Goal: Task Accomplishment & Management: Manage account settings

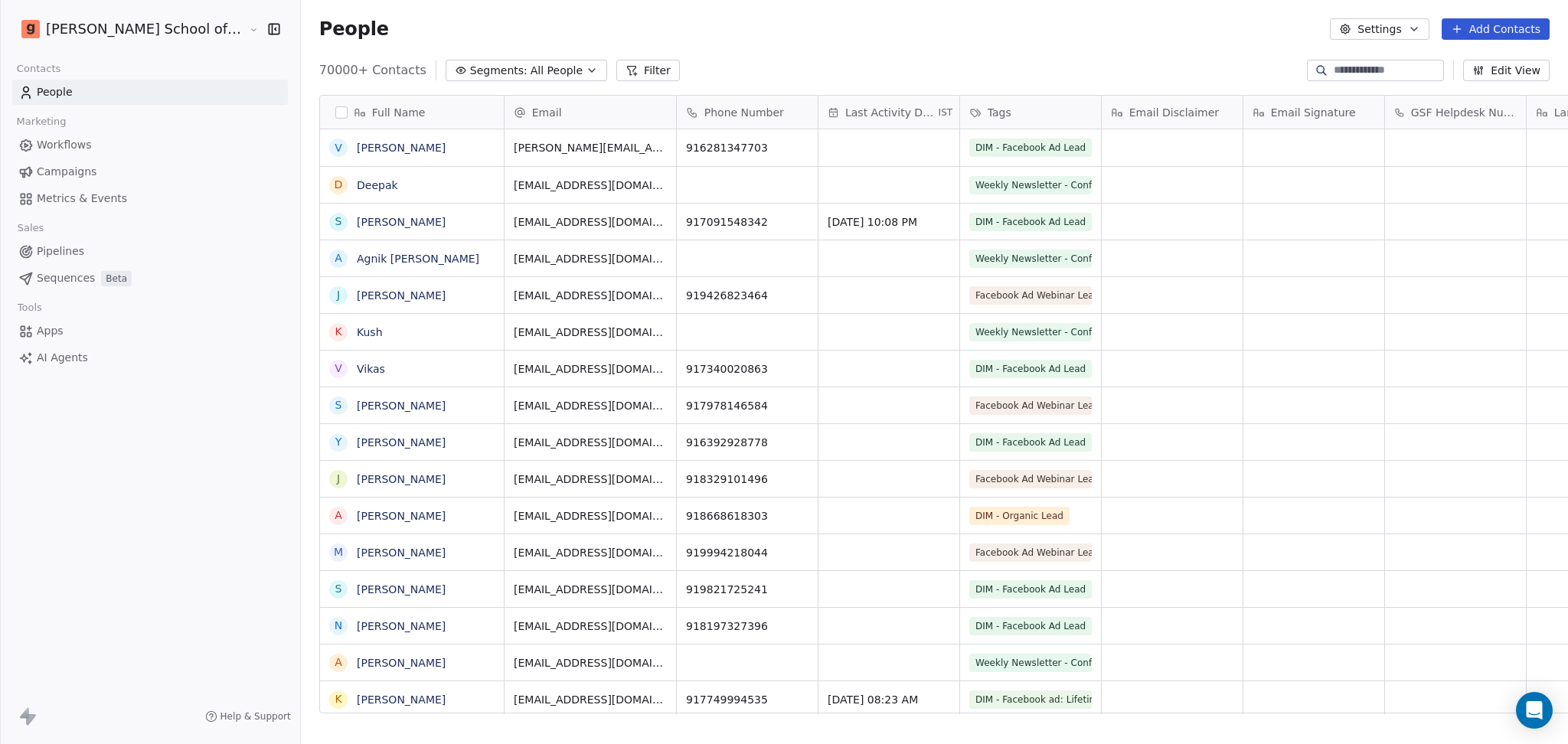
scroll to position [15, 16]
drag, startPoint x: 1041, startPoint y: 34, endPoint x: 1093, endPoint y: 43, distance: 52.8
click at [1041, 34] on div "People Settings Add Contacts" at bounding box center [934, 29] width 1230 height 22
click at [1381, 37] on button "Settings" at bounding box center [1379, 29] width 99 height 22
click at [1367, 111] on div "Import" at bounding box center [1380, 112] width 72 height 24
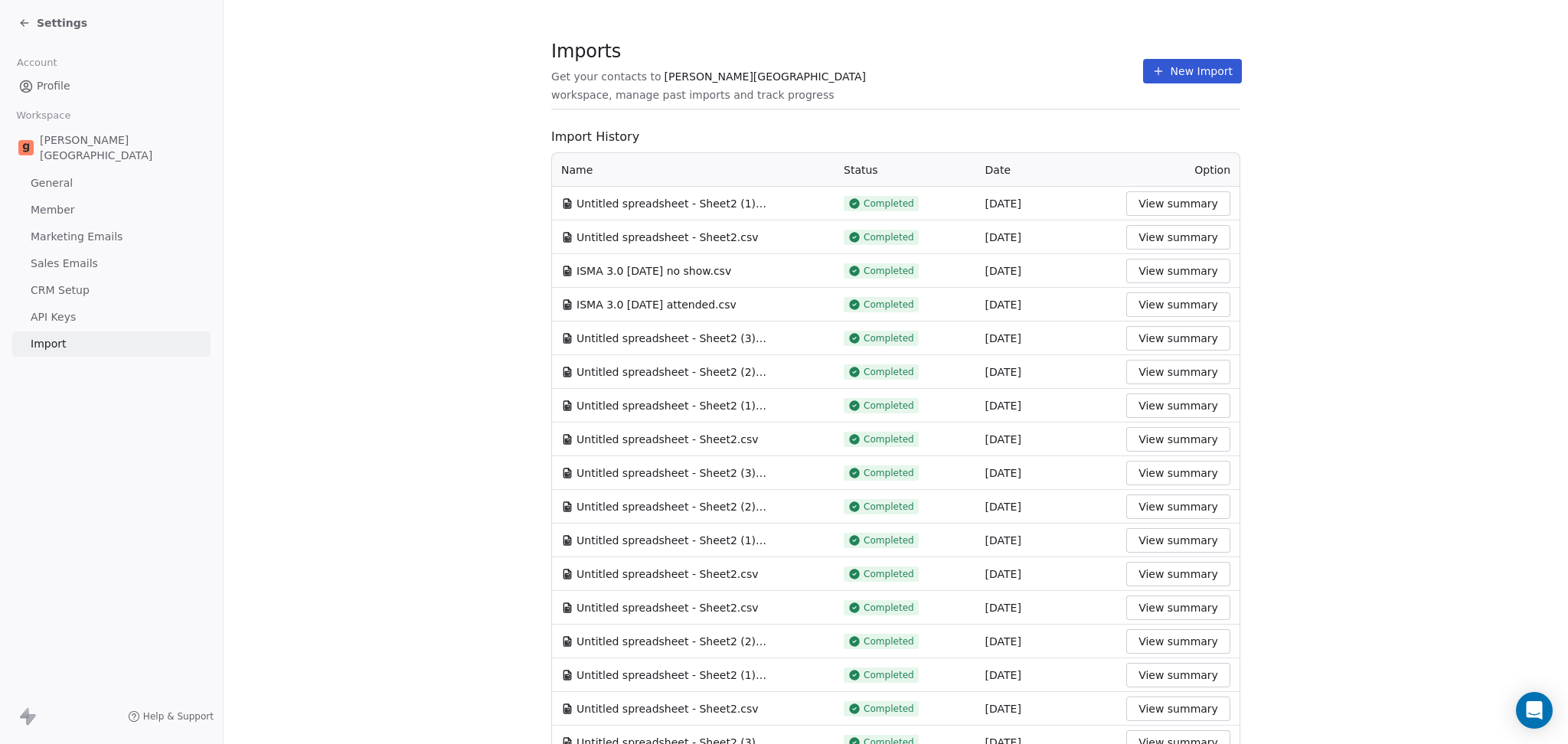
click at [1200, 76] on button "New Import" at bounding box center [1193, 70] width 99 height 24
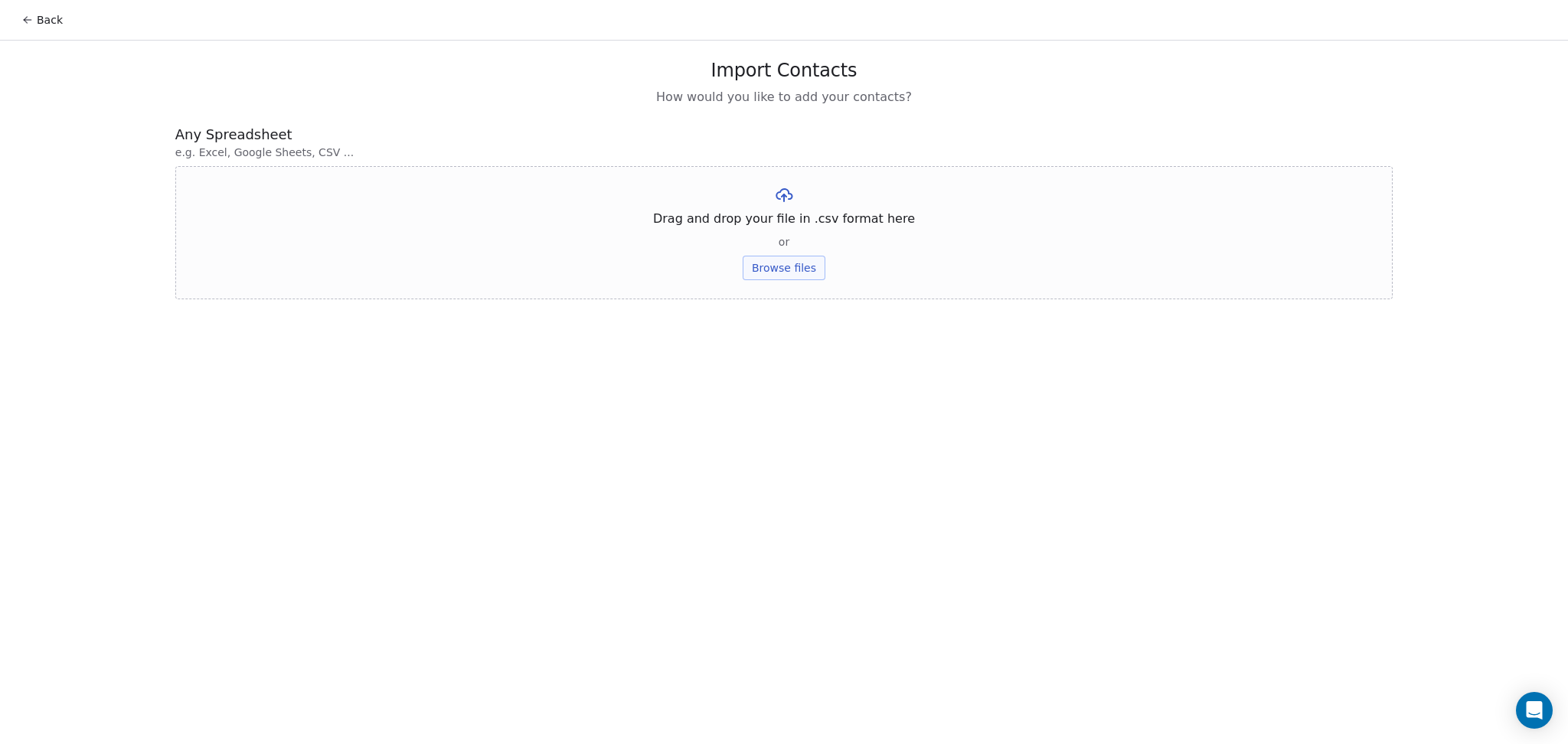
click at [790, 260] on button "Browse files" at bounding box center [784, 267] width 83 height 24
click at [797, 231] on button "Upload" at bounding box center [783, 224] width 56 height 24
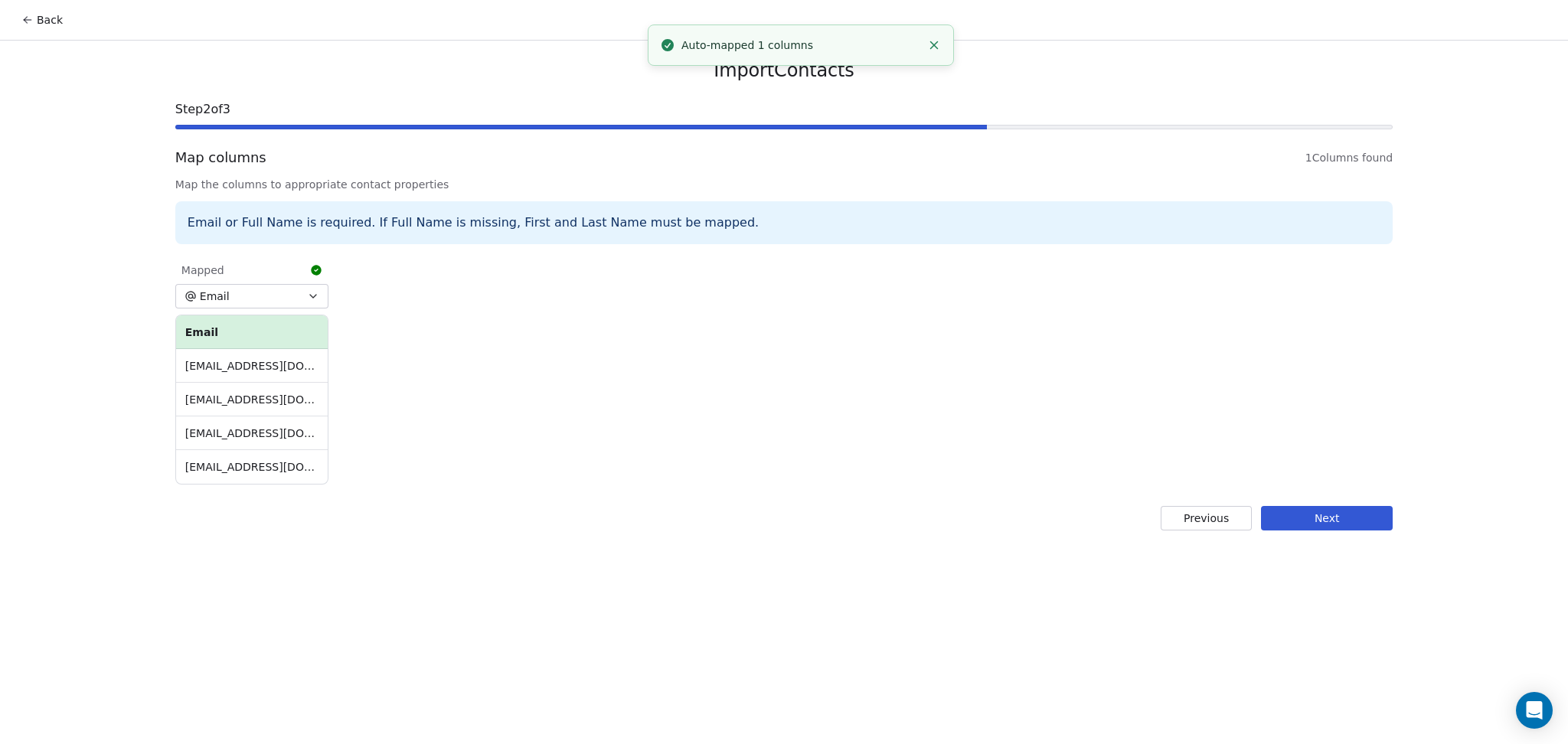
click at [1338, 520] on button "Next" at bounding box center [1327, 517] width 131 height 24
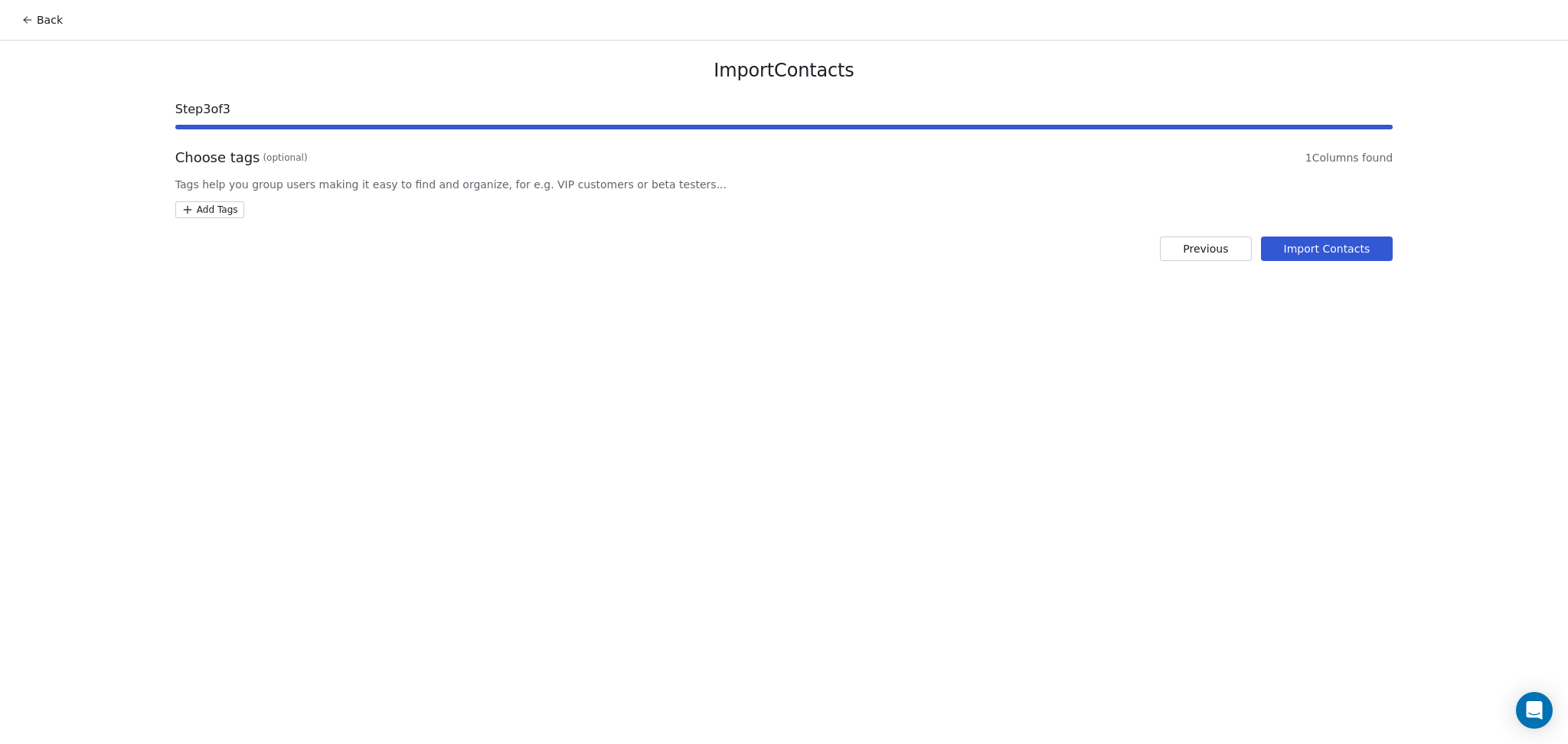
click at [203, 213] on html "Back Import Contacts Step 3 of 3 Choose tags (optional) 1 Columns found Tags he…" at bounding box center [784, 372] width 1568 height 744
click at [290, 248] on input "**********" at bounding box center [265, 244] width 160 height 17
type input "**********"
click at [297, 284] on div "DIM - Webinar Last No show" at bounding box center [266, 284] width 105 height 13
click at [518, 264] on html "Back Import Contacts Step 3 of 3 Choose tags (optional) 1 Columns found Tags he…" at bounding box center [784, 372] width 1568 height 744
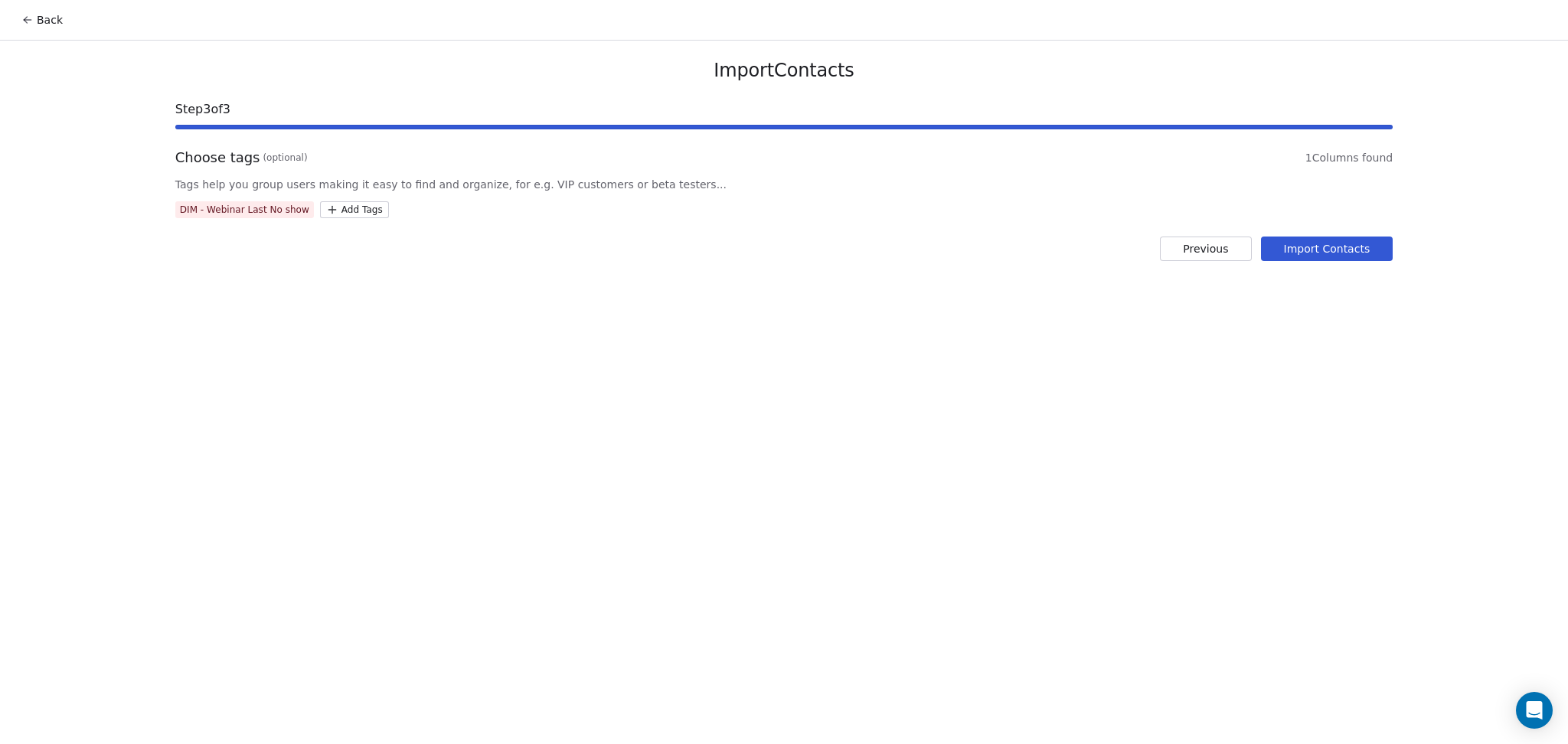
click at [1287, 255] on button "Import Contacts" at bounding box center [1327, 248] width 132 height 24
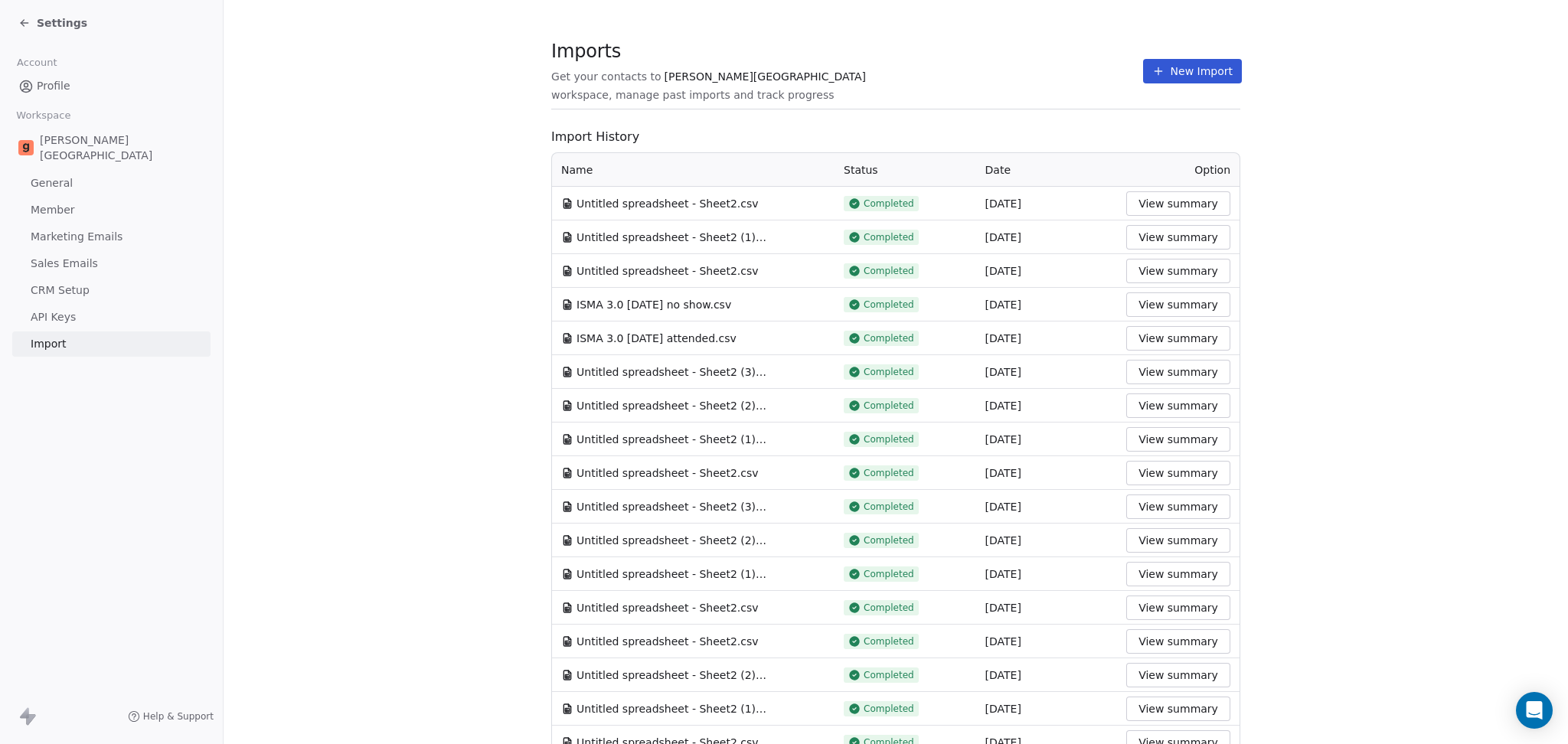
click at [1148, 77] on button "New Import" at bounding box center [1193, 70] width 99 height 24
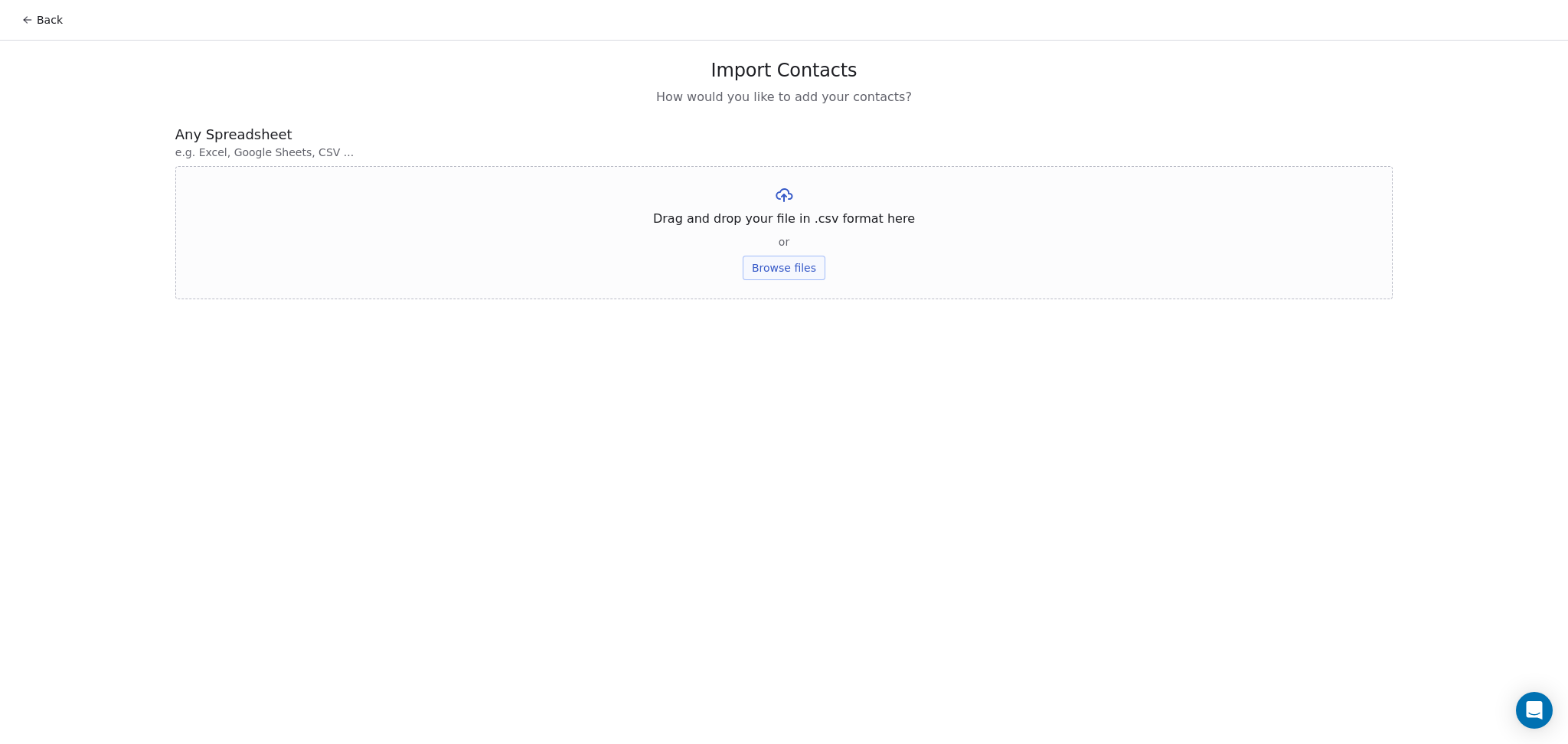
click at [777, 266] on button "Browse files" at bounding box center [784, 267] width 83 height 24
click at [800, 234] on button "Upload" at bounding box center [783, 224] width 56 height 24
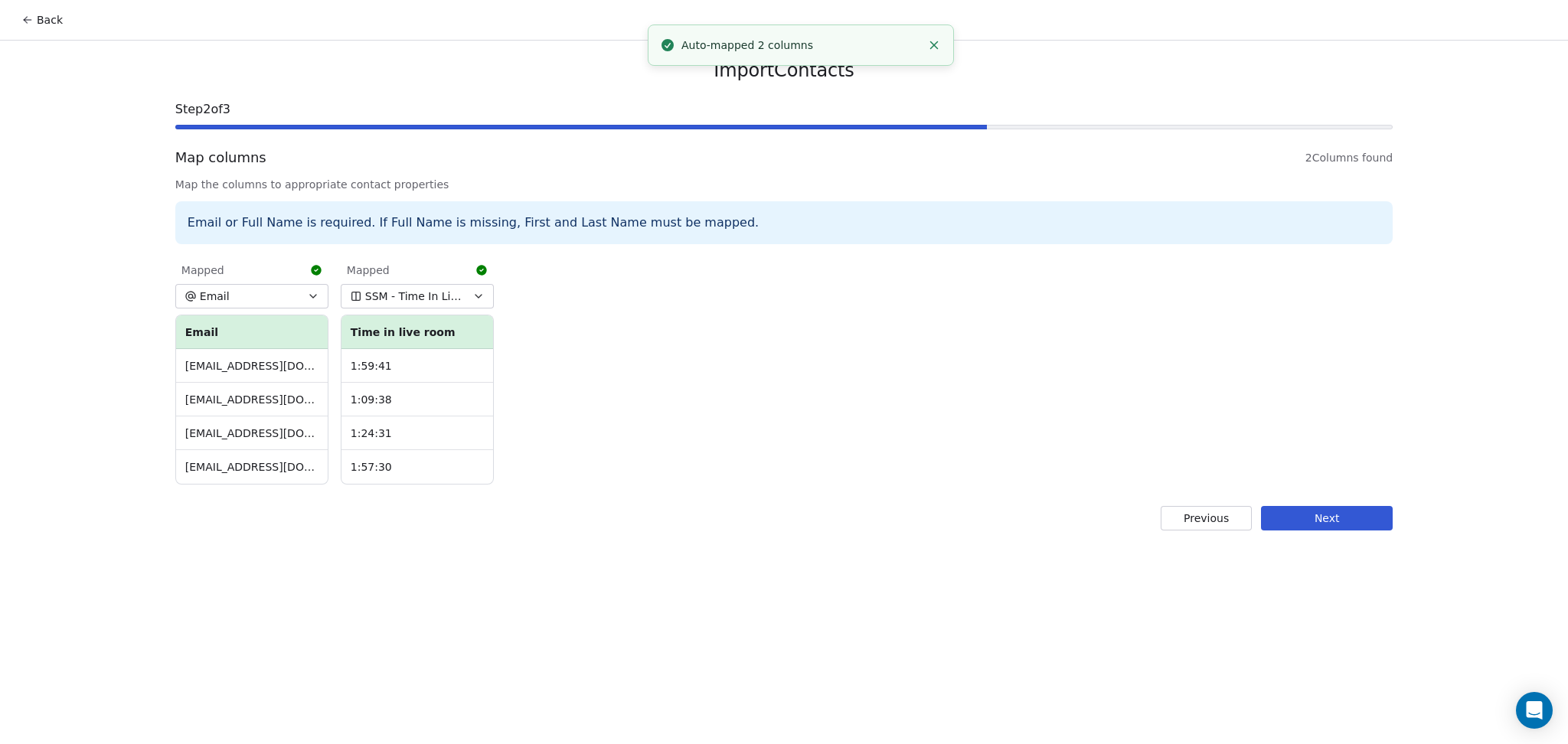
click at [390, 291] on span "SSM - Time In Live Room" at bounding box center [415, 296] width 100 height 15
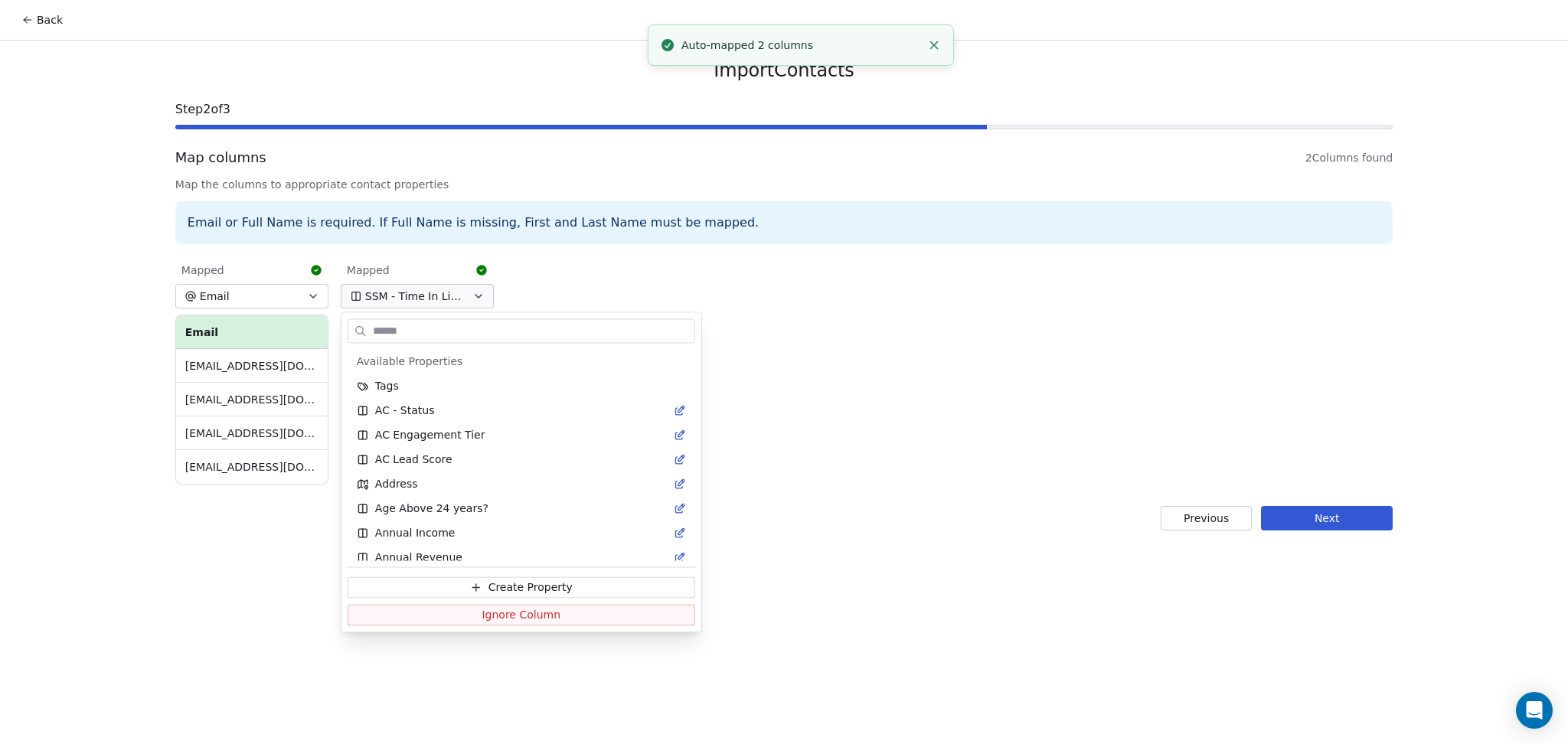
scroll to position [2873, 0]
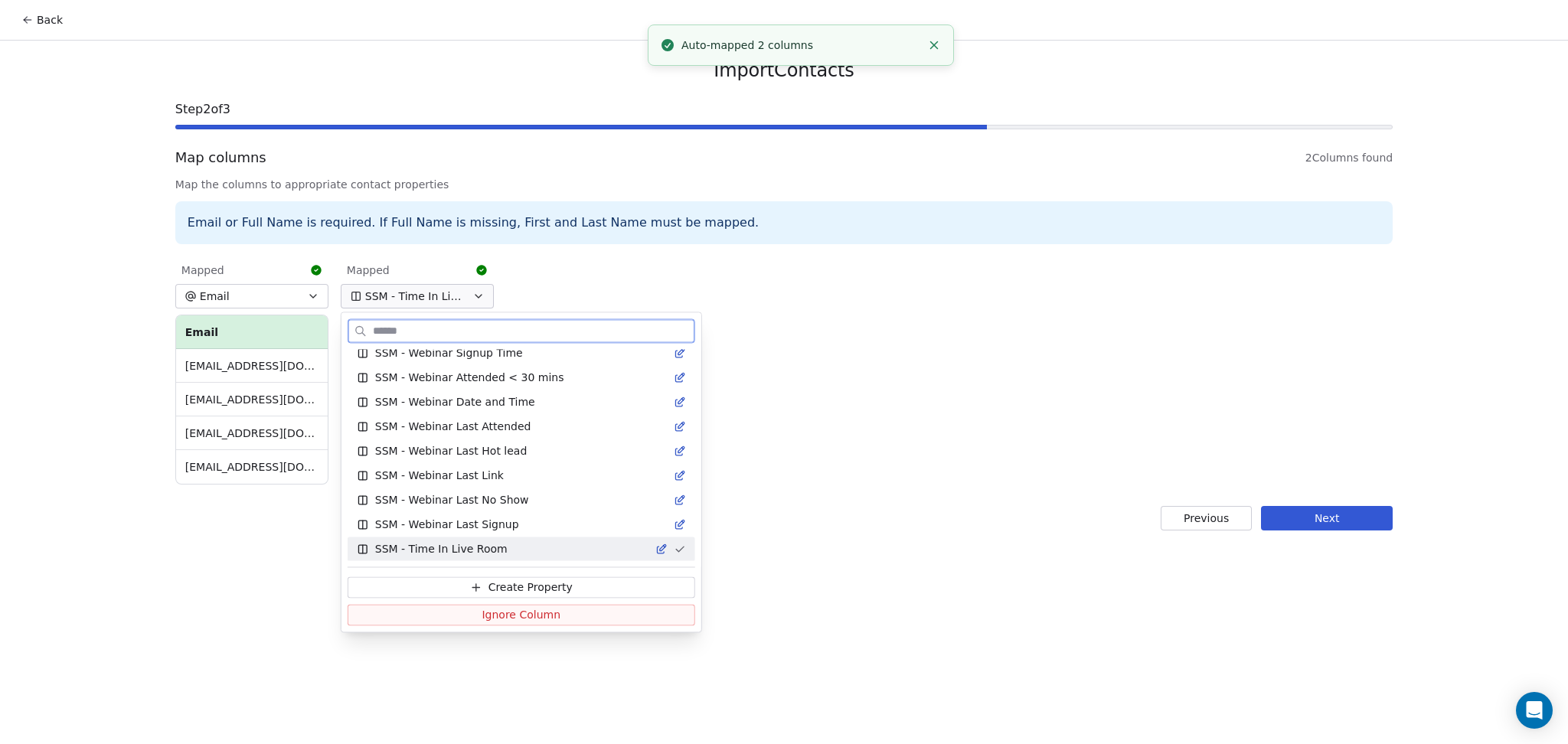
click at [438, 613] on button "Ignore Column" at bounding box center [521, 614] width 347 height 22
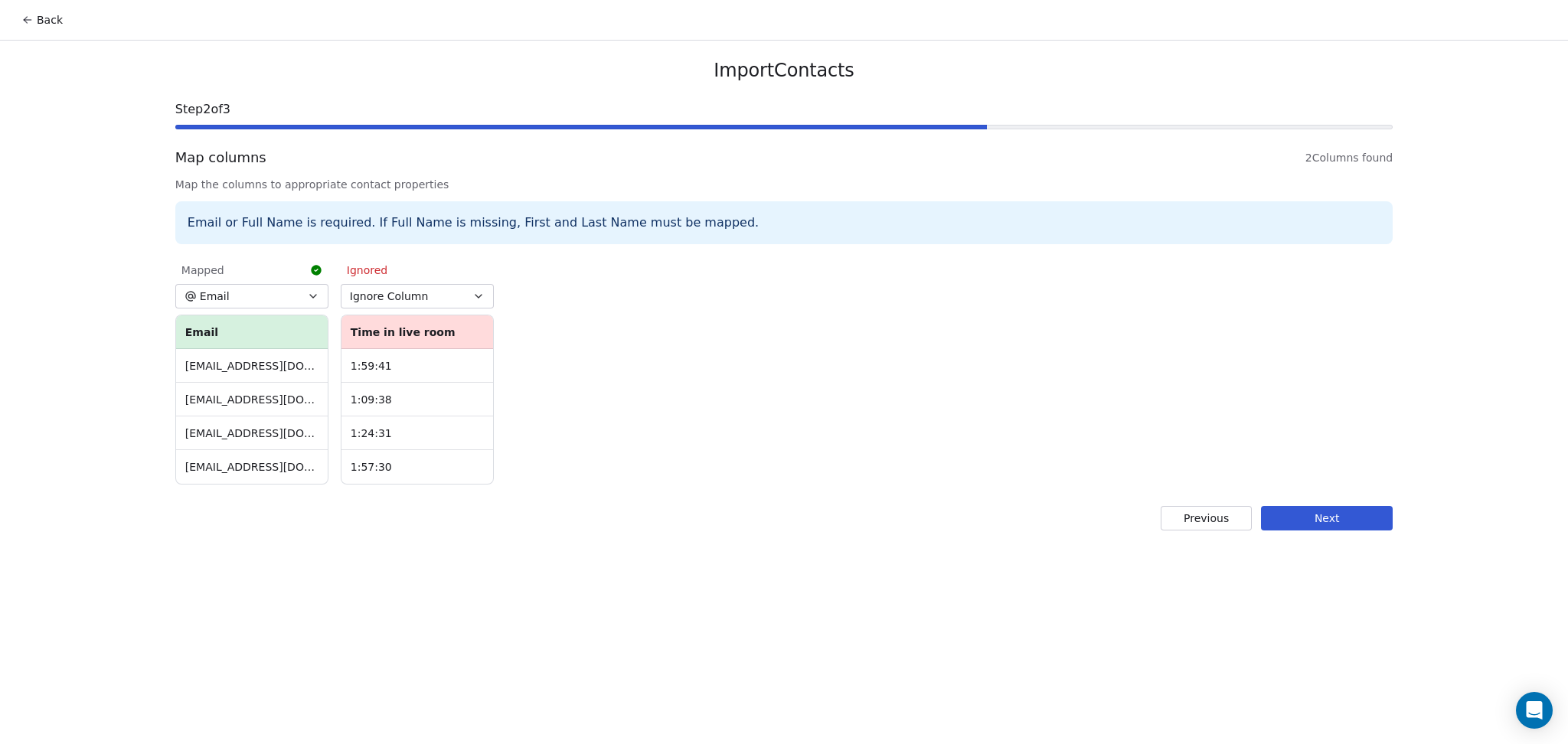
click at [1304, 519] on button "Next" at bounding box center [1327, 517] width 131 height 24
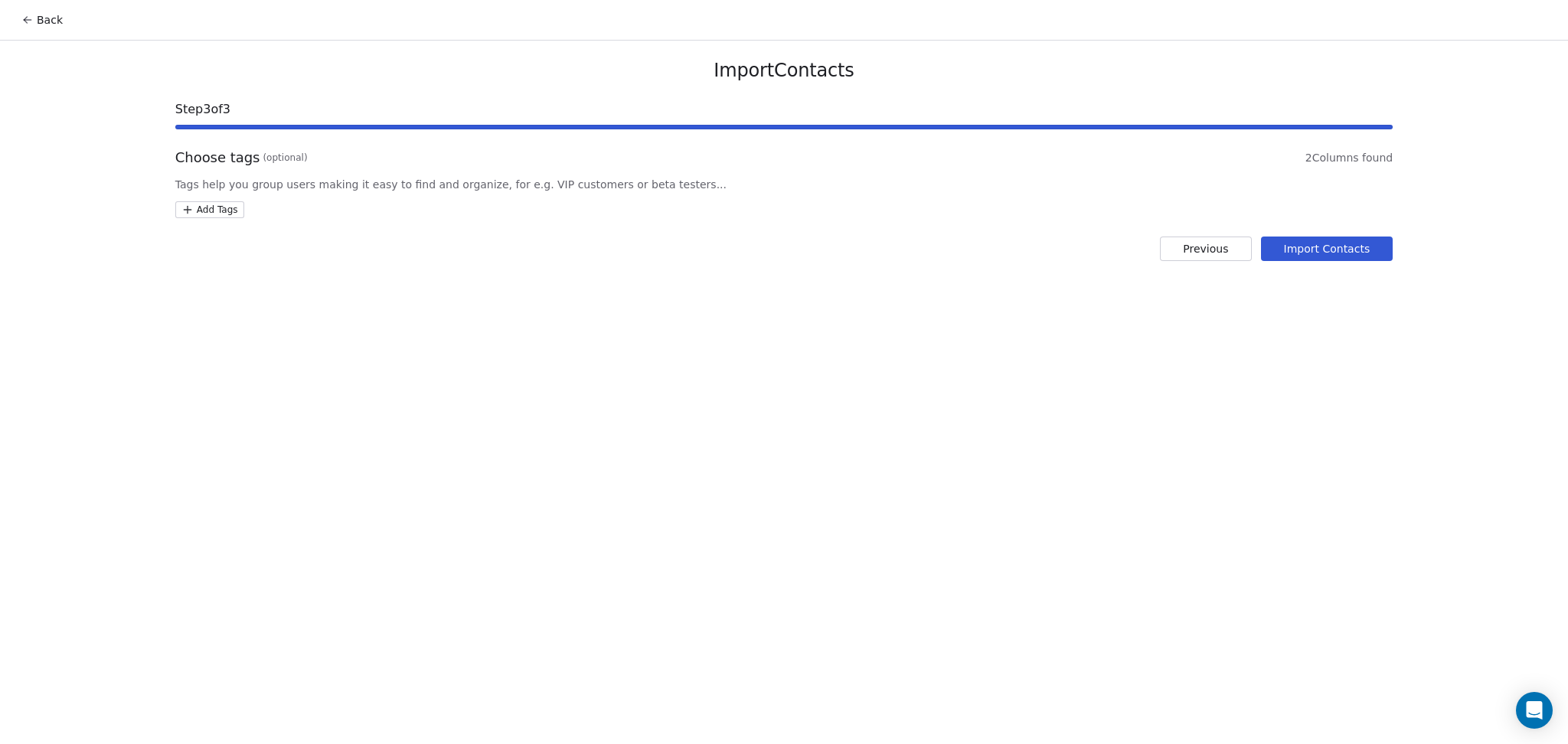
click at [228, 200] on div "Choose tags (optional) 2 Columns found Tags help you group users making it easy…" at bounding box center [784, 183] width 1217 height 70
click at [227, 202] on html "Back Import Contacts Step 3 of 3 Choose tags (optional) 2 Columns found Tags he…" at bounding box center [784, 372] width 1568 height 744
type input "**********"
click at [233, 282] on div "DIM - Webinar Last Hot Lead" at bounding box center [266, 284] width 105 height 13
click at [456, 257] on html "Back Import Contacts Step 3 of 3 Choose tags (optional) 2 Columns found Tags he…" at bounding box center [784, 372] width 1568 height 744
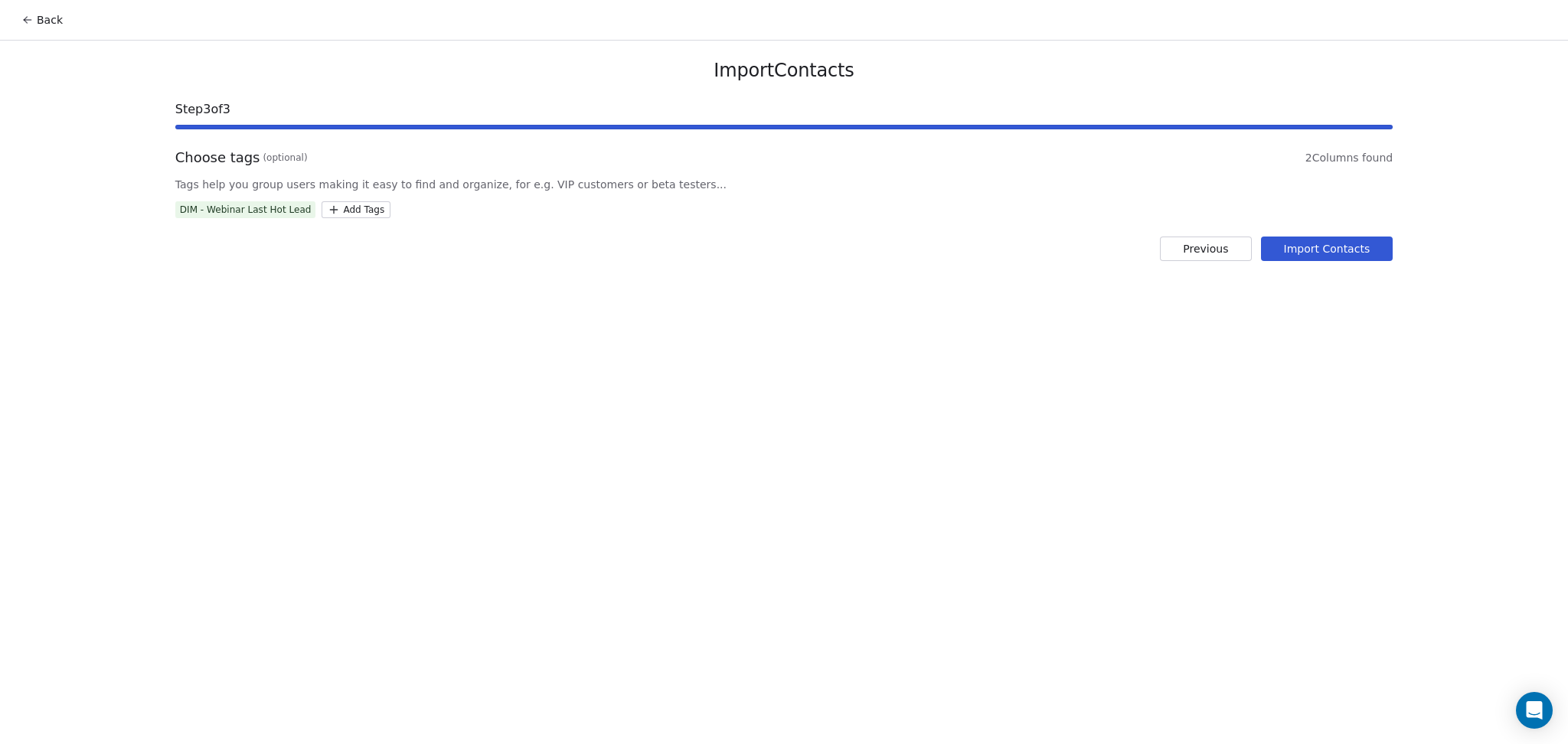
click at [1368, 244] on button "Import Contacts" at bounding box center [1327, 248] width 132 height 24
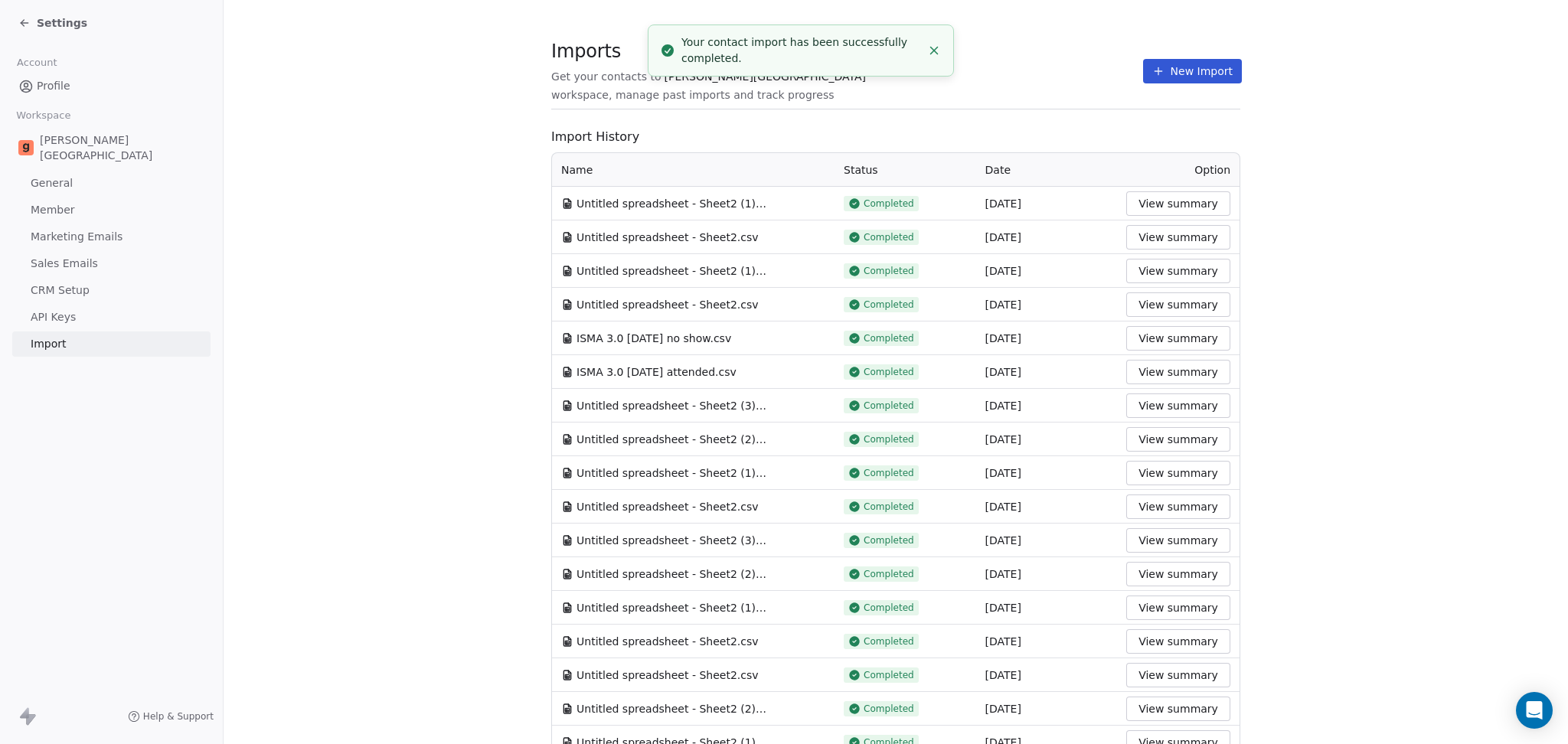
click at [1055, 64] on div "Imports Get your contacts to [PERSON_NAME] School workspace, manage past import…" at bounding box center [895, 71] width 689 height 26
click at [1152, 65] on icon at bounding box center [1158, 71] width 13 height 13
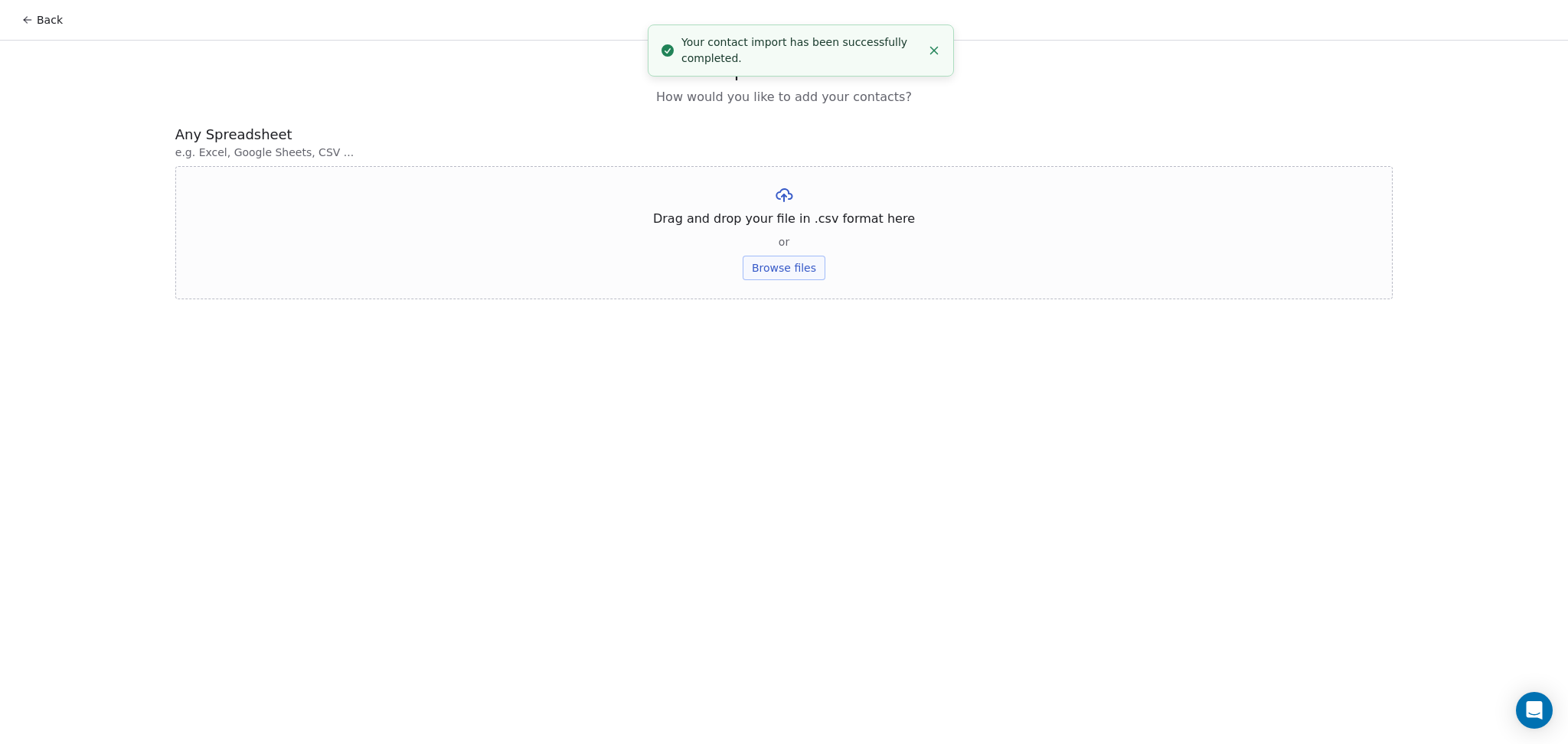
click at [758, 260] on button "Browse files" at bounding box center [784, 267] width 83 height 24
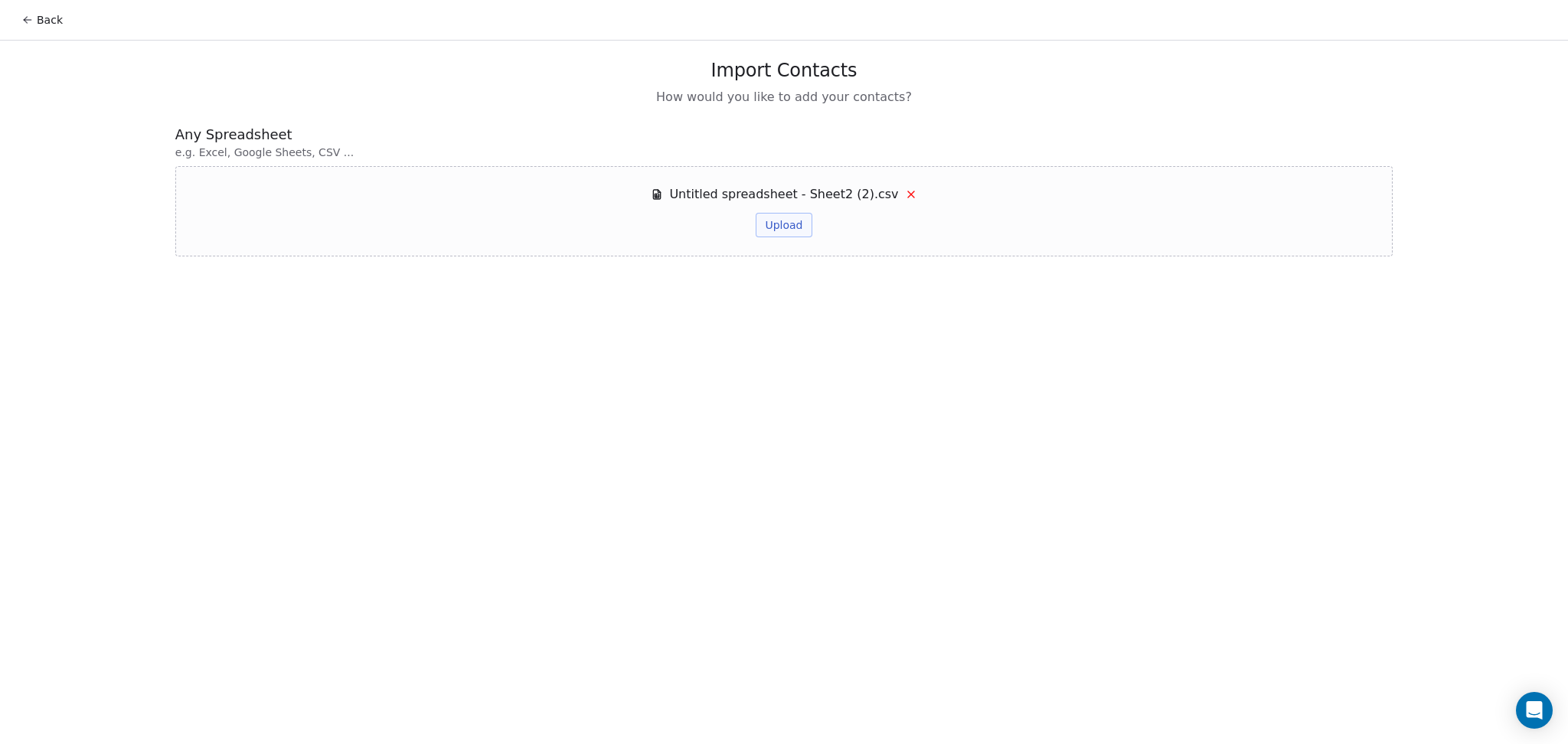
click at [779, 219] on button "Upload" at bounding box center [783, 224] width 56 height 24
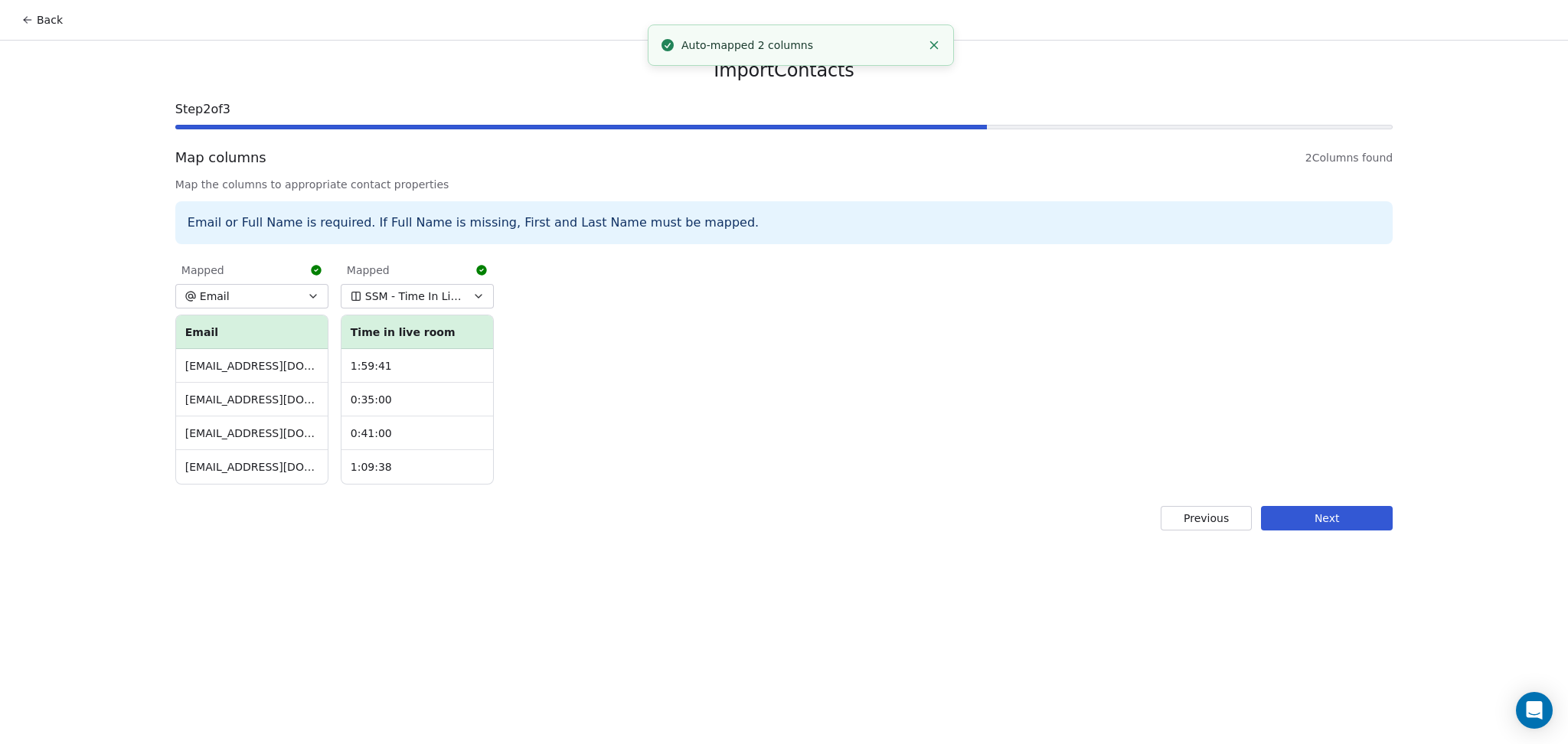
click at [412, 294] on span "SSM - Time In Live Room" at bounding box center [415, 296] width 100 height 15
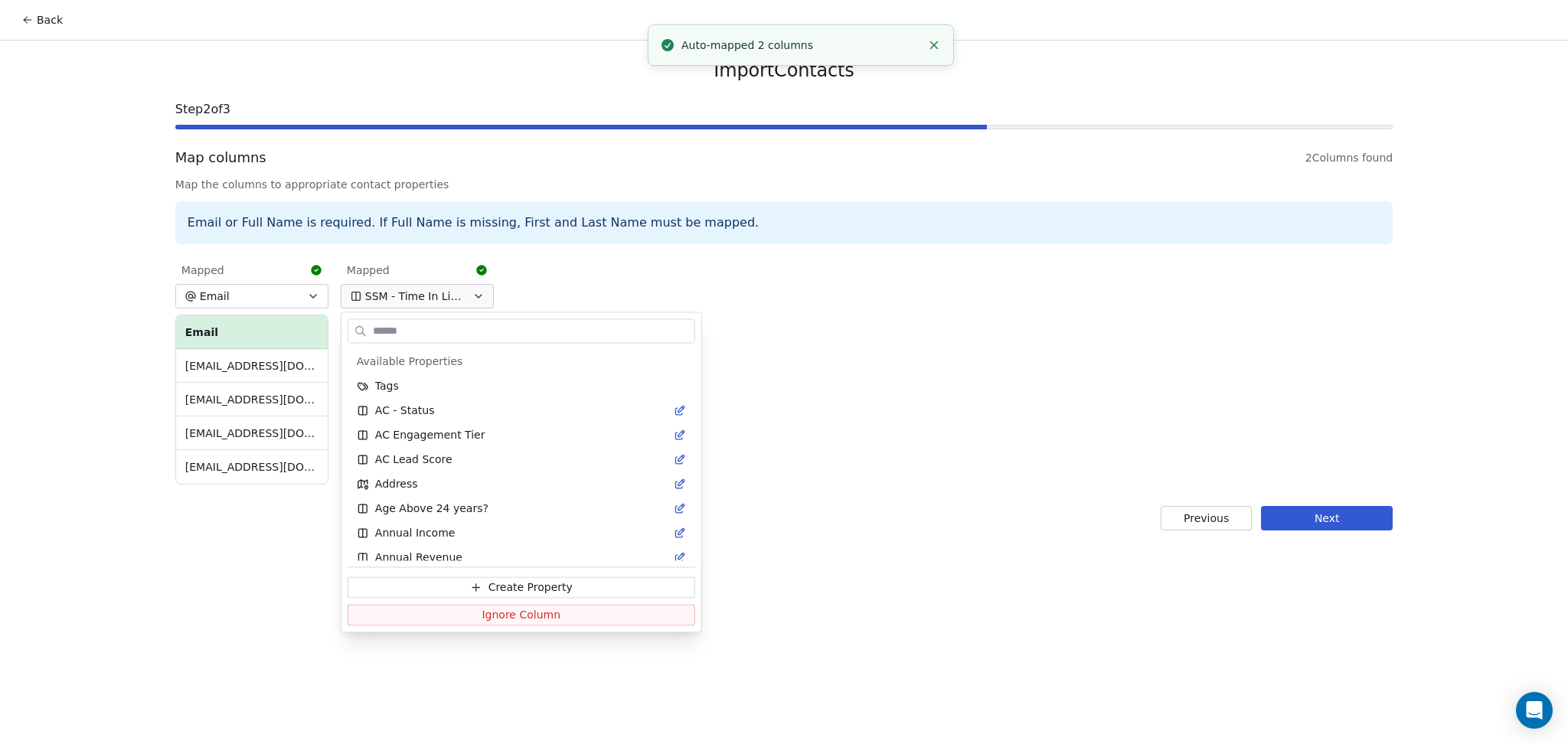
scroll to position [2873, 0]
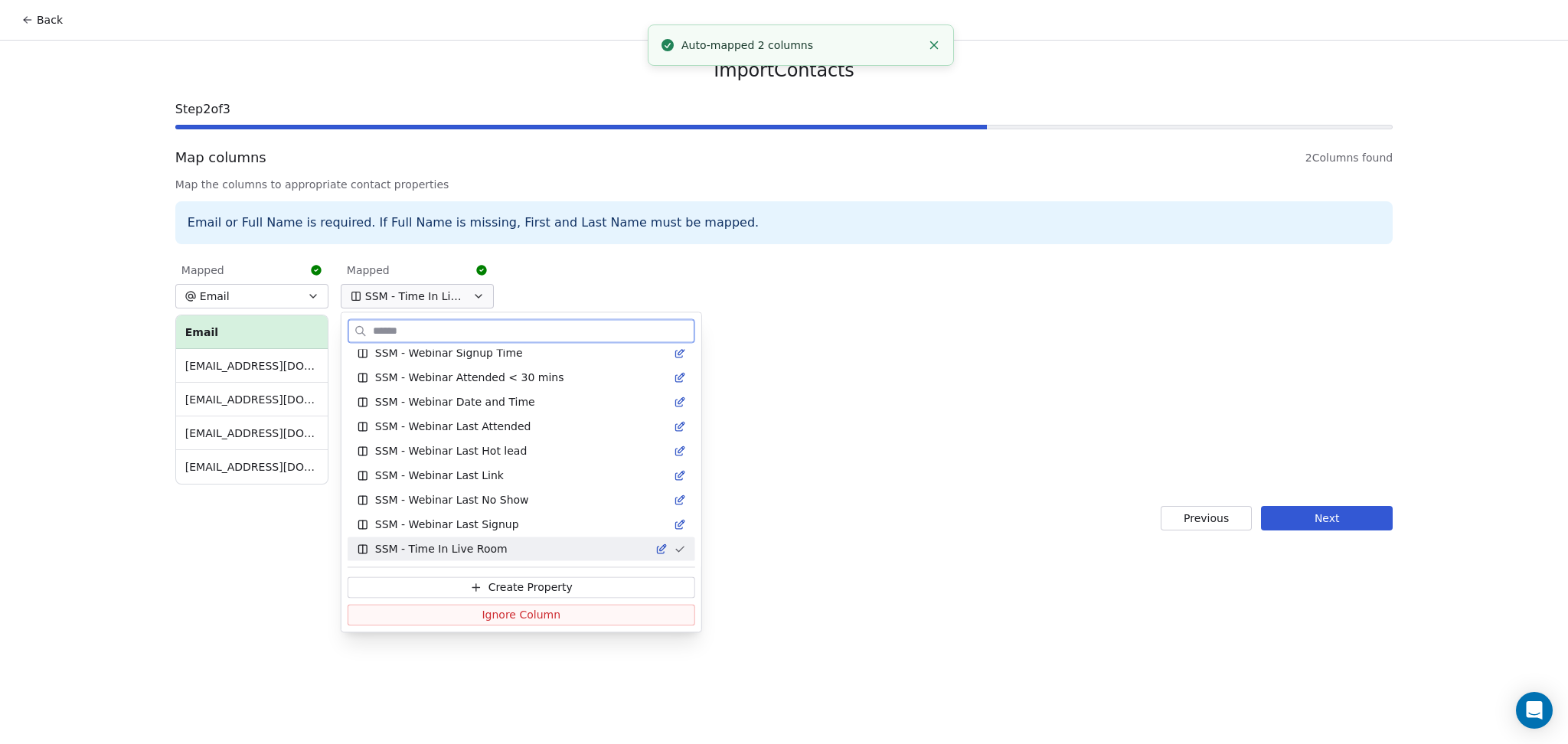
click at [436, 622] on button "Ignore Column" at bounding box center [521, 614] width 347 height 22
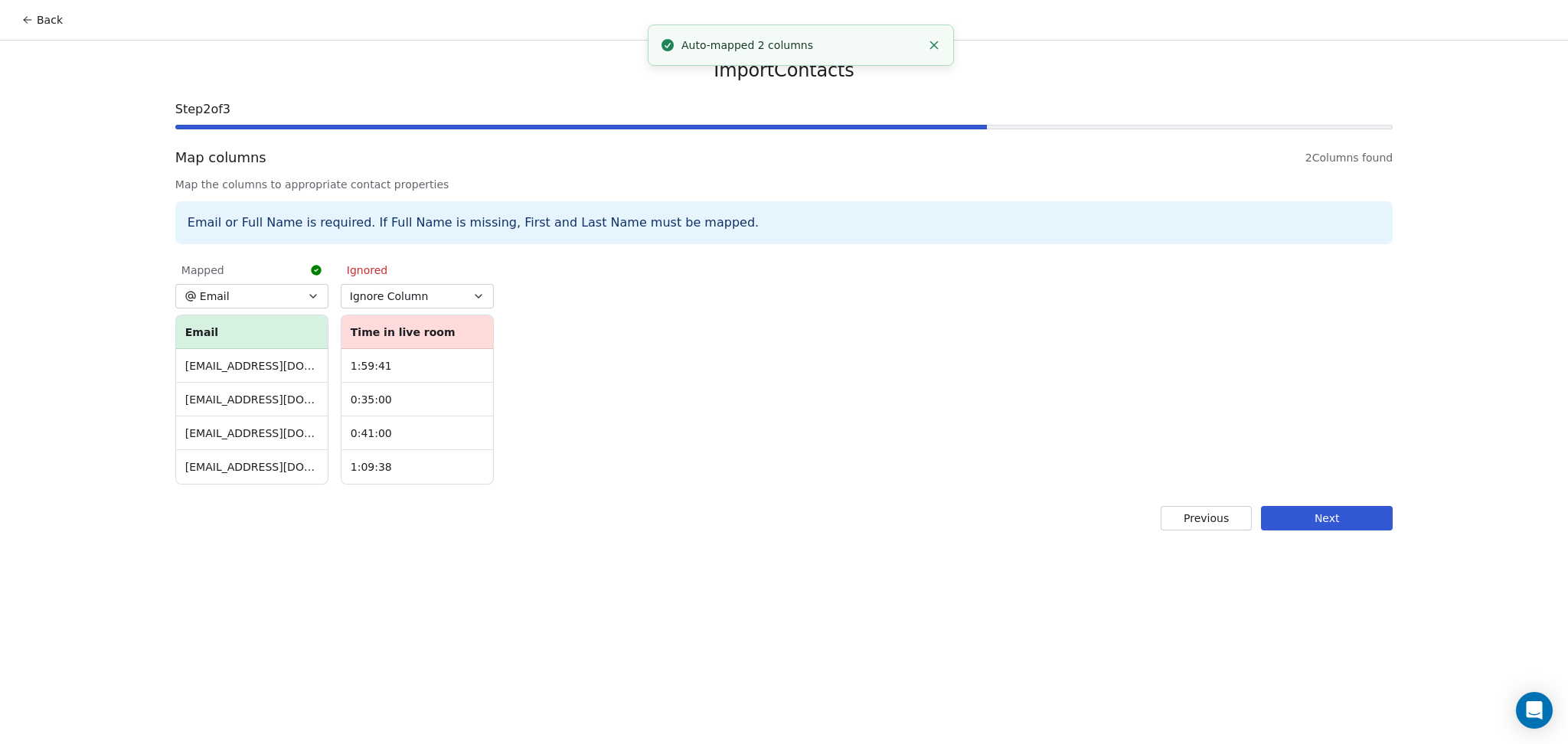
click at [1302, 516] on button "Next" at bounding box center [1327, 517] width 131 height 24
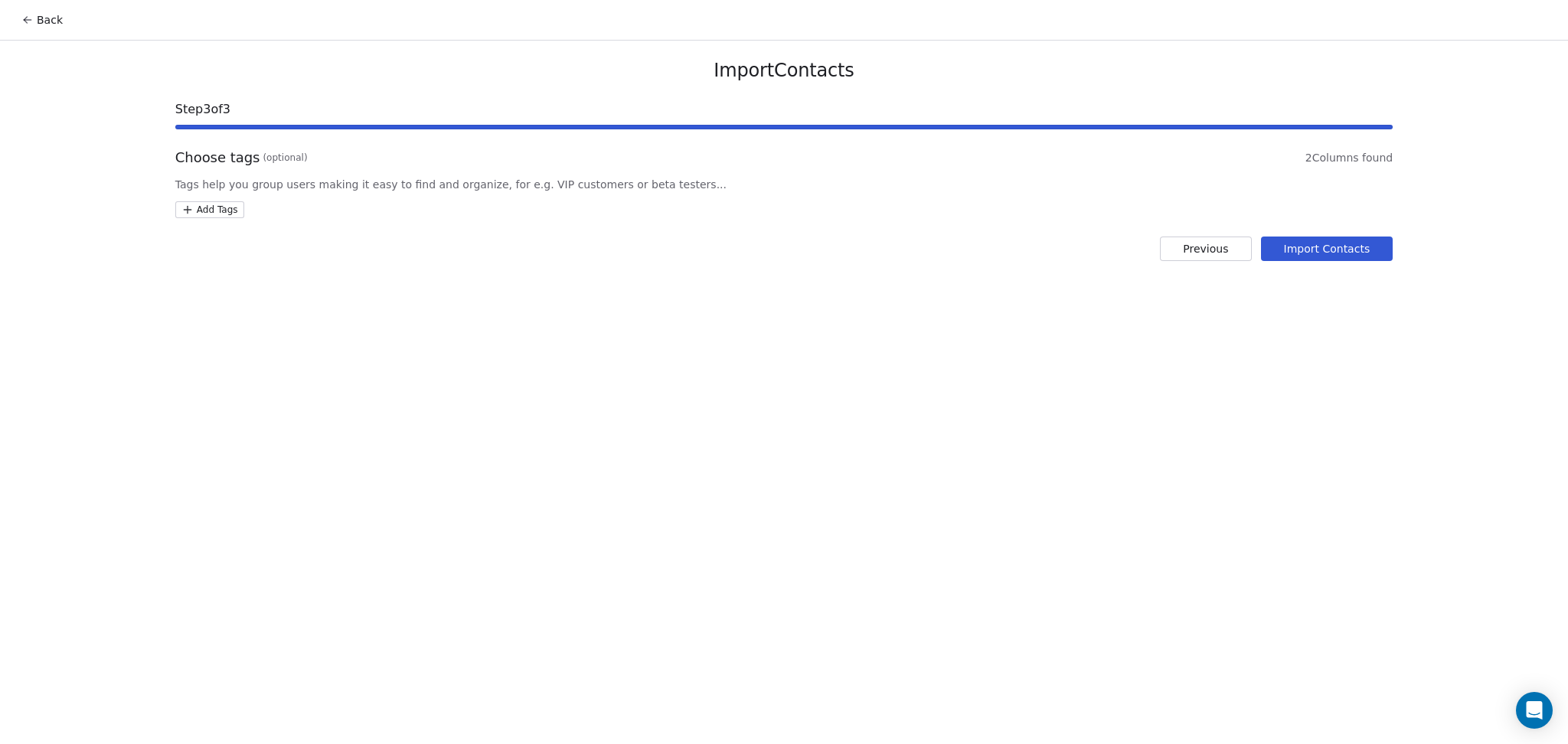
click at [208, 201] on html "Back Import Contacts Step 3 of 3 Choose tags (optional) 2 Columns found Tags he…" at bounding box center [784, 372] width 1568 height 744
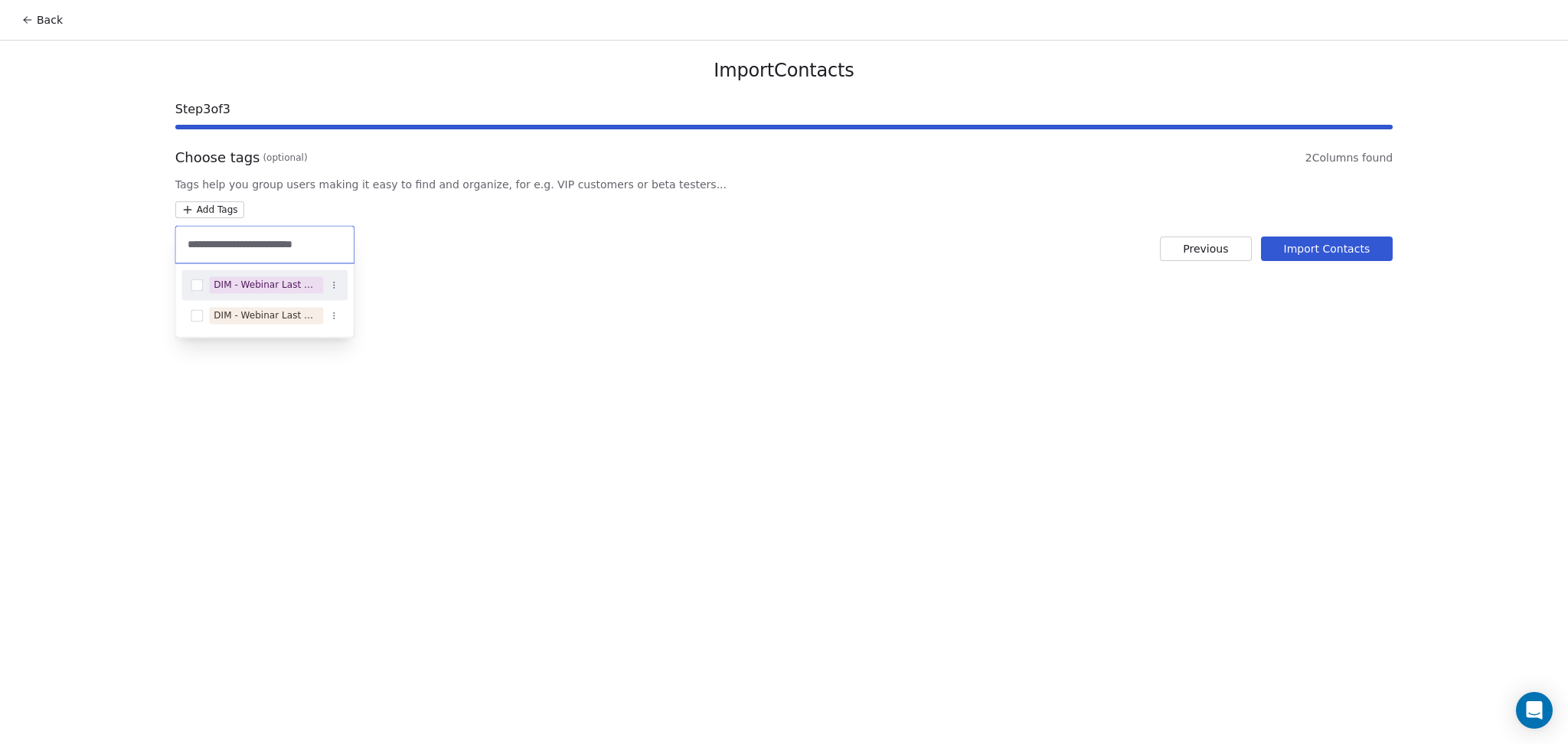
type input "**********"
click at [294, 281] on div "DIM - Webinar Last Attended" at bounding box center [266, 284] width 105 height 13
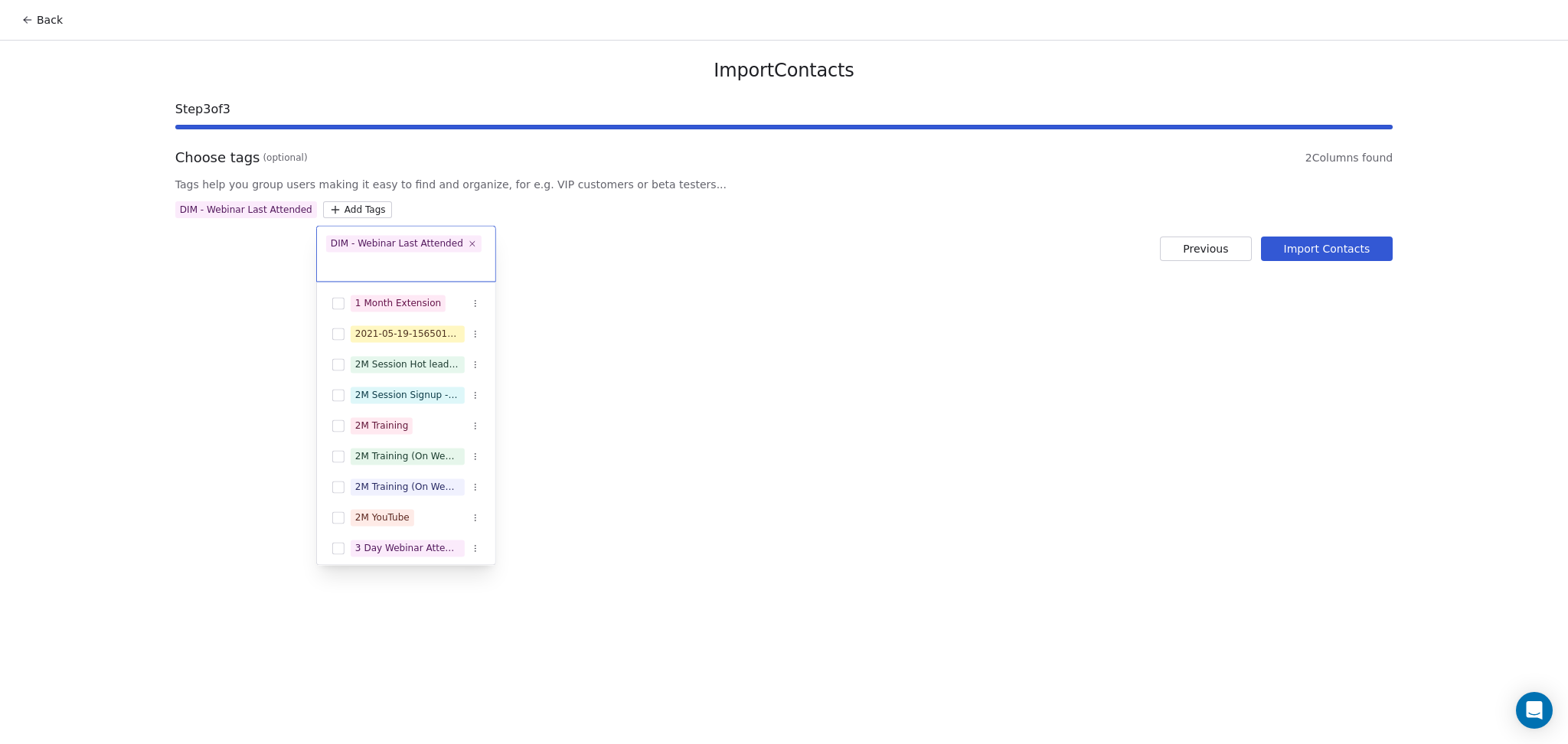
click at [693, 289] on html "Back Import Contacts Step 3 of 3 Choose tags (optional) 2 Columns found Tags he…" at bounding box center [784, 372] width 1568 height 744
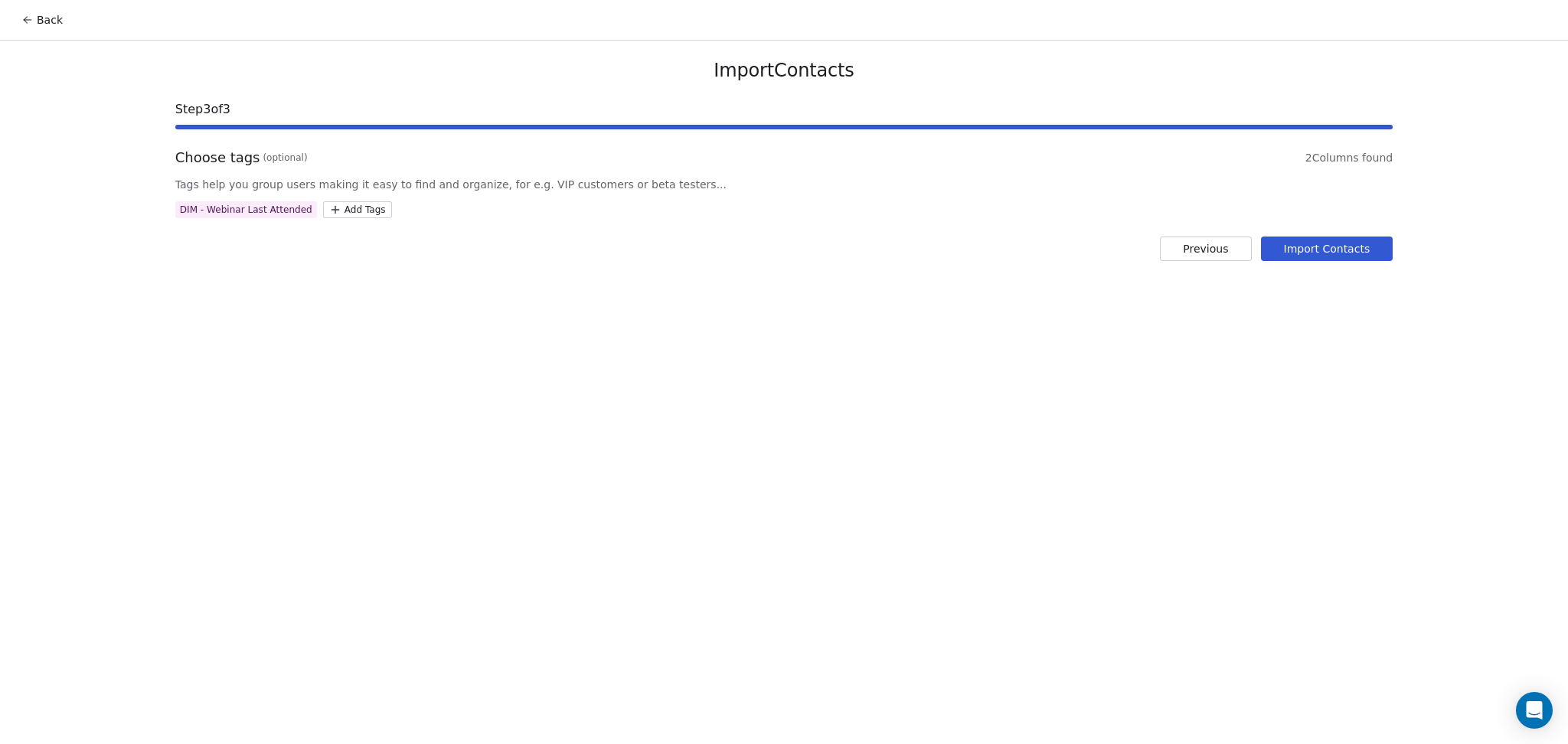
click at [1364, 258] on button "Import Contacts" at bounding box center [1327, 248] width 132 height 24
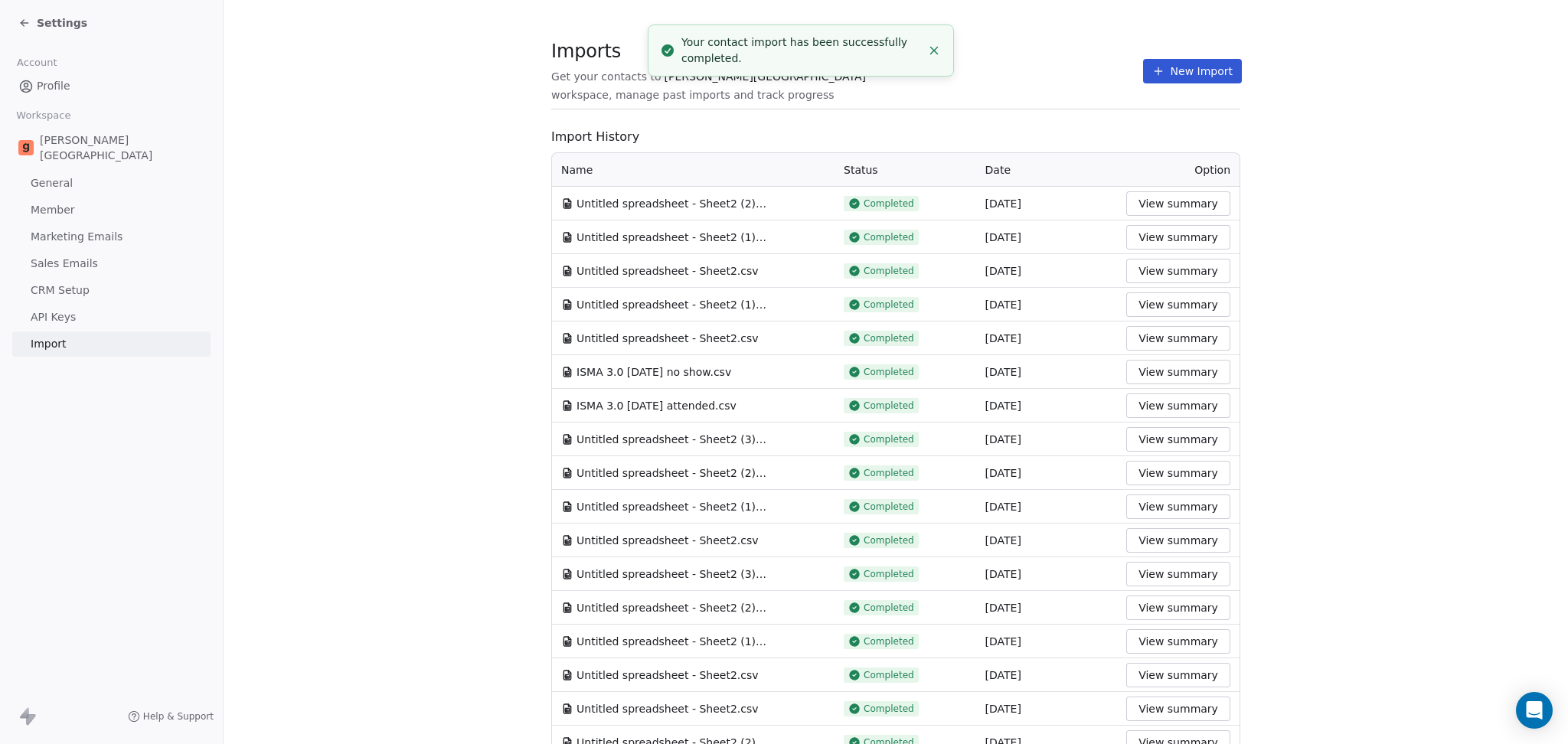
click at [1108, 74] on div "Imports Get your contacts to [PERSON_NAME] School workspace, manage past import…" at bounding box center [895, 71] width 689 height 26
click at [1185, 77] on button "New Import" at bounding box center [1193, 70] width 99 height 24
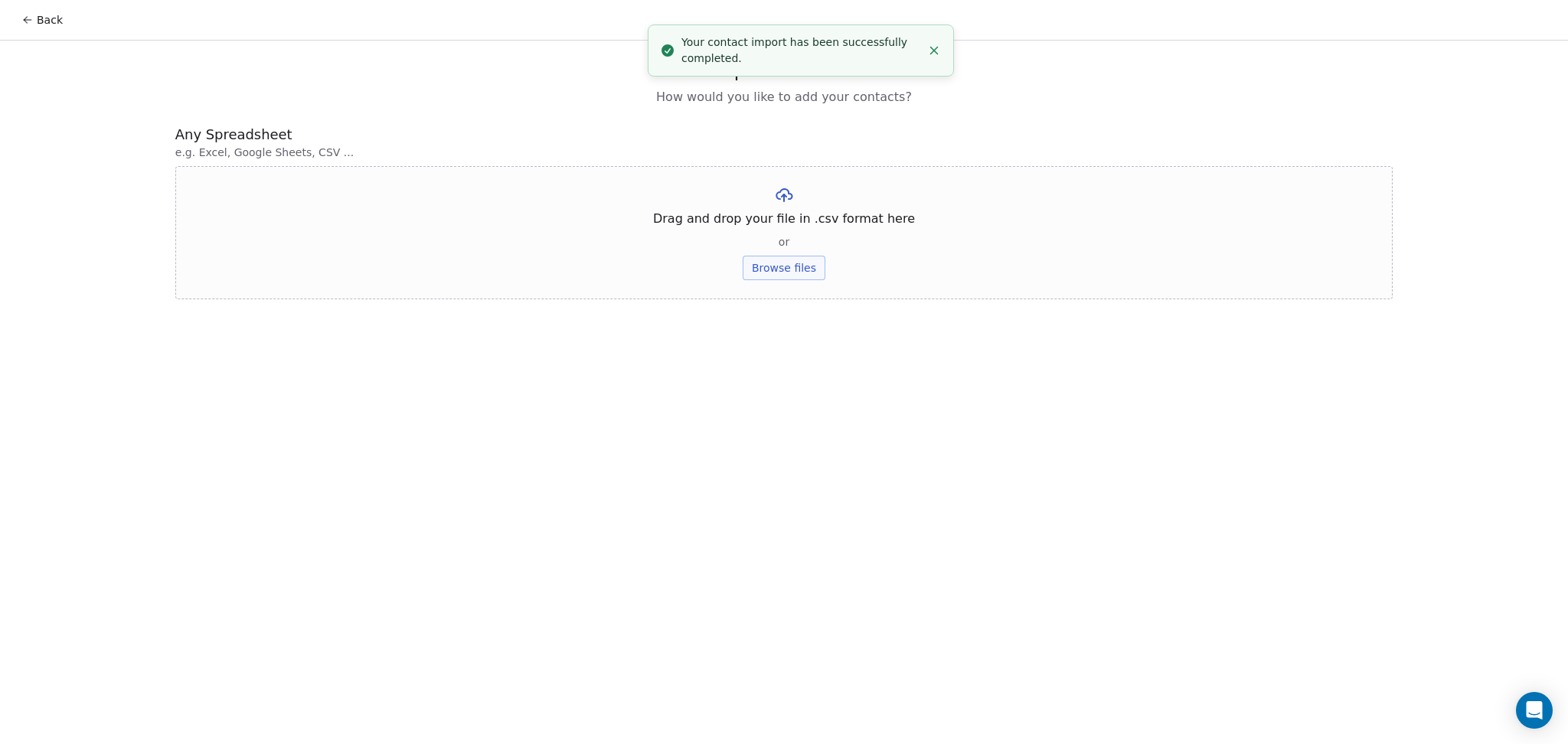
click at [794, 264] on button "Browse files" at bounding box center [784, 267] width 83 height 24
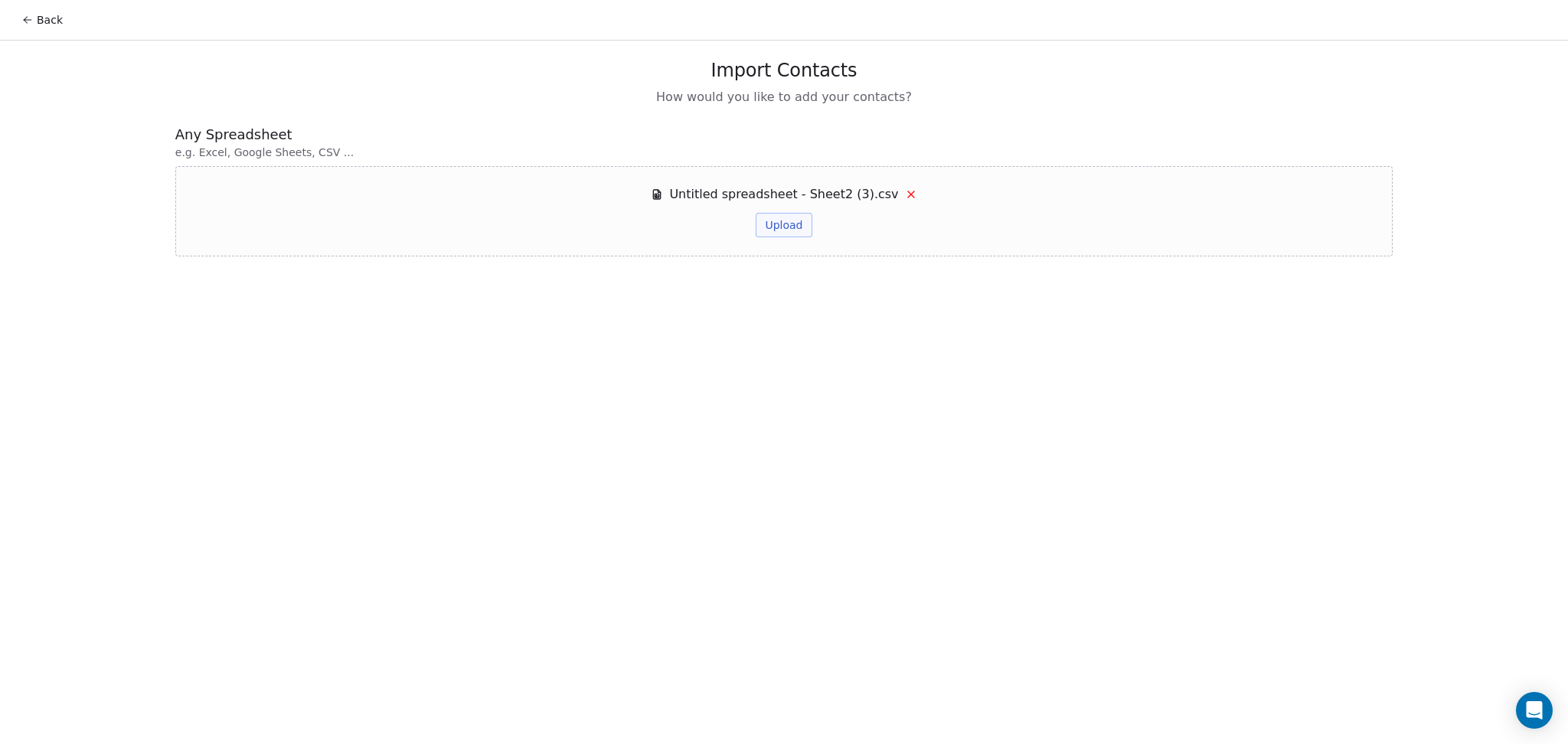
click at [780, 230] on button "Upload" at bounding box center [783, 224] width 56 height 24
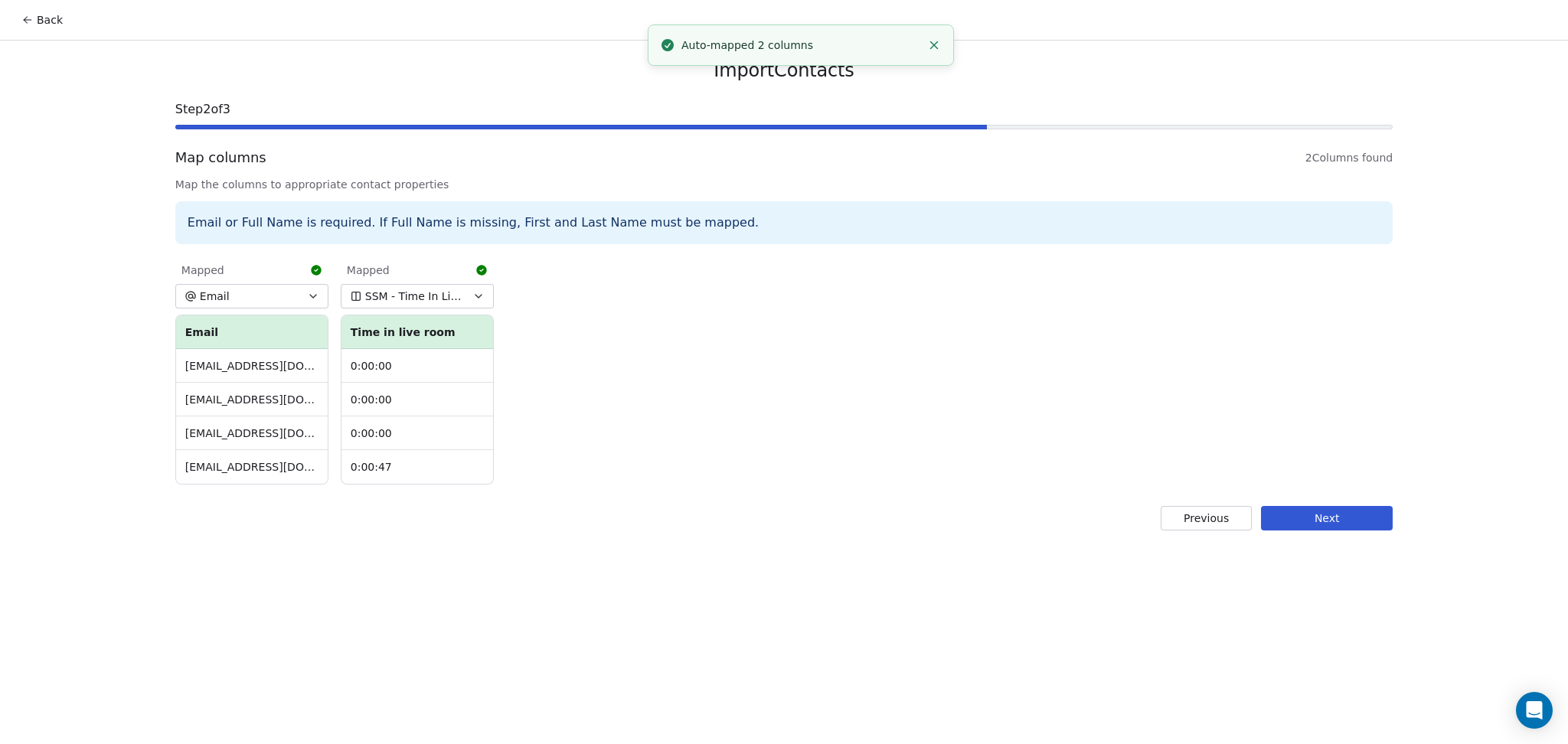
click at [423, 305] on button "SSM - Time In Live Room" at bounding box center [417, 296] width 153 height 24
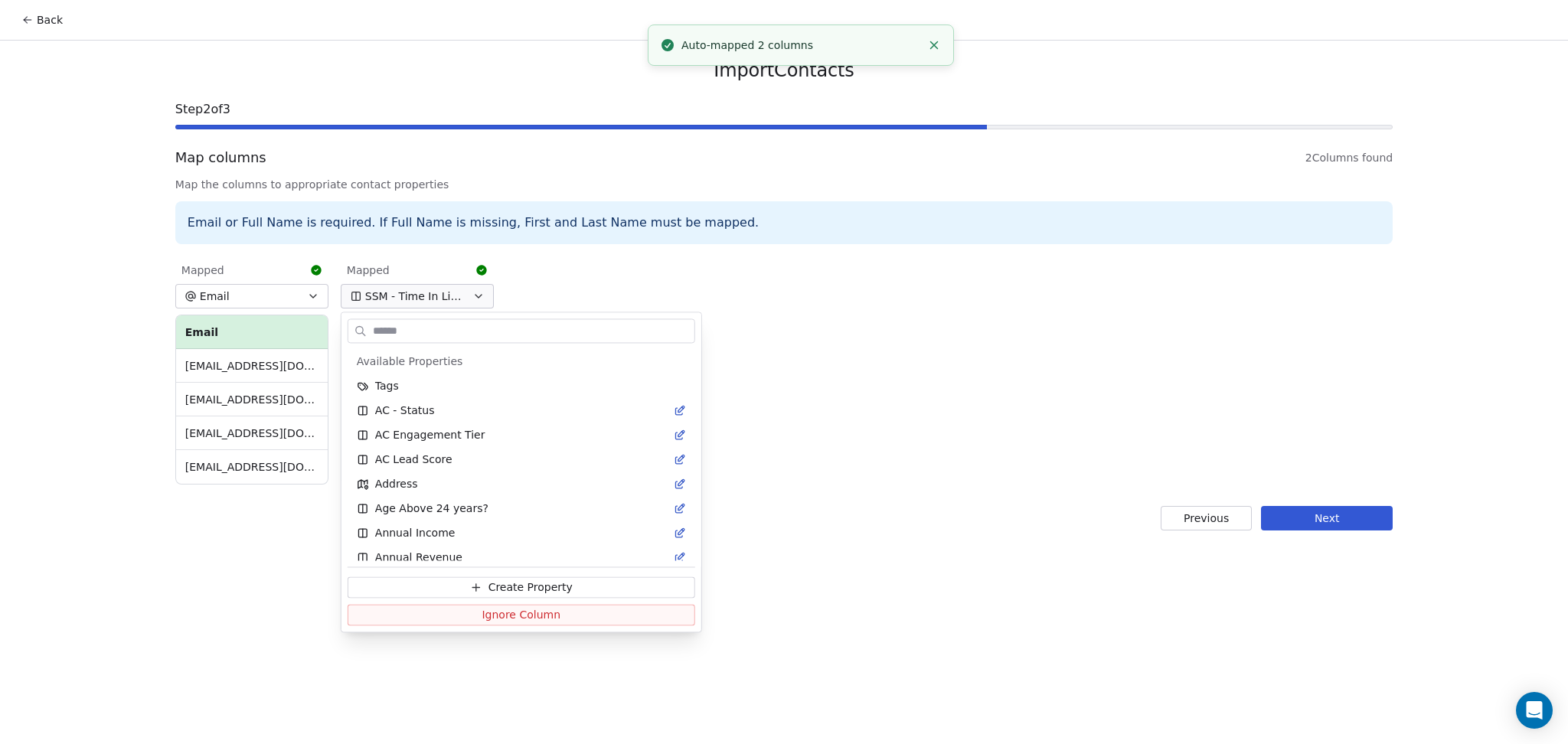
scroll to position [2873, 0]
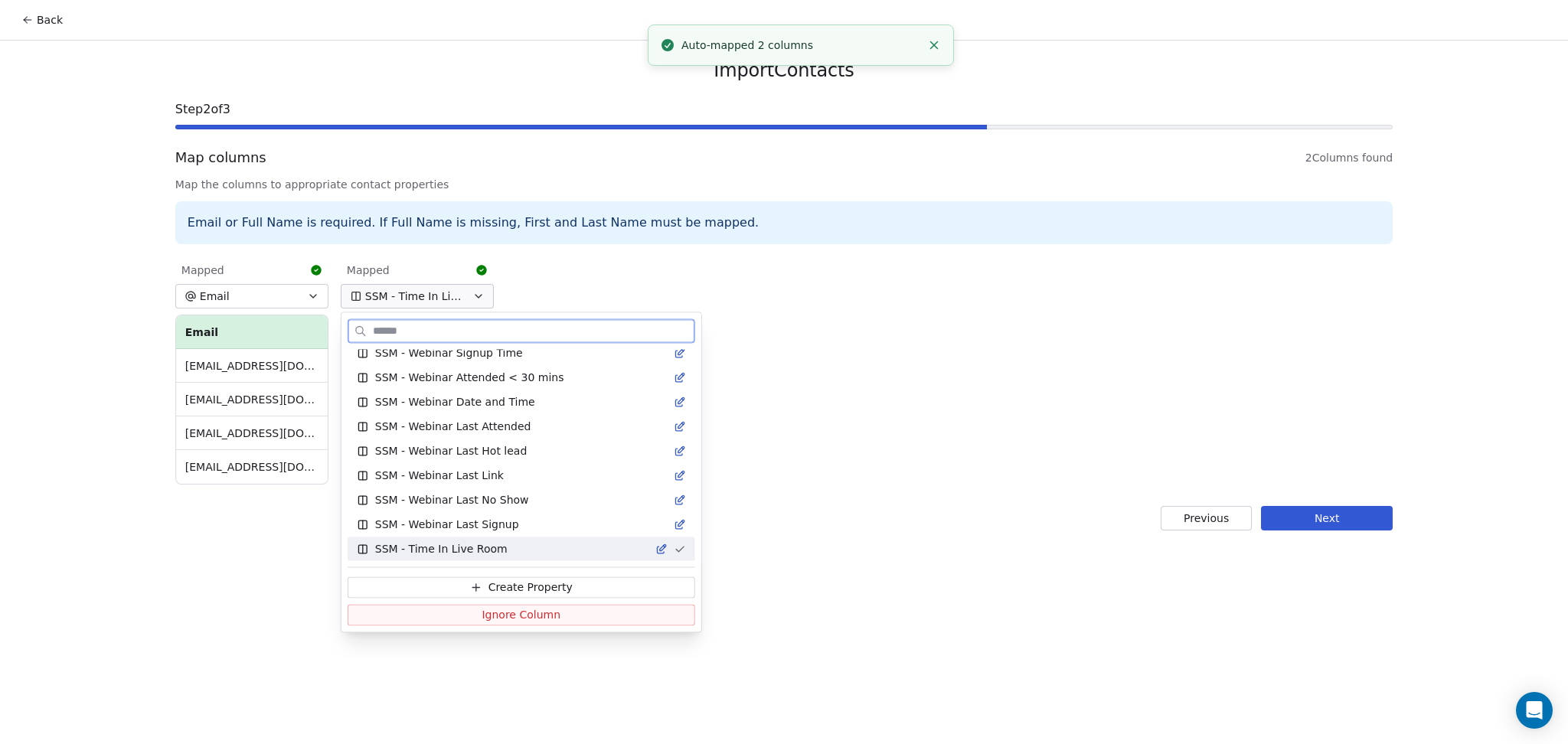
click at [482, 610] on span "Ignore Column" at bounding box center [521, 614] width 79 height 15
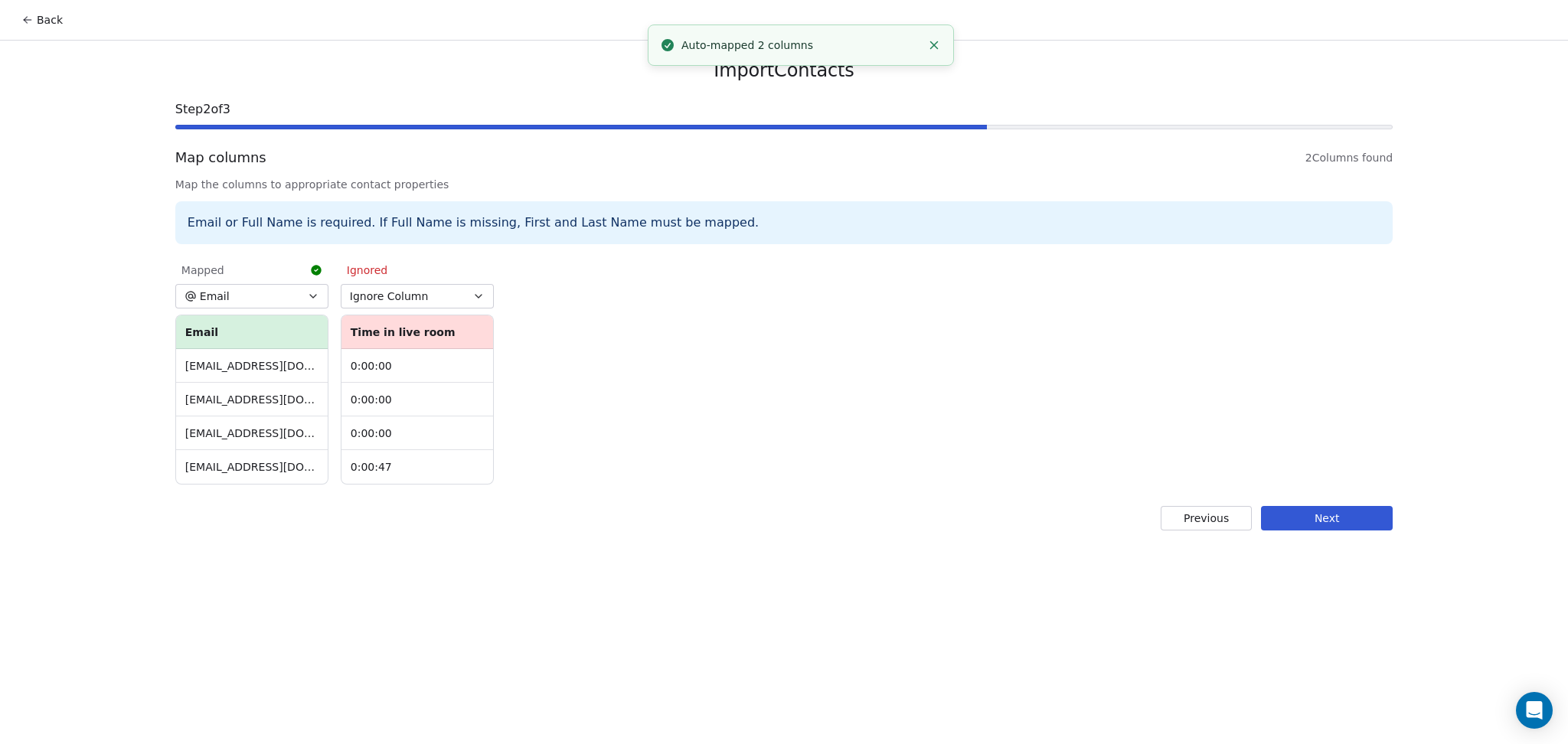
click at [1302, 516] on button "Next" at bounding box center [1327, 517] width 131 height 24
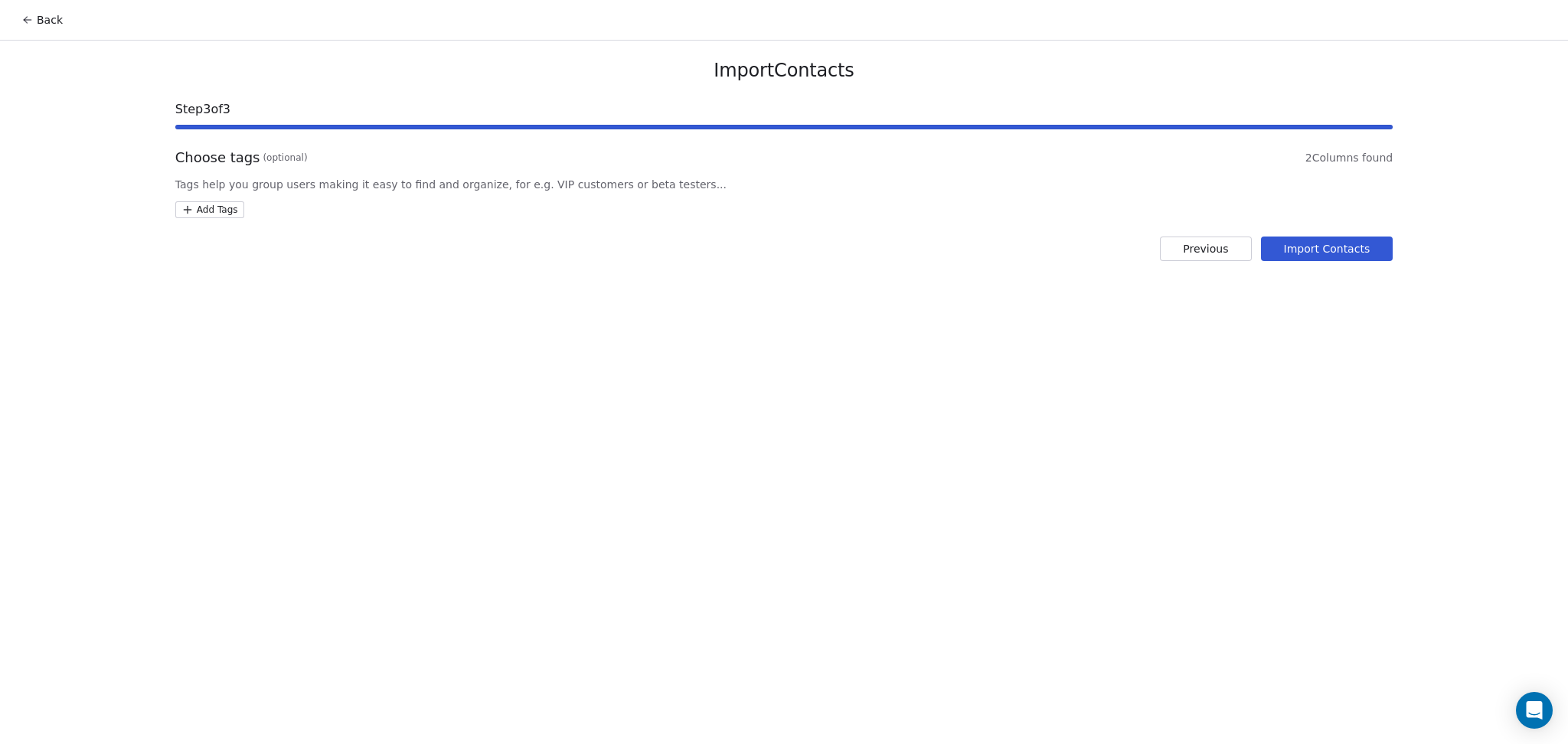
drag, startPoint x: 221, startPoint y: 222, endPoint x: 212, endPoint y: 211, distance: 14.2
click at [218, 220] on div "Import Contacts Step 3 of 3 Choose tags (optional) 2 Columns found Tags help yo…" at bounding box center [783, 159] width 1254 height 238
click at [212, 211] on html "Back Import Contacts Step 3 of 3 Choose tags (optional) 2 Columns found Tags he…" at bounding box center [784, 372] width 1568 height 744
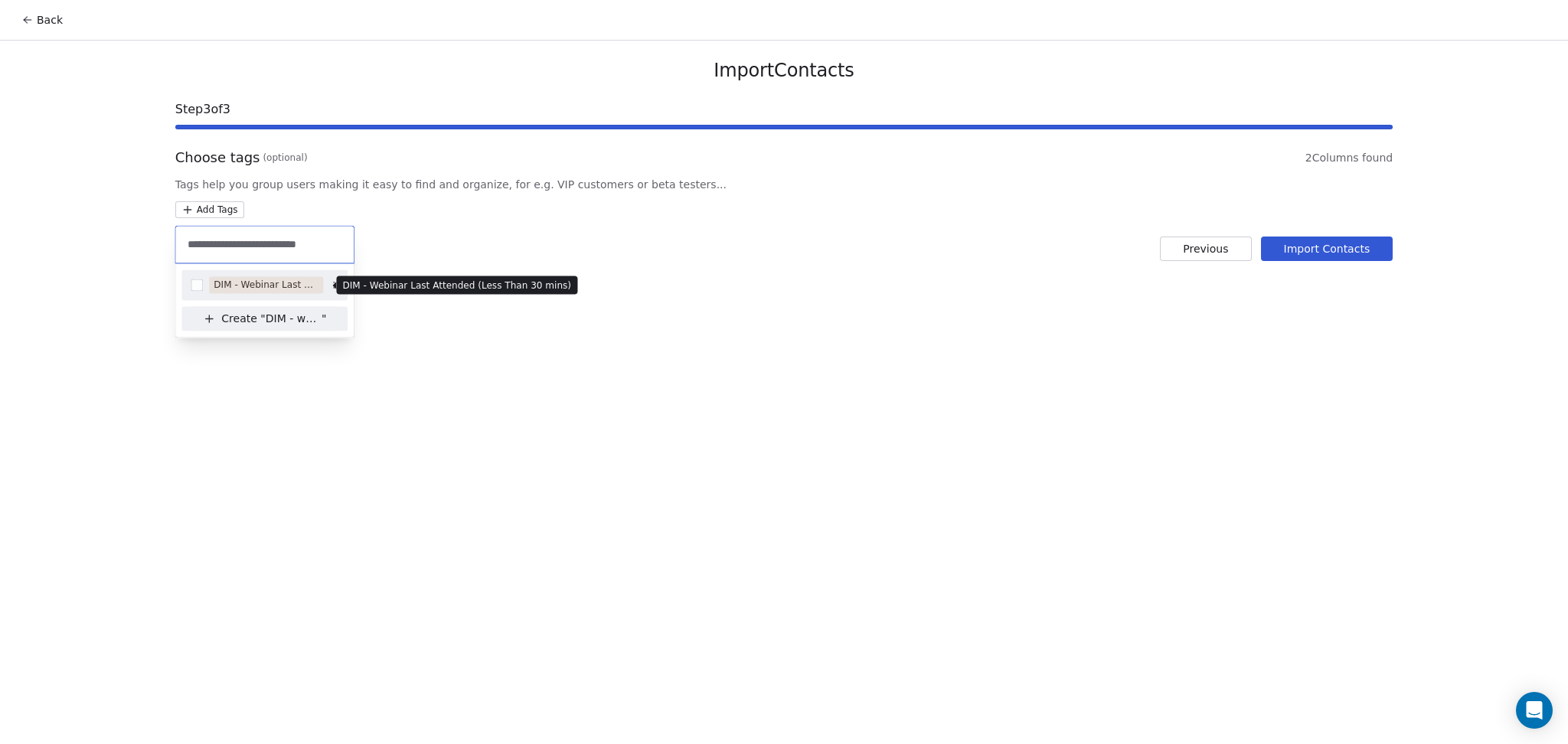
type input "**********"
click at [288, 289] on div "DIM - Webinar Last Attended (Less Than 30 mins)" at bounding box center [266, 284] width 105 height 13
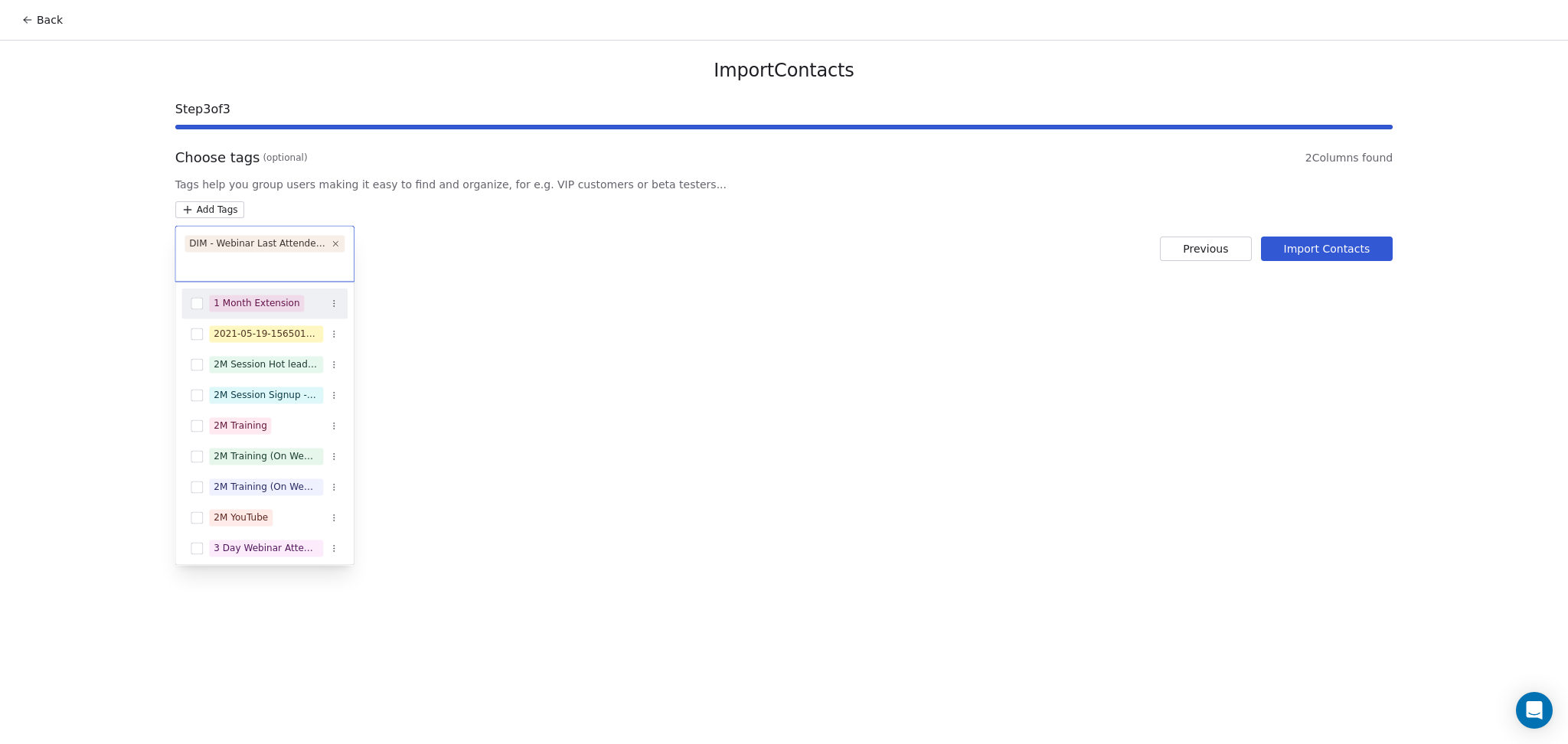
click at [723, 293] on html "Back Import Contacts Step 3 of 3 Choose tags (optional) 2 Columns found Tags he…" at bounding box center [784, 372] width 1568 height 744
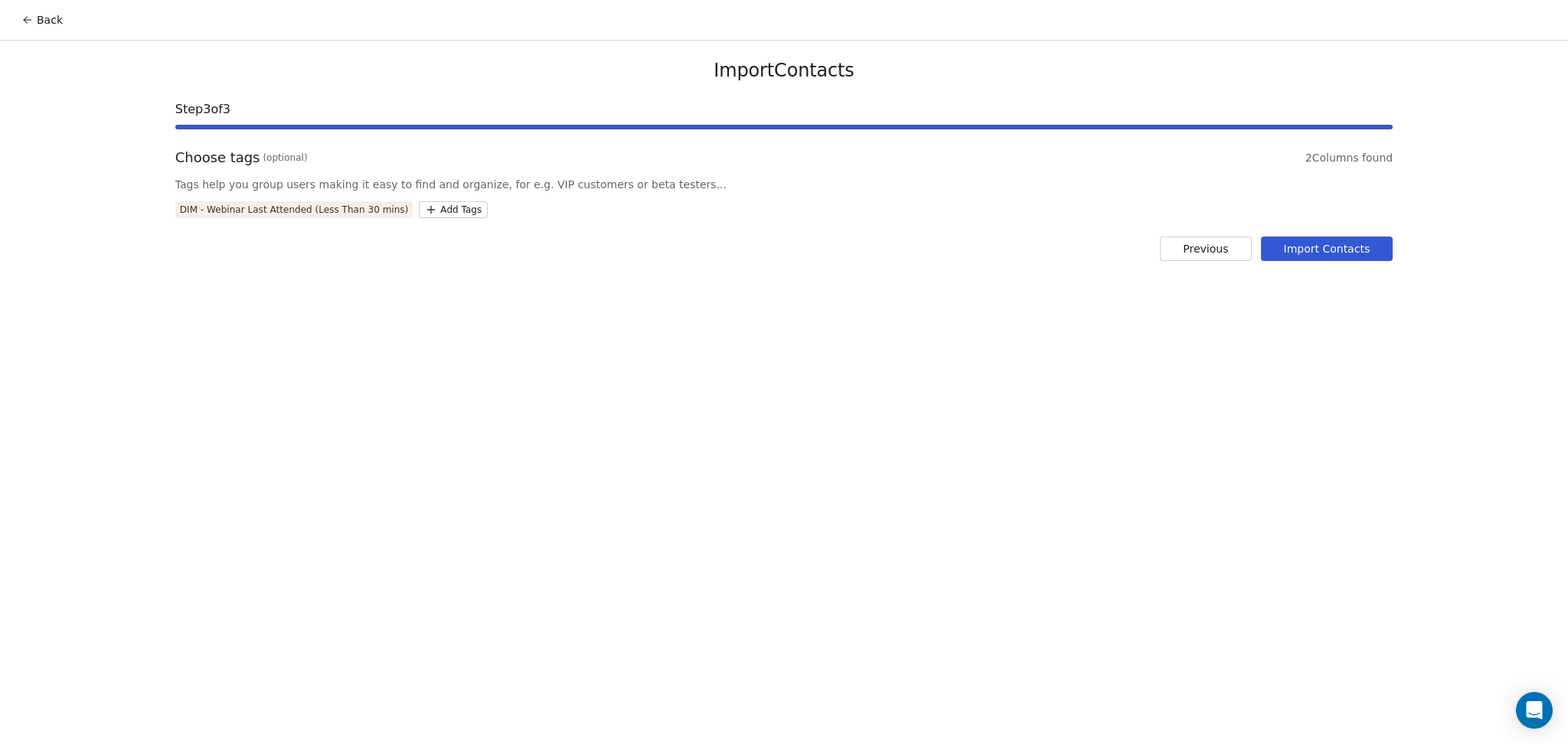
click at [1324, 253] on button "Import Contacts" at bounding box center [1327, 248] width 132 height 24
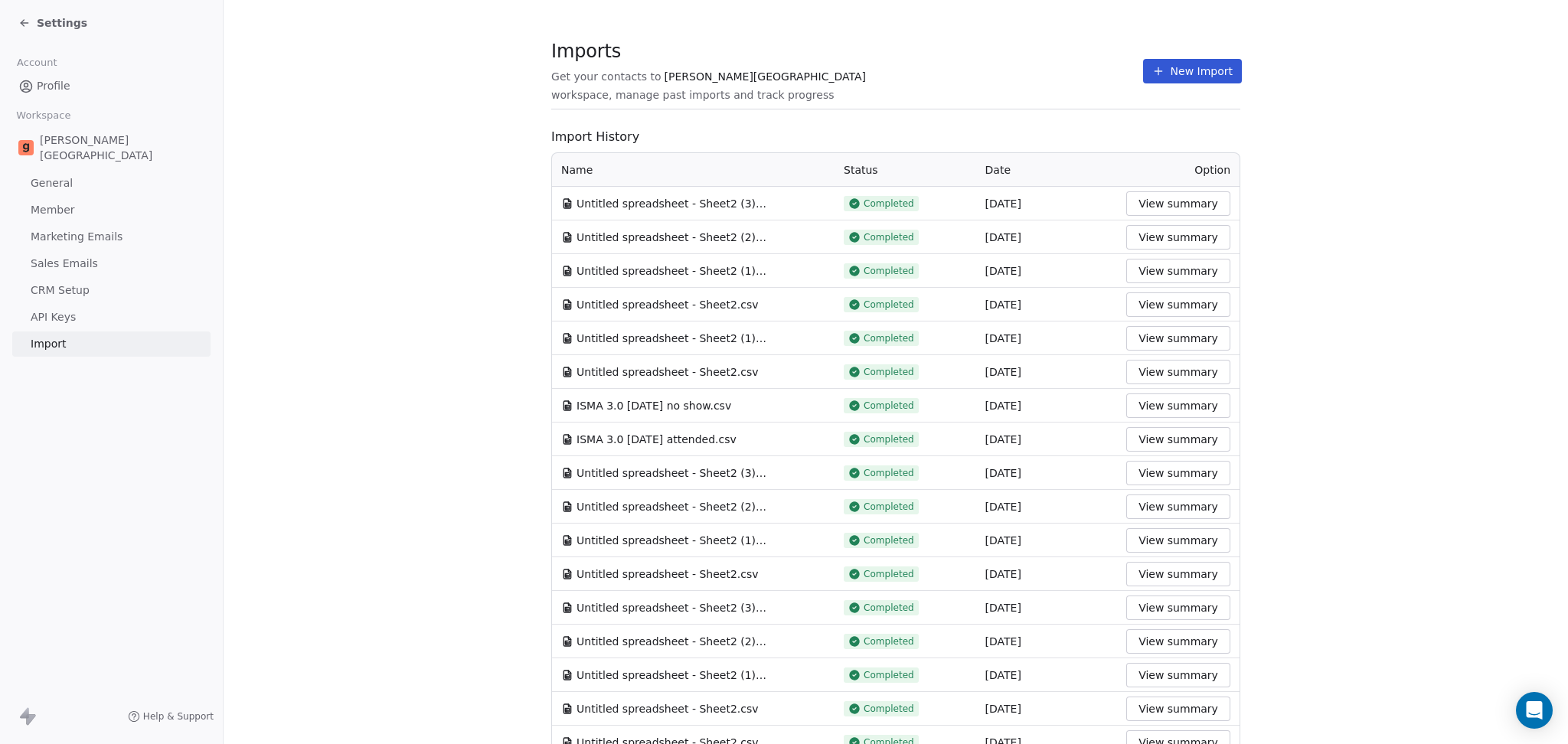
click at [1158, 63] on button "New Import" at bounding box center [1193, 70] width 99 height 24
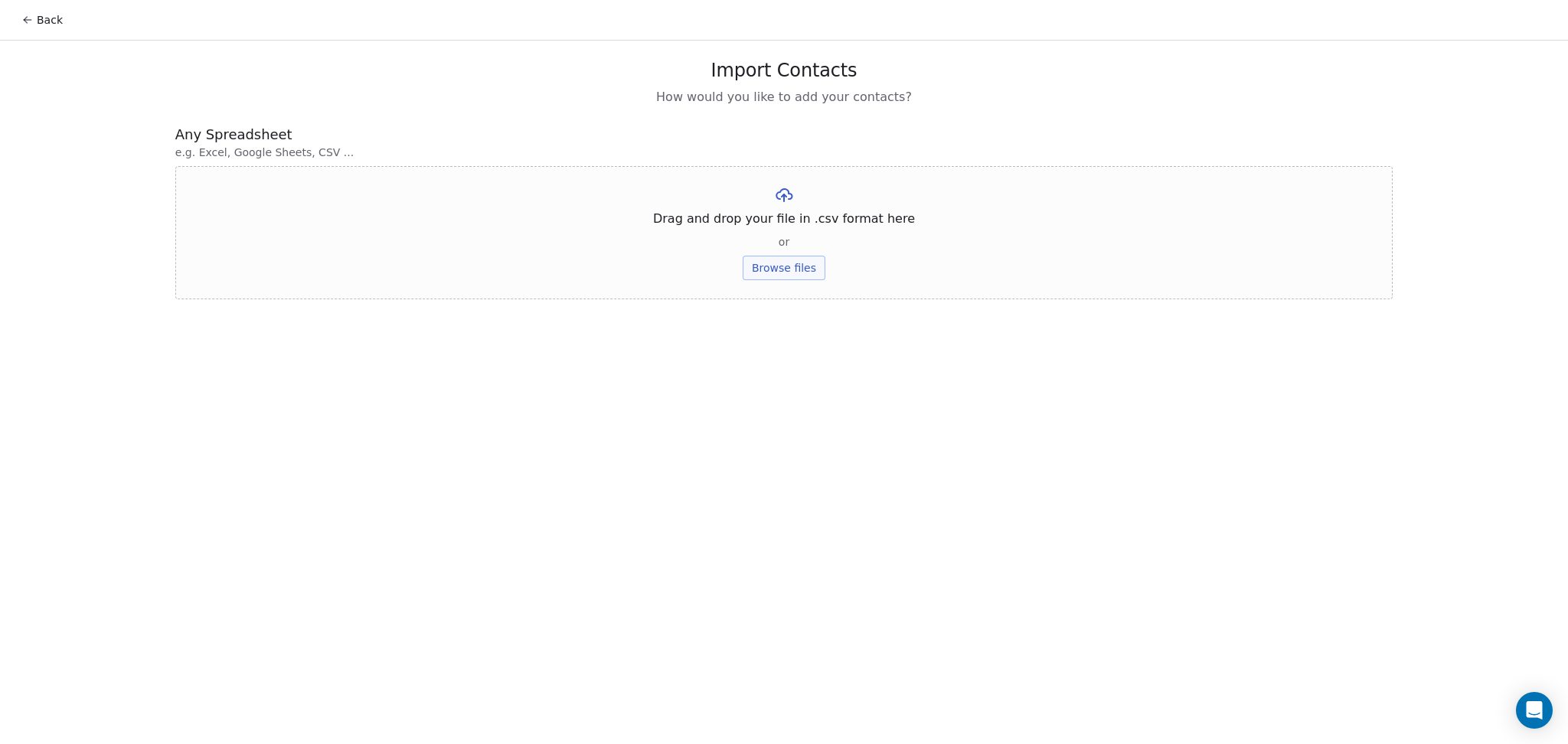
click at [763, 248] on div "Drag and drop your file in .csv format here or Browse files" at bounding box center [784, 233] width 1217 height 133
click at [761, 269] on button "Browse files" at bounding box center [784, 267] width 83 height 24
click at [778, 229] on button "Upload" at bounding box center [783, 224] width 56 height 24
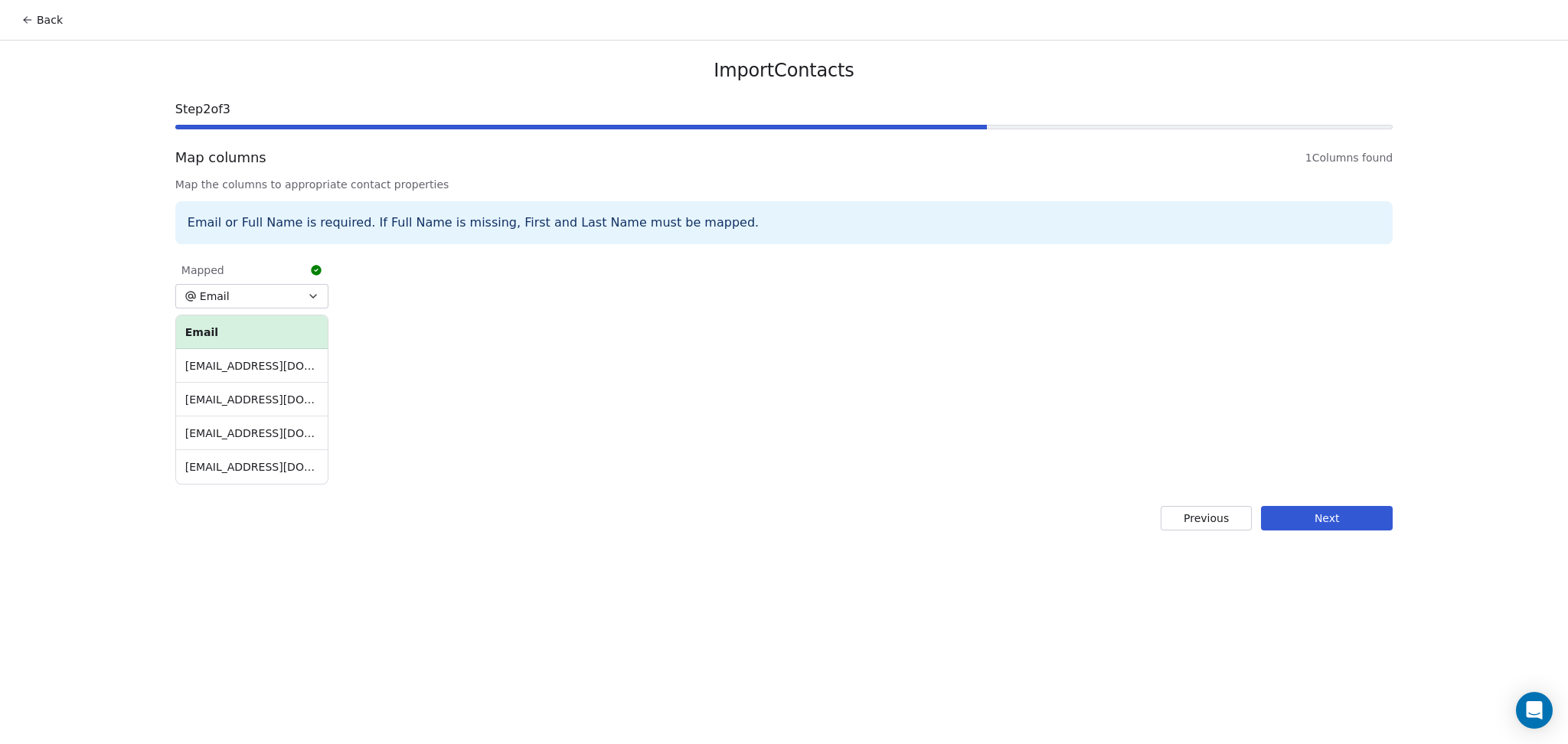
click at [1338, 521] on button "Next" at bounding box center [1327, 517] width 131 height 24
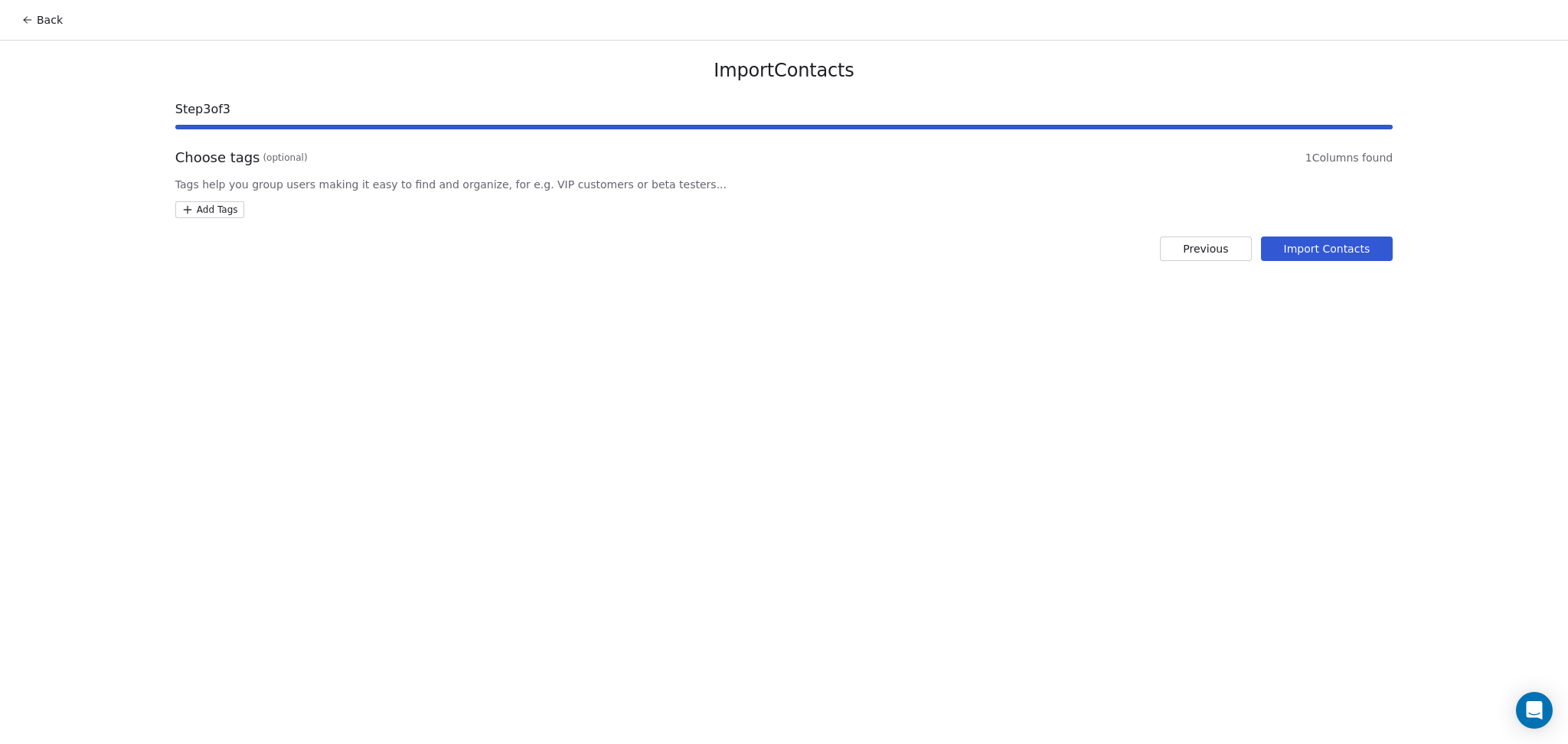
click at [1330, 255] on button "Import Contacts" at bounding box center [1327, 248] width 132 height 24
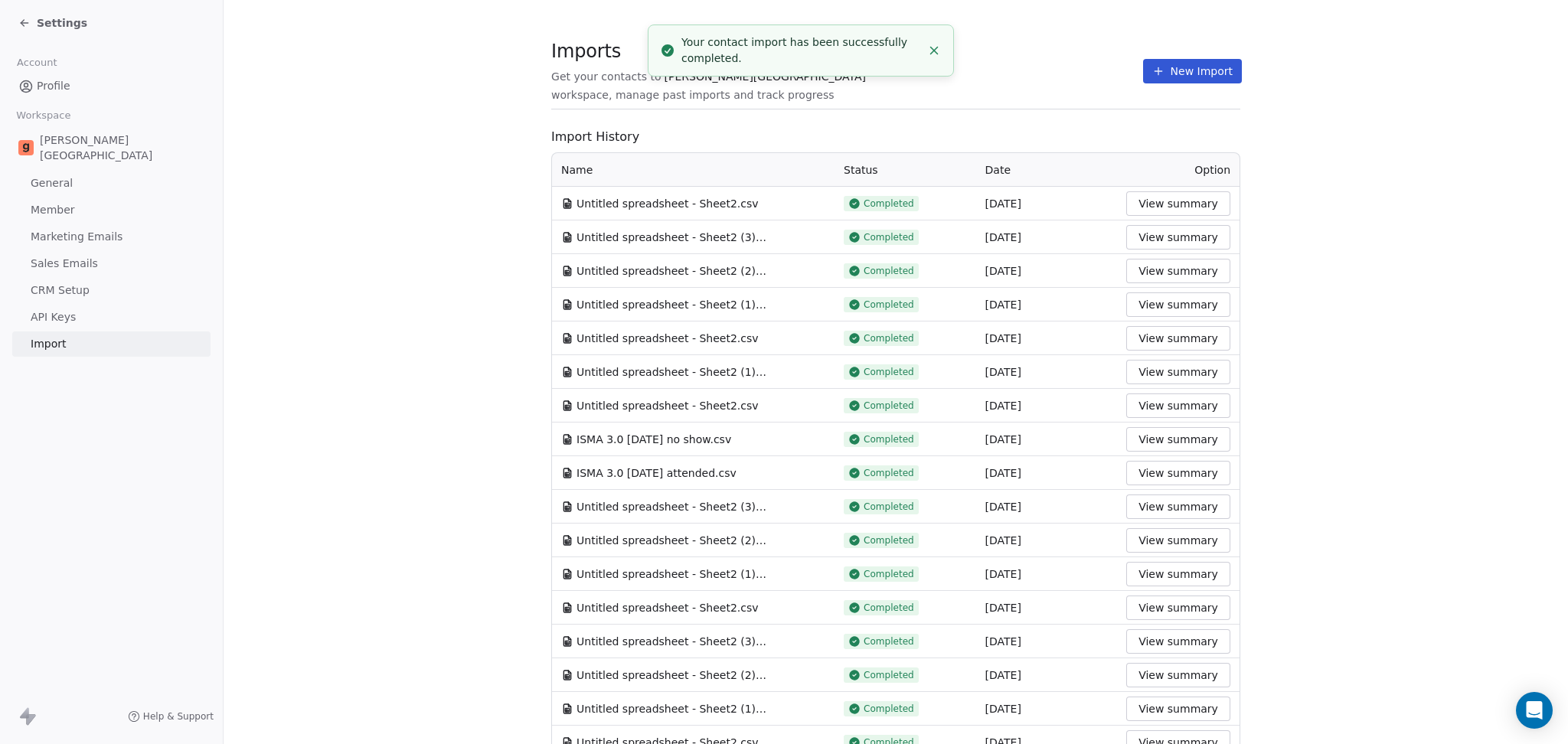
click at [1183, 67] on button "New Import" at bounding box center [1193, 70] width 99 height 24
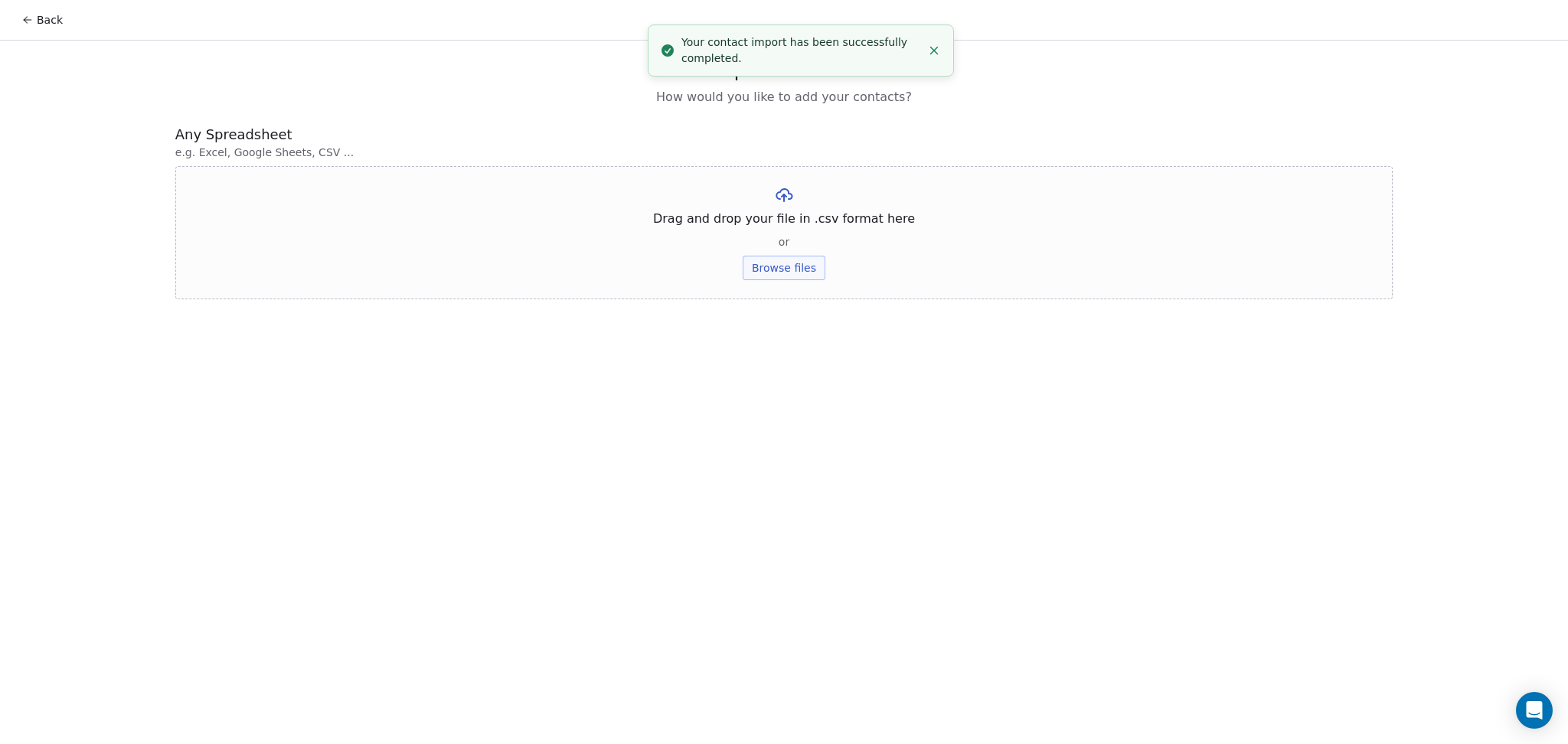
click at [809, 264] on button "Browse files" at bounding box center [784, 267] width 83 height 24
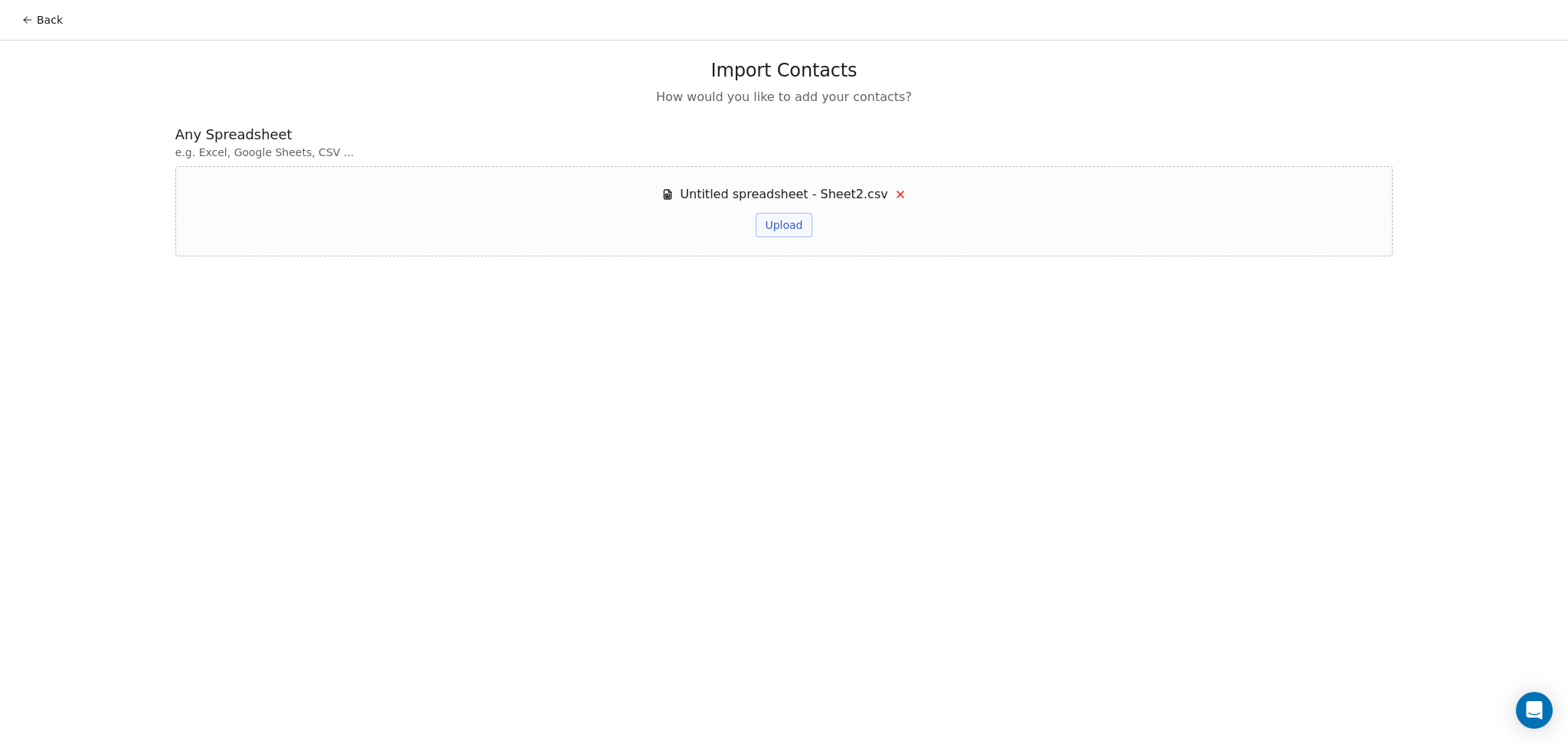
click at [797, 227] on button "Upload" at bounding box center [783, 224] width 56 height 24
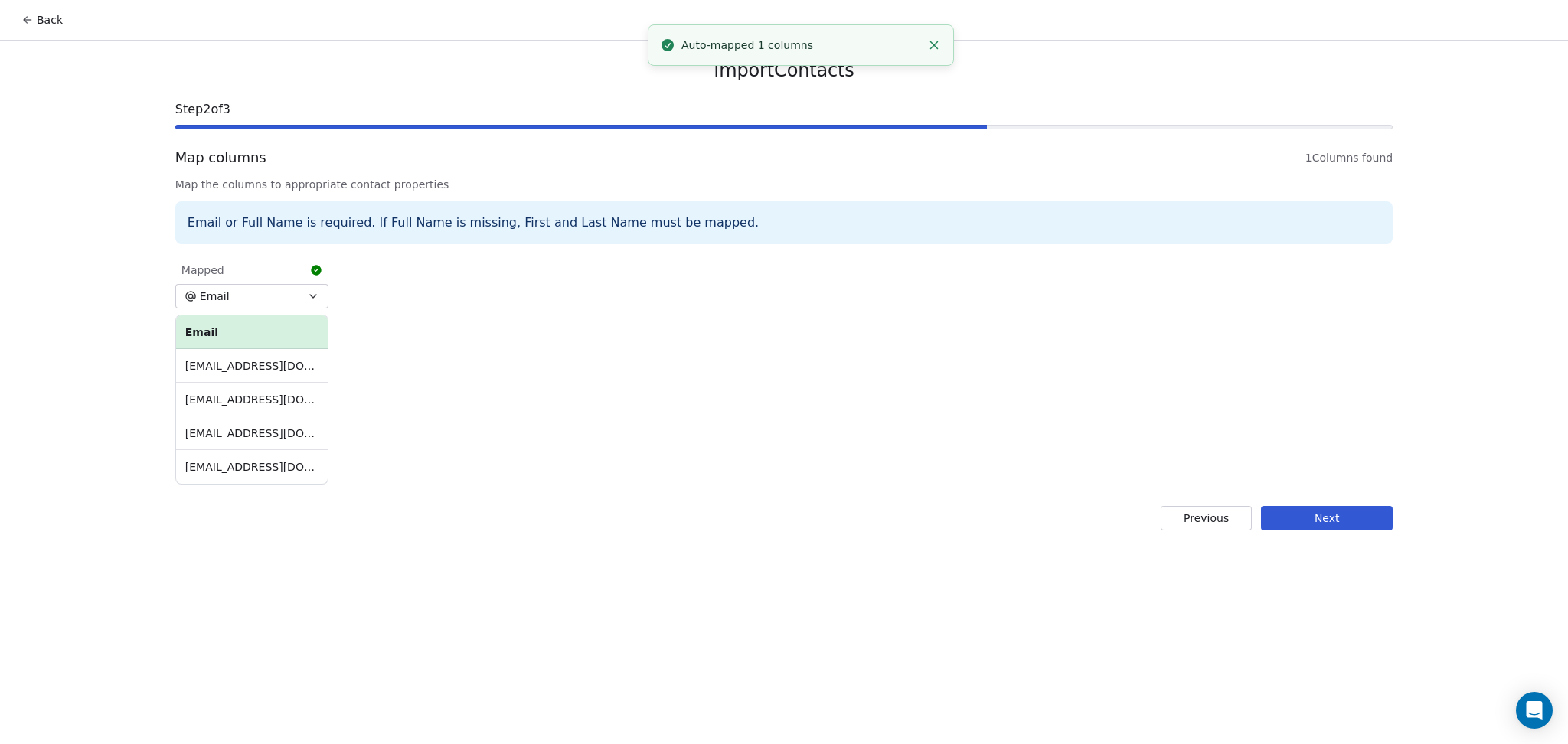
click at [1380, 520] on button "Next" at bounding box center [1327, 517] width 131 height 24
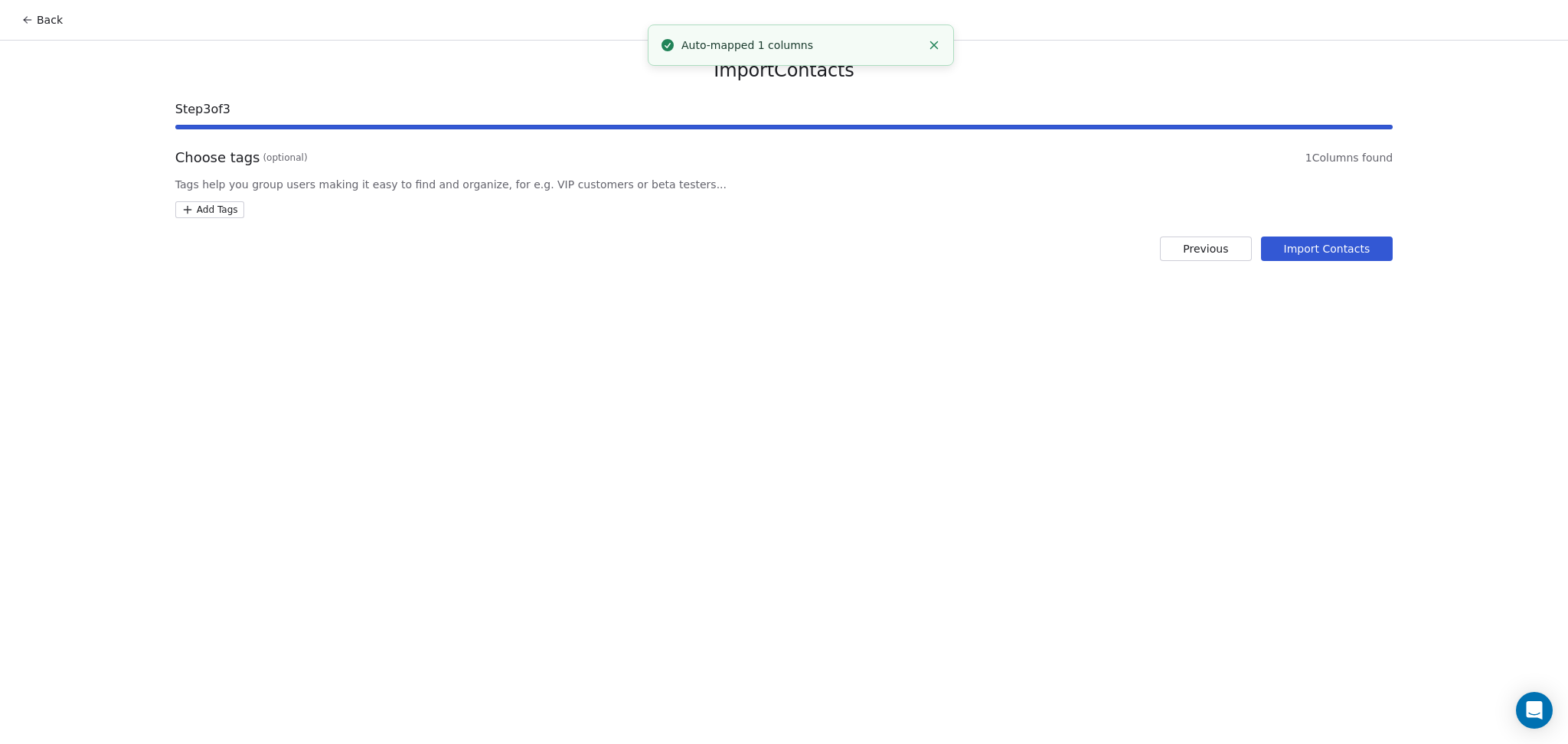
click at [222, 212] on html "Back Import Contacts Step 3 of 3 Choose tags (optional) 1 Columns found Tags he…" at bounding box center [784, 372] width 1568 height 744
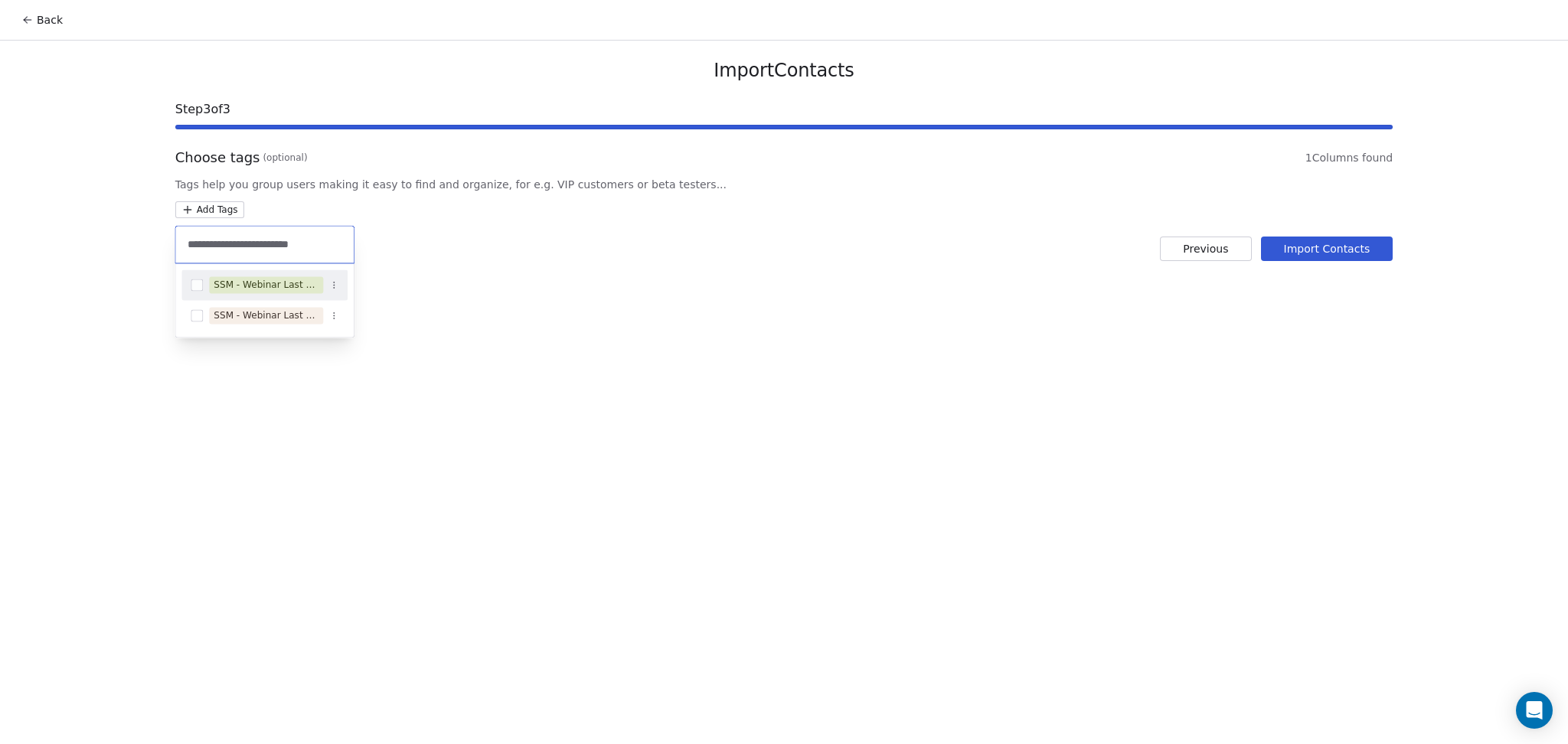
type input "**********"
click at [265, 274] on div "SSM - Webinar Last No Show" at bounding box center [265, 284] width 167 height 24
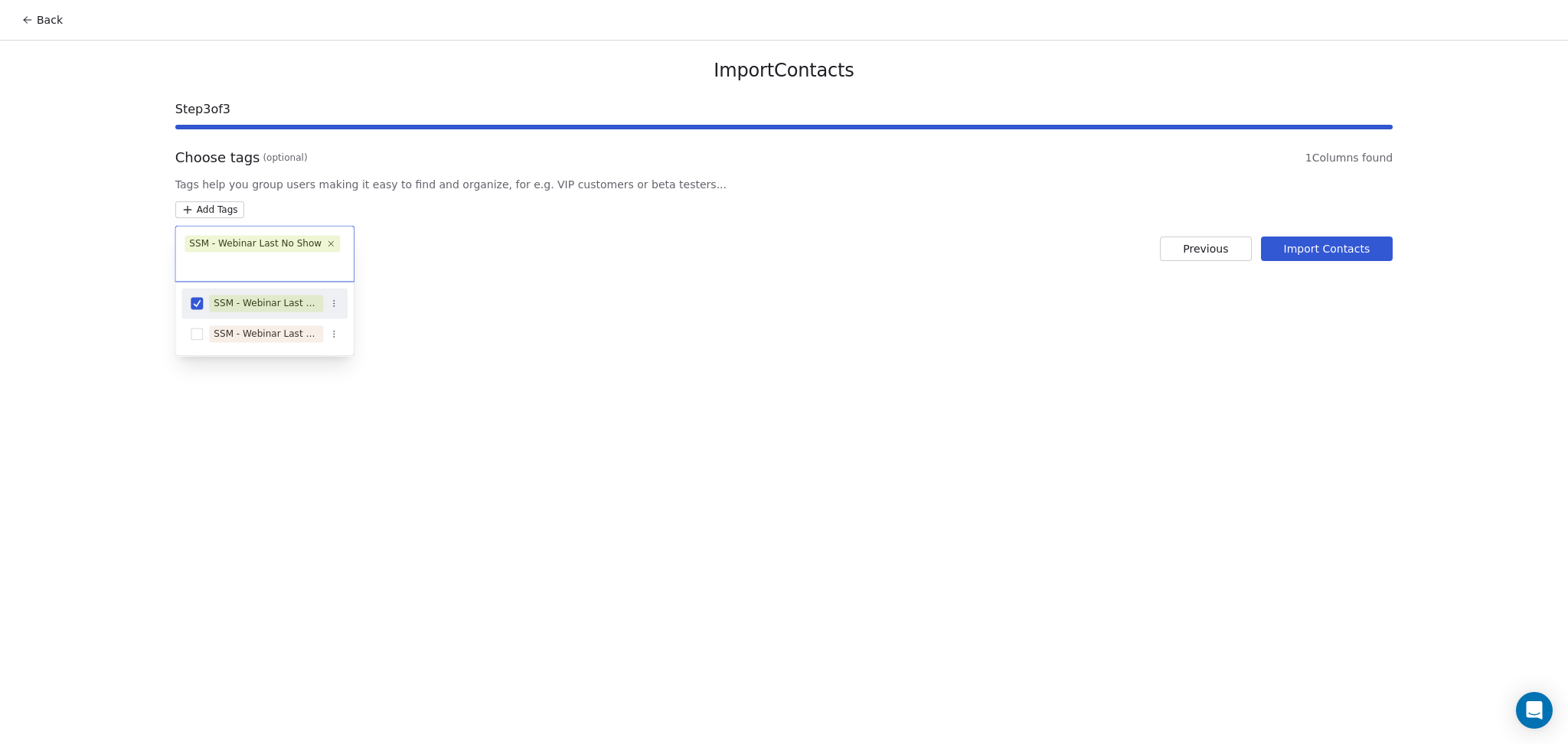
click at [689, 277] on html "Back Import Contacts Step 3 of 3 Choose tags (optional) 1 Columns found Tags he…" at bounding box center [784, 372] width 1568 height 744
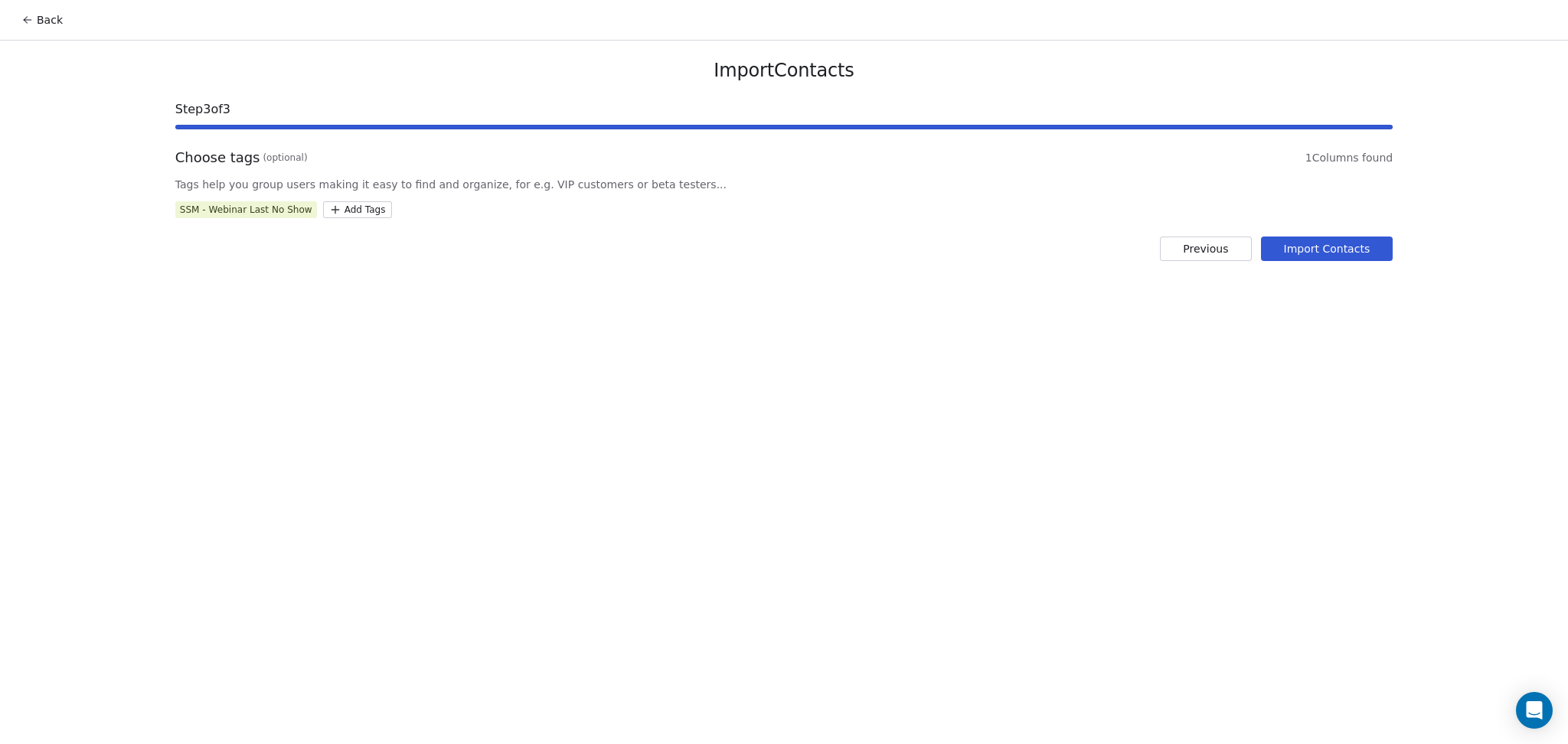
click at [1325, 238] on button "Import Contacts" at bounding box center [1327, 248] width 132 height 24
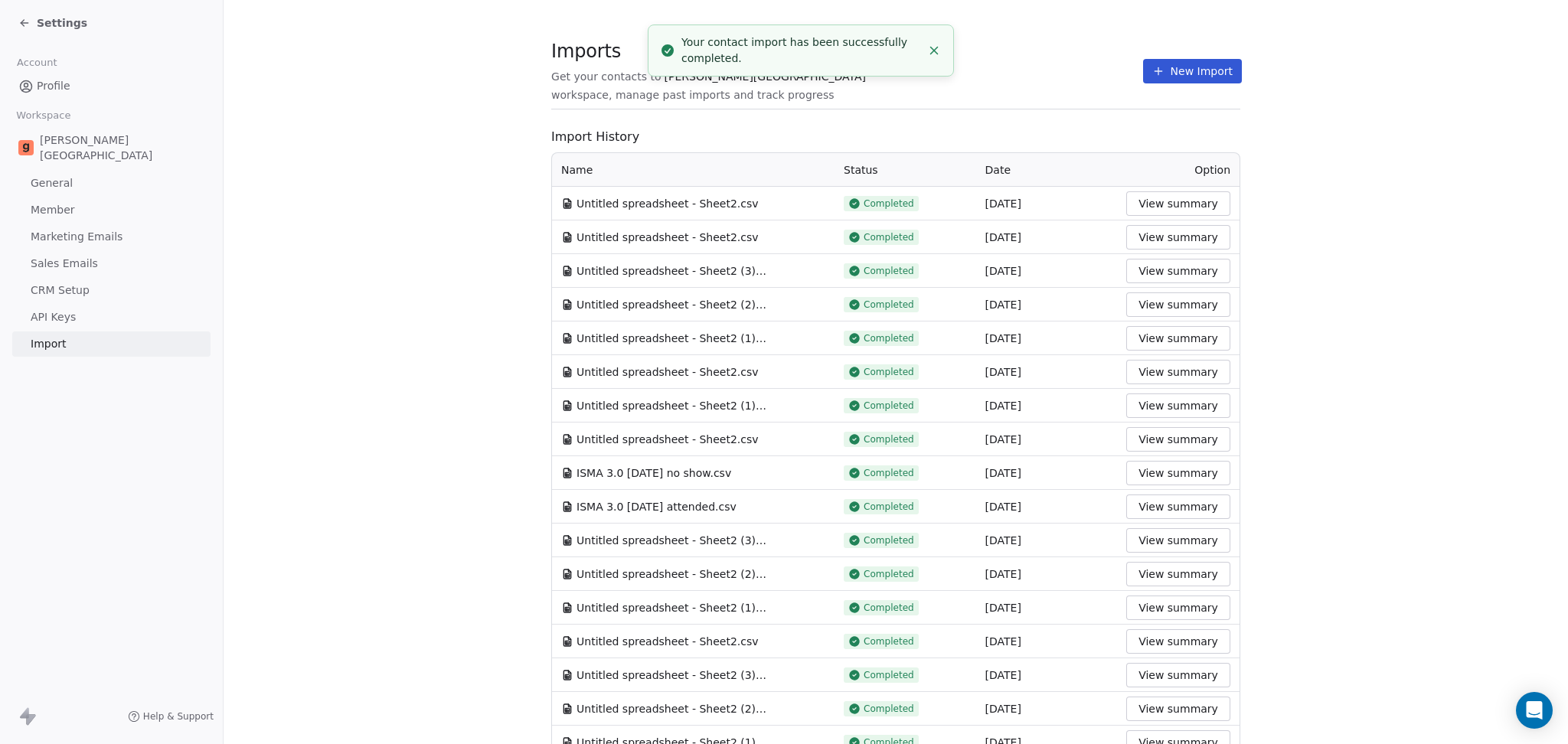
click at [982, 68] on div "Imports Get your contacts to [PERSON_NAME] School workspace, manage past import…" at bounding box center [895, 71] width 689 height 26
click at [1209, 51] on section "Imports Get your contacts to [PERSON_NAME] School workspace, manage past import…" at bounding box center [895, 78] width 689 height 60
click at [1202, 57] on section "Imports Get your contacts to [PERSON_NAME] School workspace, manage past import…" at bounding box center [895, 78] width 689 height 60
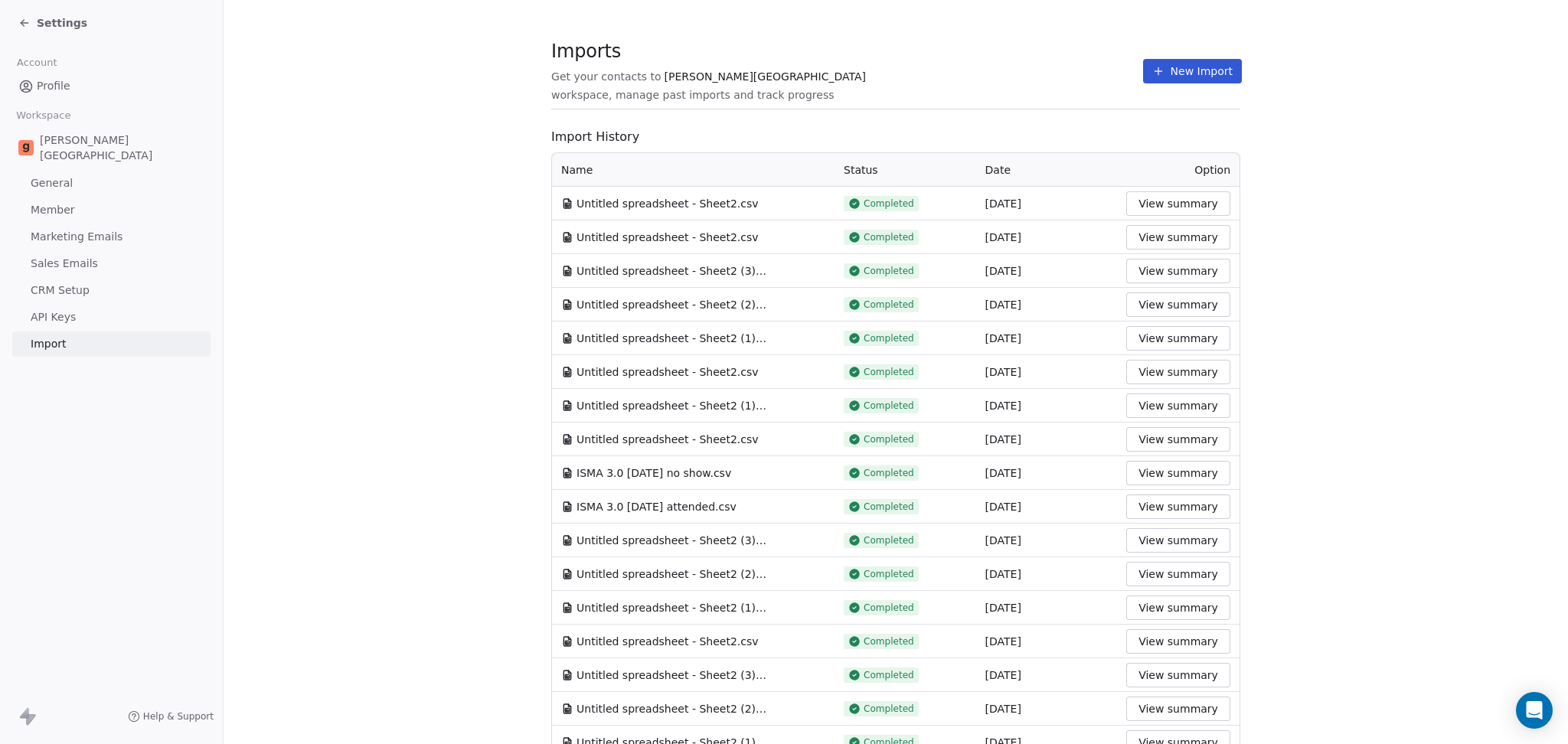
click at [1183, 79] on button "New Import" at bounding box center [1193, 70] width 99 height 24
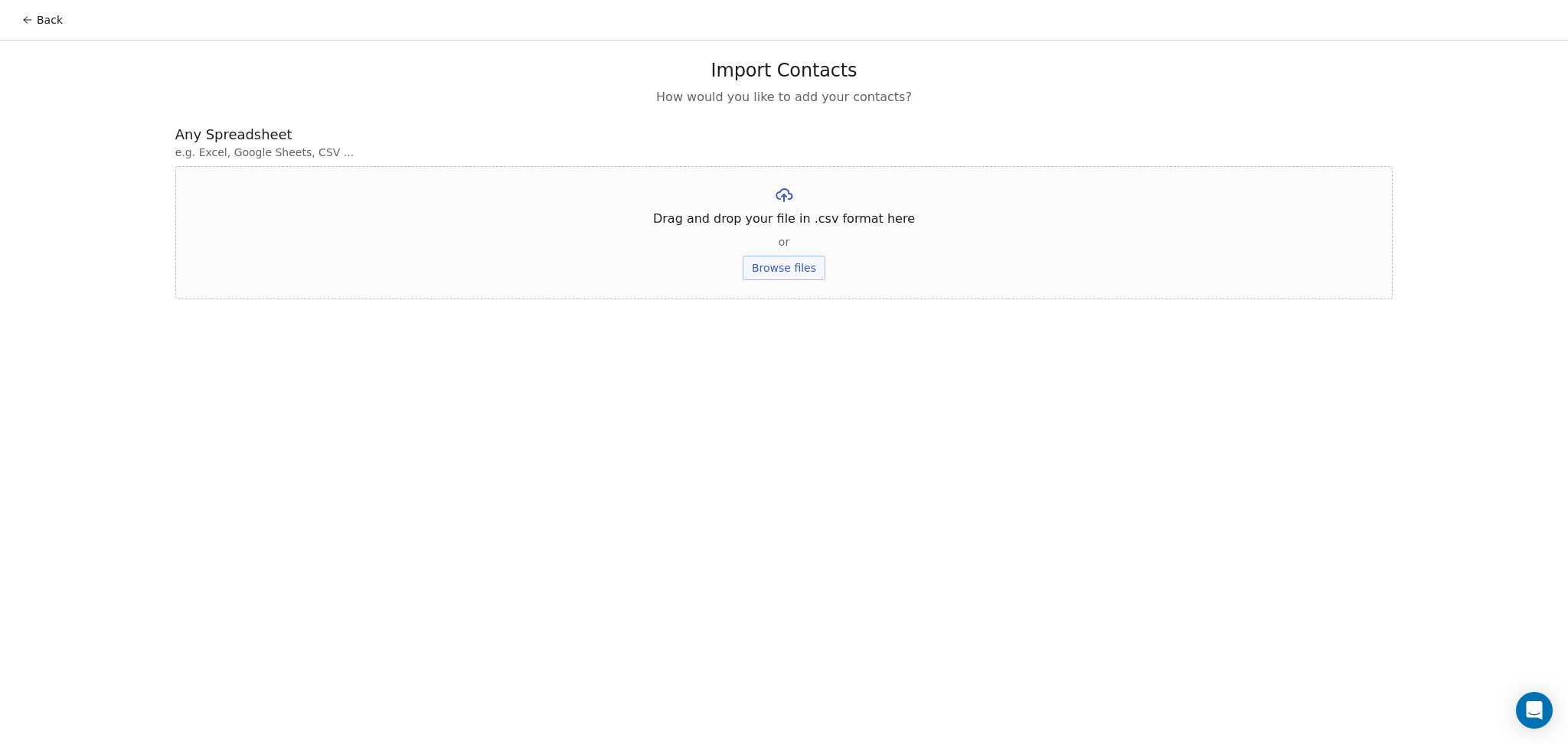
click at [762, 264] on button "Browse files" at bounding box center [784, 267] width 83 height 24
click at [754, 225] on div "Untitled spreadsheet - Sheet2 (1).csv Upload" at bounding box center [783, 211] width 266 height 52
click at [755, 224] on div "Untitled spreadsheet - Sheet2 (1).csv Upload" at bounding box center [783, 211] width 266 height 52
click at [756, 224] on div "Untitled spreadsheet - Sheet2 (1).csv Upload" at bounding box center [783, 211] width 266 height 52
click at [756, 224] on button "Upload" at bounding box center [783, 224] width 56 height 24
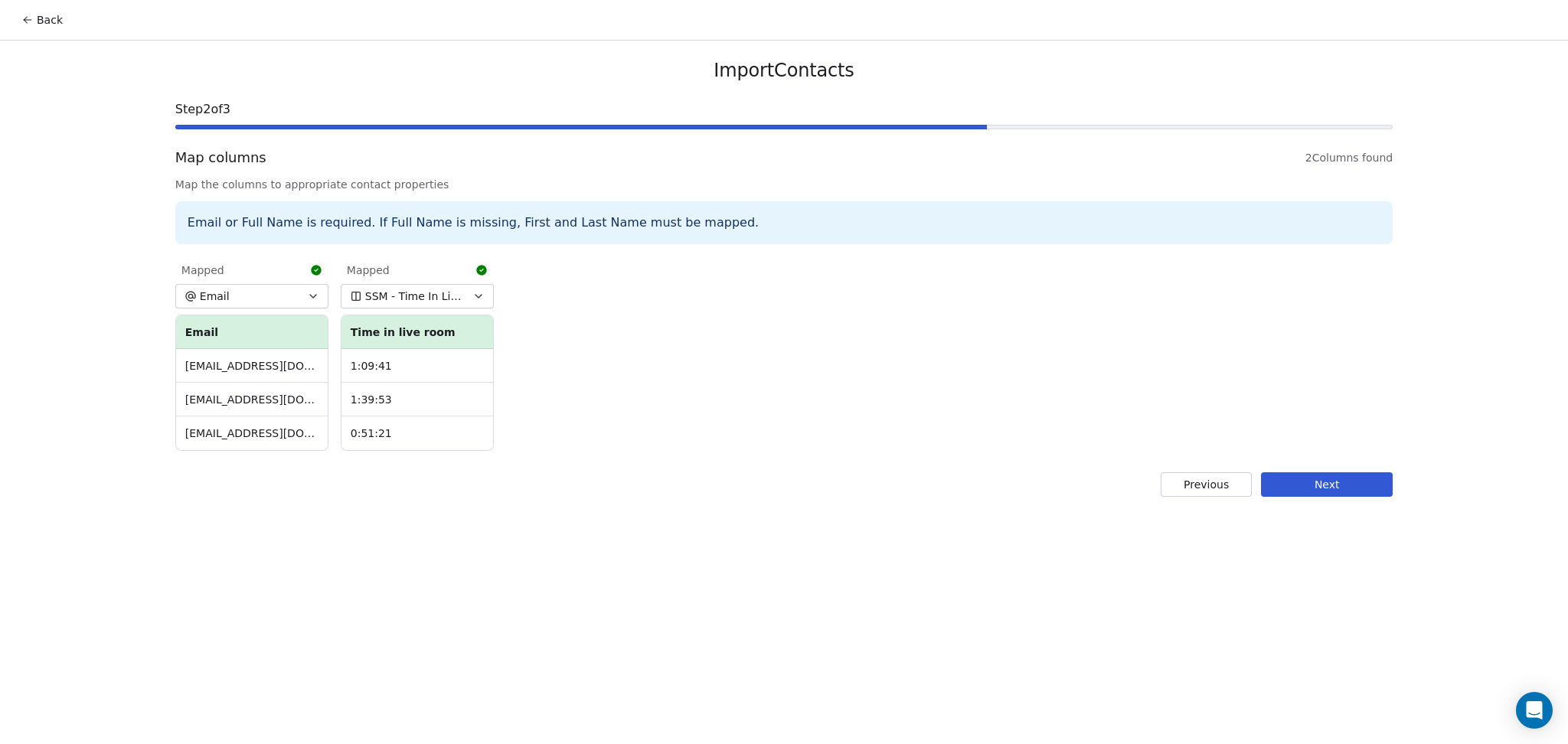
click at [1356, 494] on button "Next" at bounding box center [1327, 484] width 131 height 24
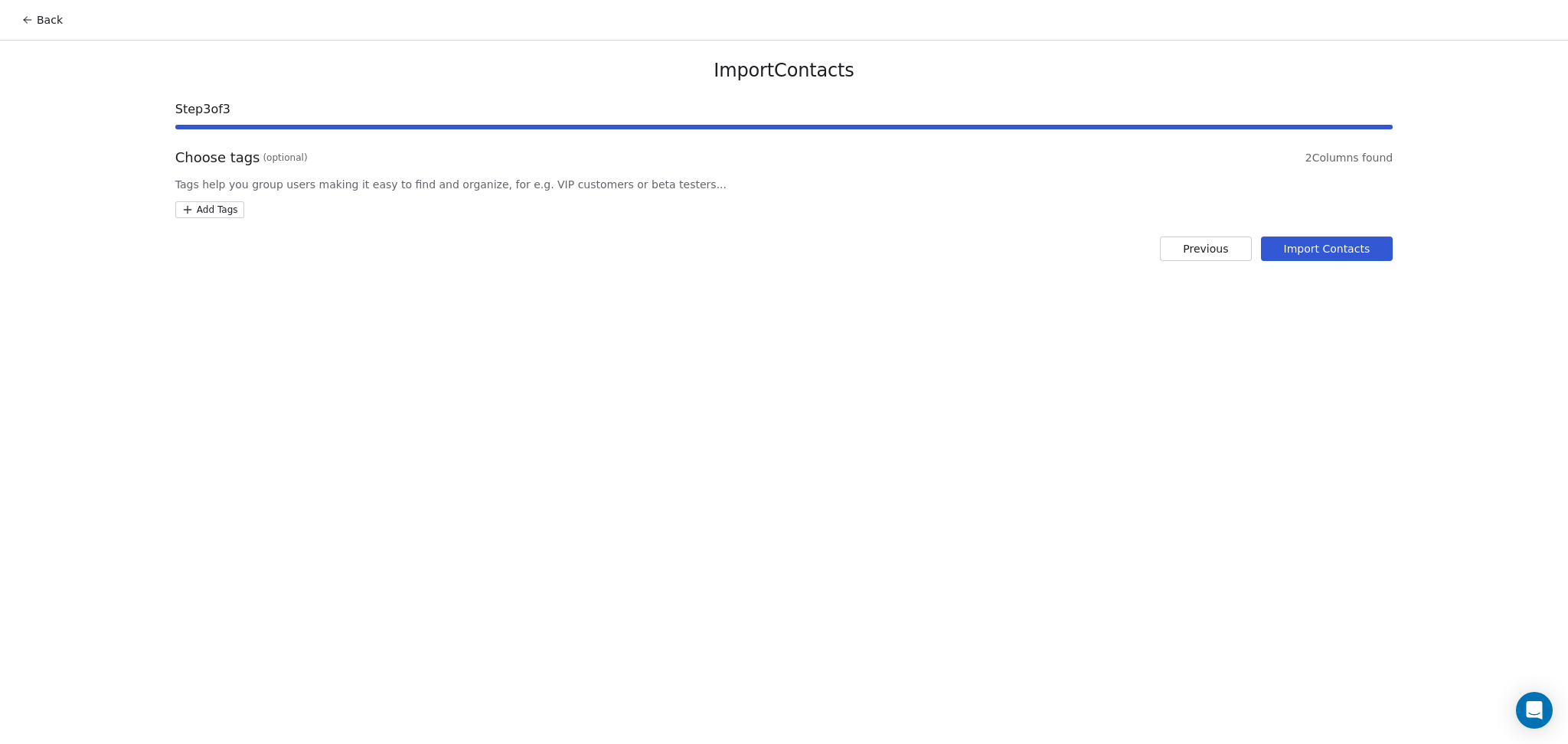
click at [233, 209] on html "Back Import Contacts Step 3 of 3 Choose tags (optional) 2 Columns found Tags he…" at bounding box center [784, 372] width 1568 height 744
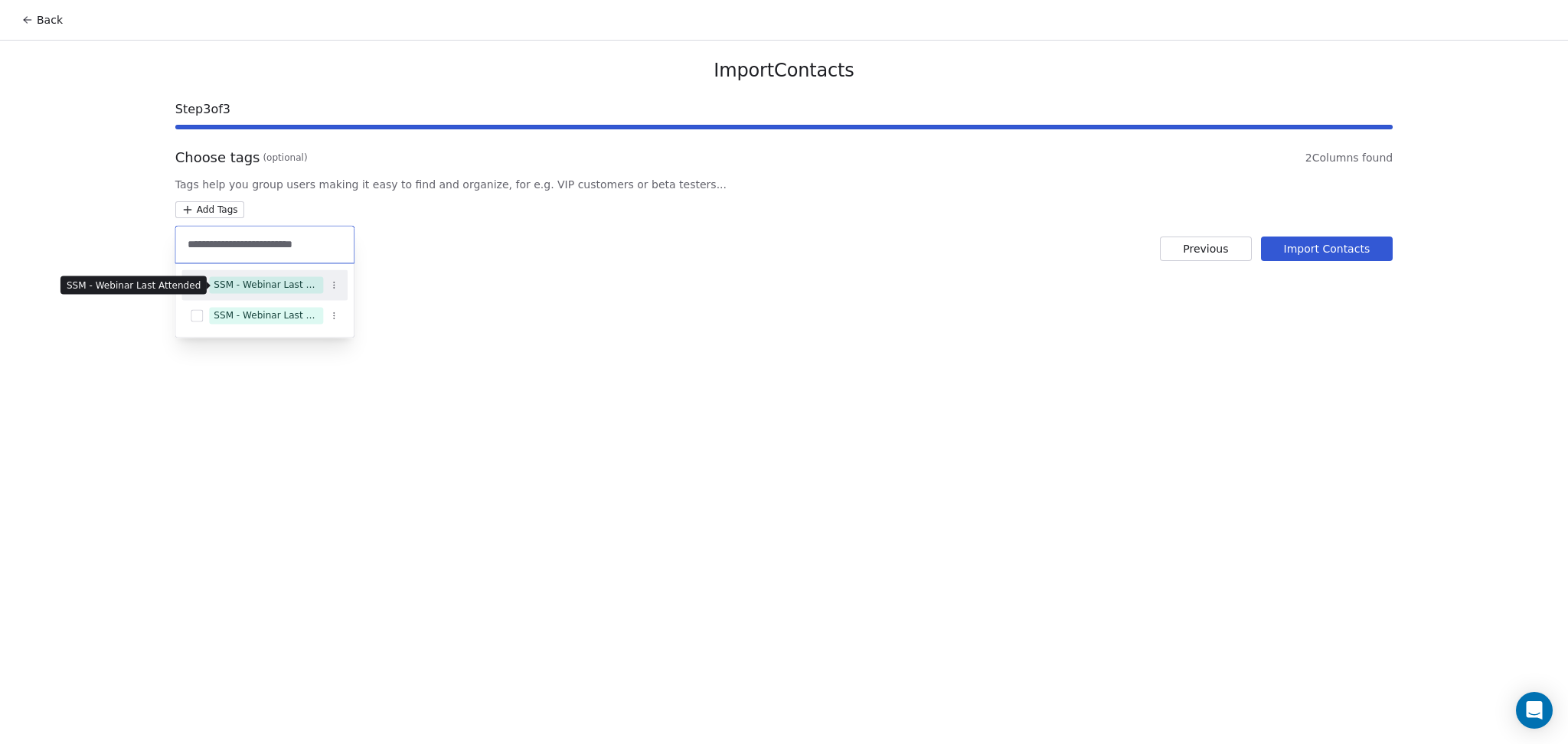
type input "**********"
click at [290, 282] on div "SSM - Webinar Last Attended" at bounding box center [266, 284] width 105 height 13
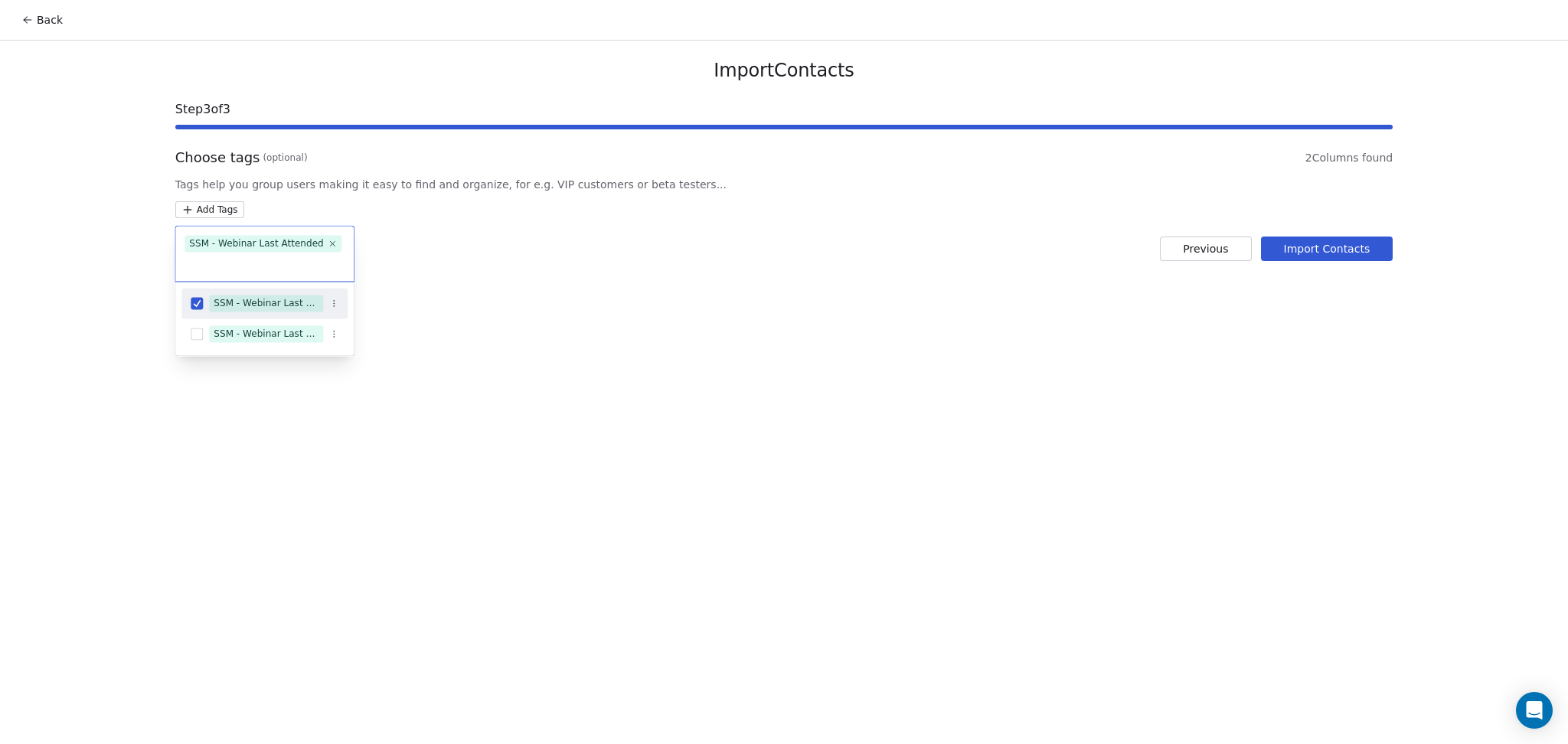
click at [552, 274] on html "Back Import Contacts Step 3 of 3 Choose tags (optional) 2 Columns found Tags he…" at bounding box center [784, 372] width 1568 height 744
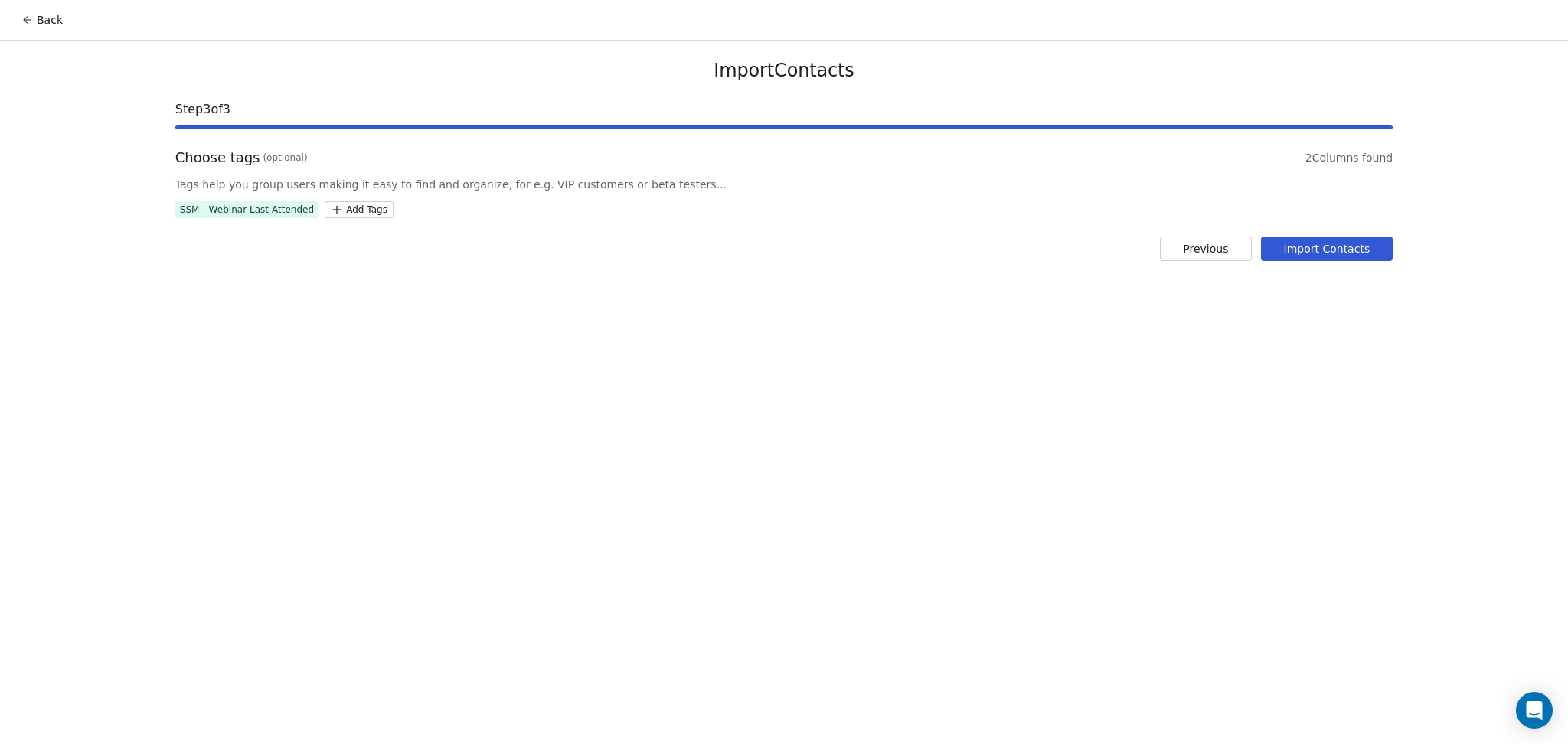
click at [1331, 240] on button "Import Contacts" at bounding box center [1327, 248] width 132 height 24
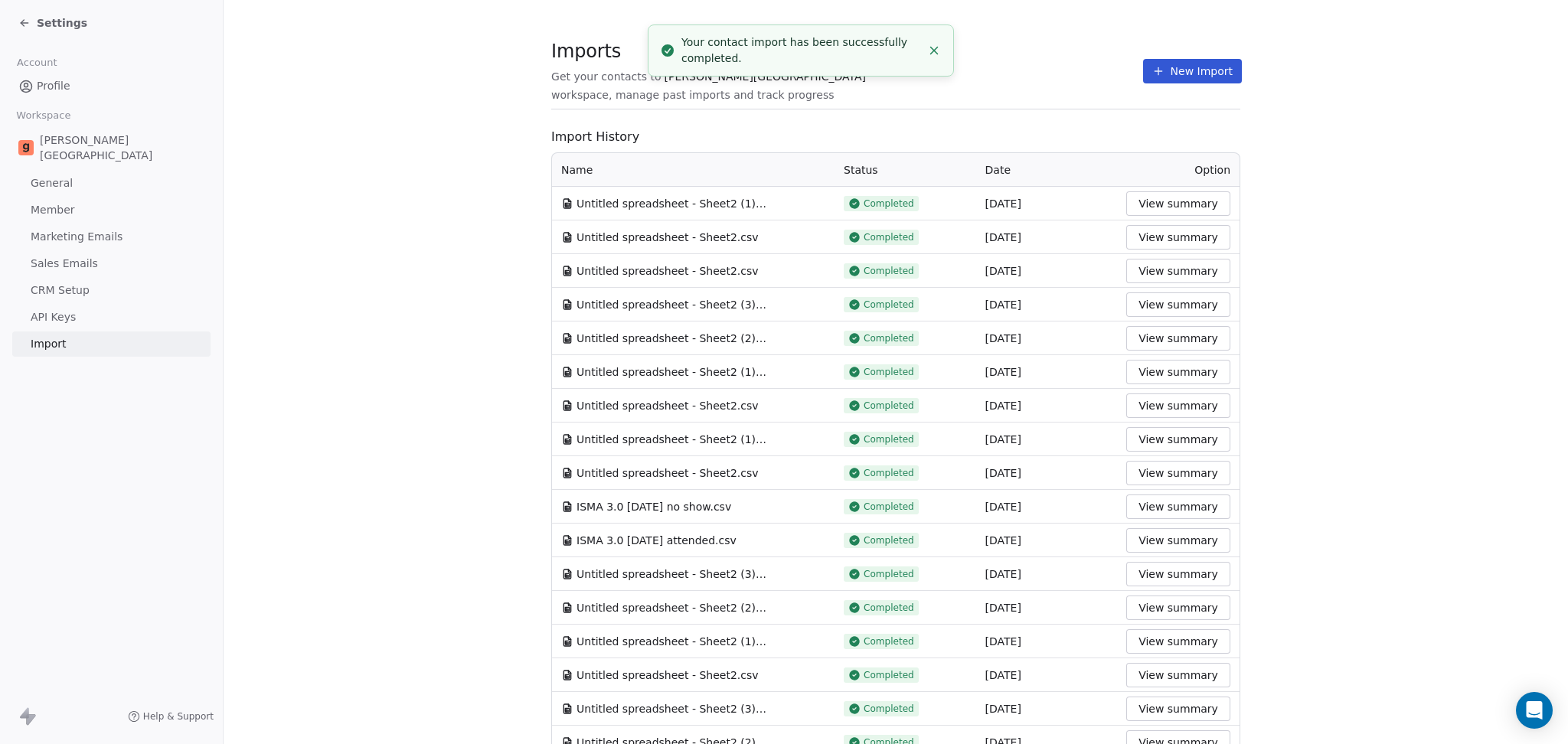
click at [985, 74] on div "Imports Get your contacts to [PERSON_NAME] School workspace, manage past import…" at bounding box center [895, 71] width 689 height 26
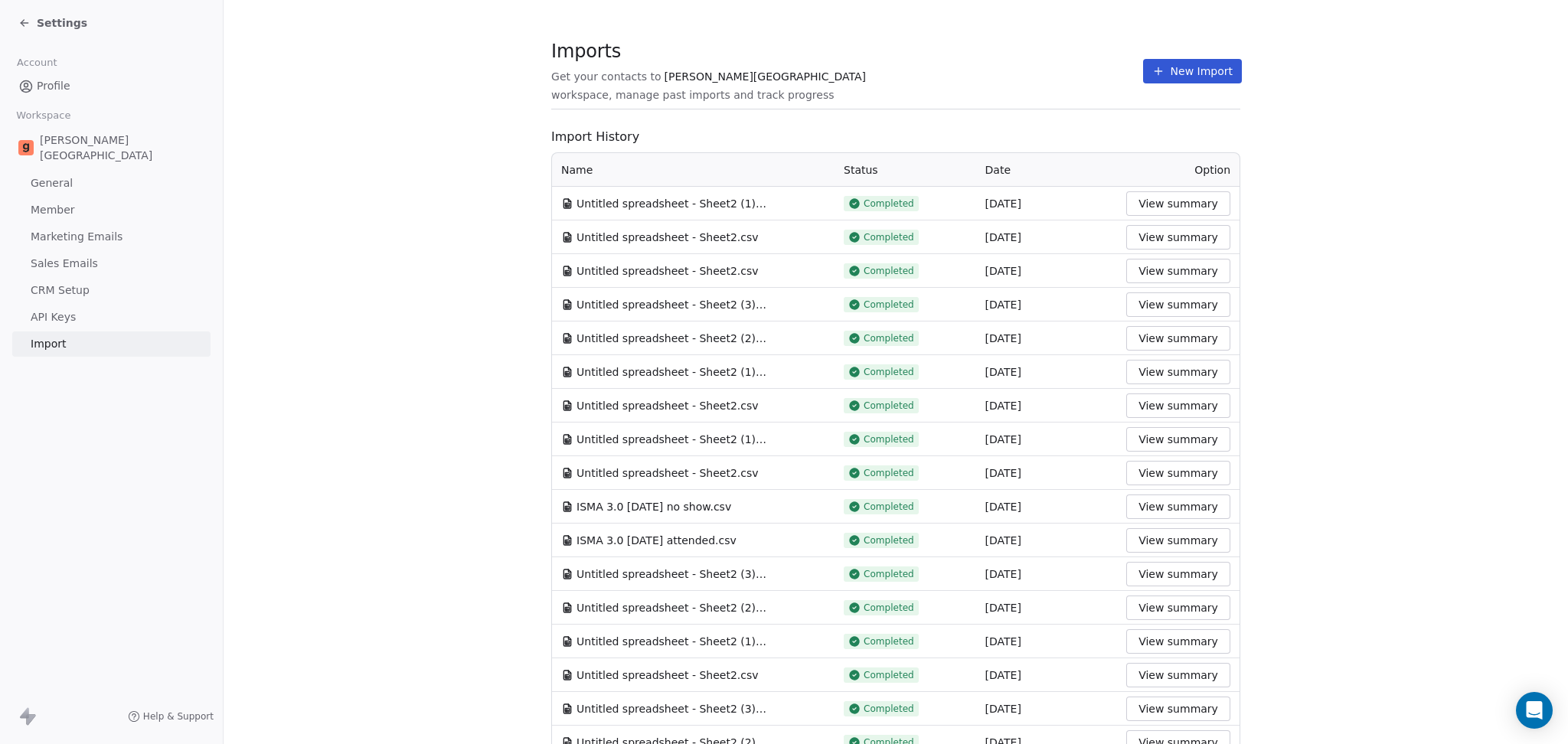
click at [994, 94] on section "Imports Get your contacts to [PERSON_NAME] School workspace, manage past import…" at bounding box center [895, 78] width 689 height 60
click at [1147, 79] on button "New Import" at bounding box center [1193, 70] width 99 height 24
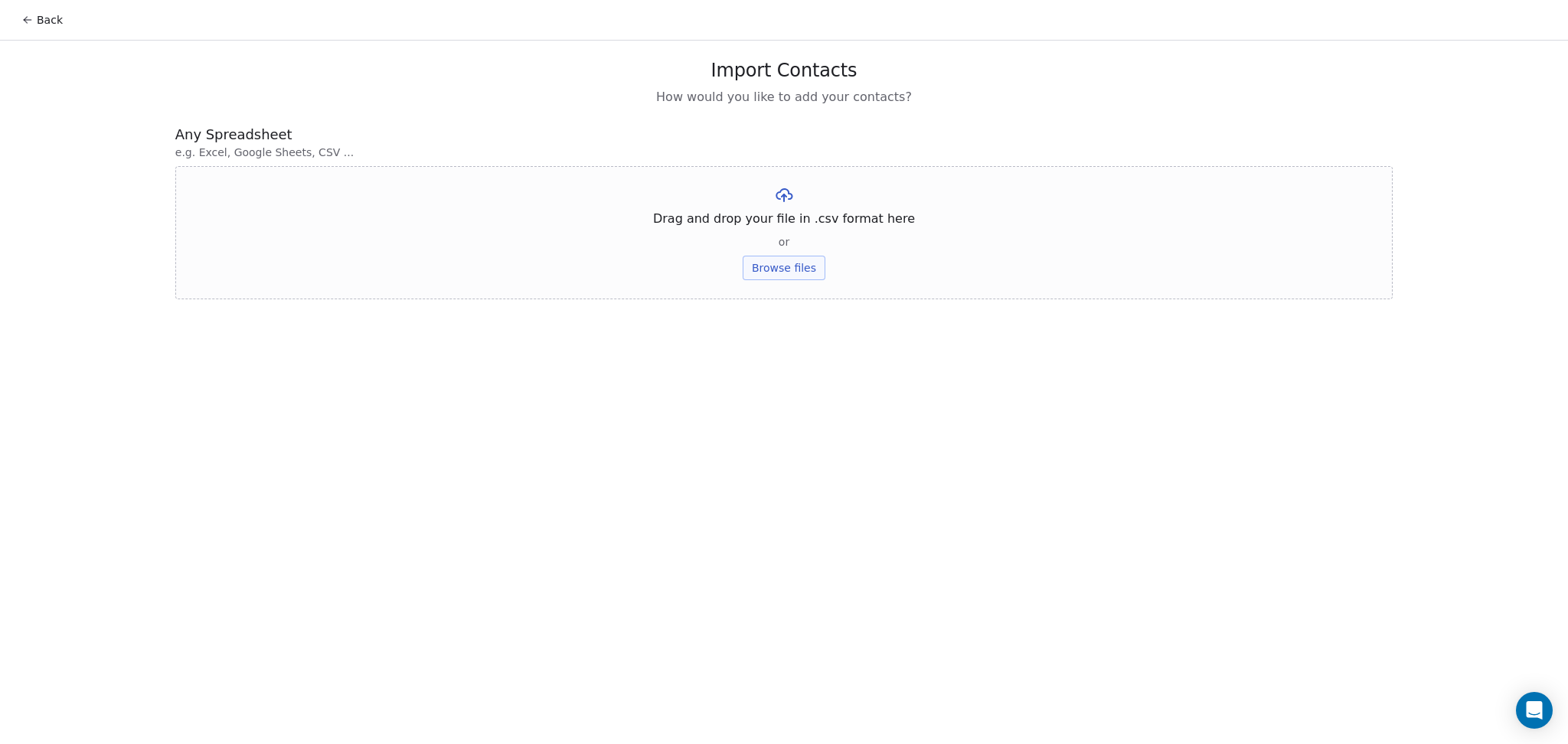
click at [806, 267] on button "Browse files" at bounding box center [784, 267] width 83 height 24
click at [810, 224] on button "Upload" at bounding box center [783, 224] width 56 height 24
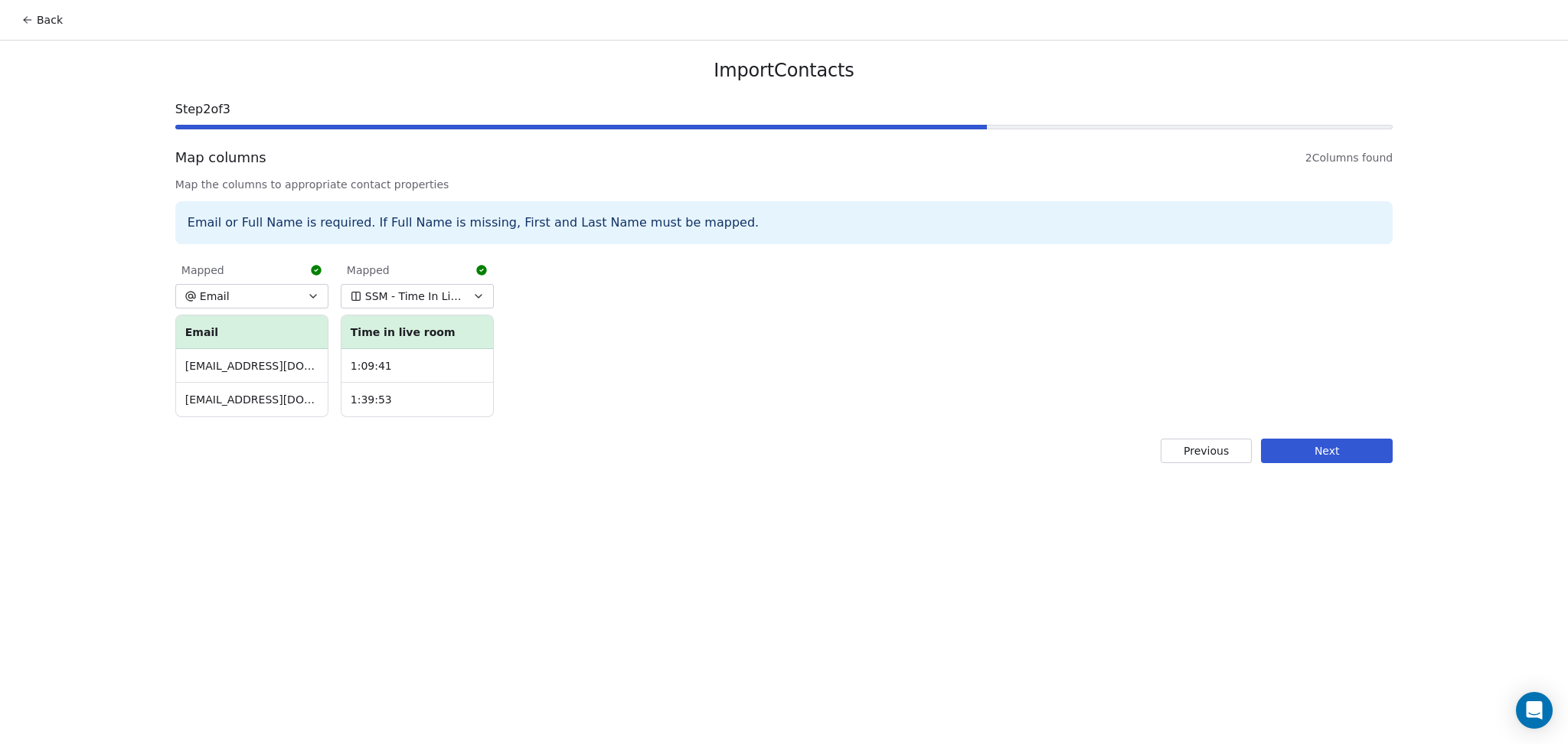
click at [1283, 462] on button "Next" at bounding box center [1327, 450] width 131 height 24
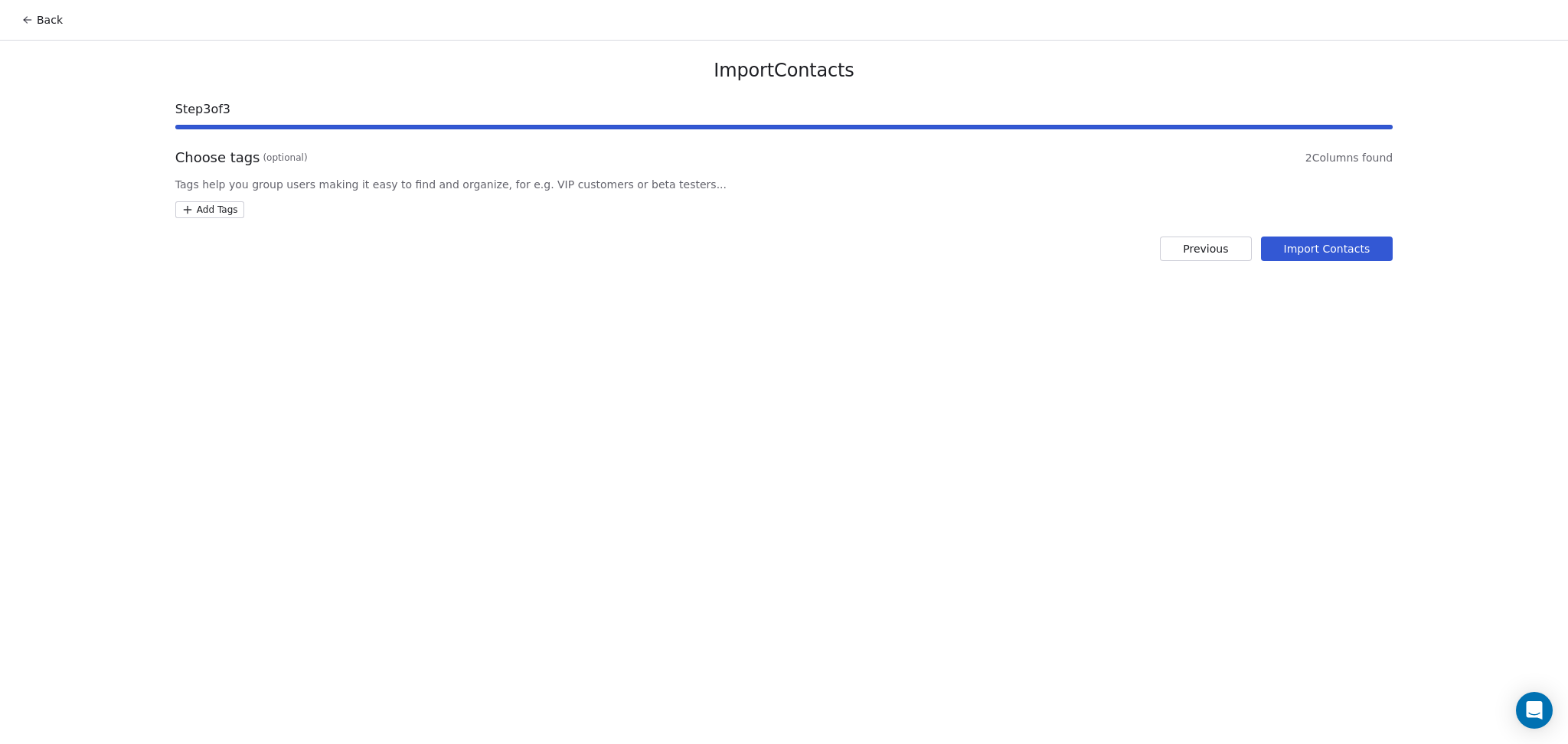
click at [214, 203] on html "Back Import Contacts Step 3 of 3 Choose tags (optional) 2 Columns found Tags he…" at bounding box center [784, 372] width 1568 height 744
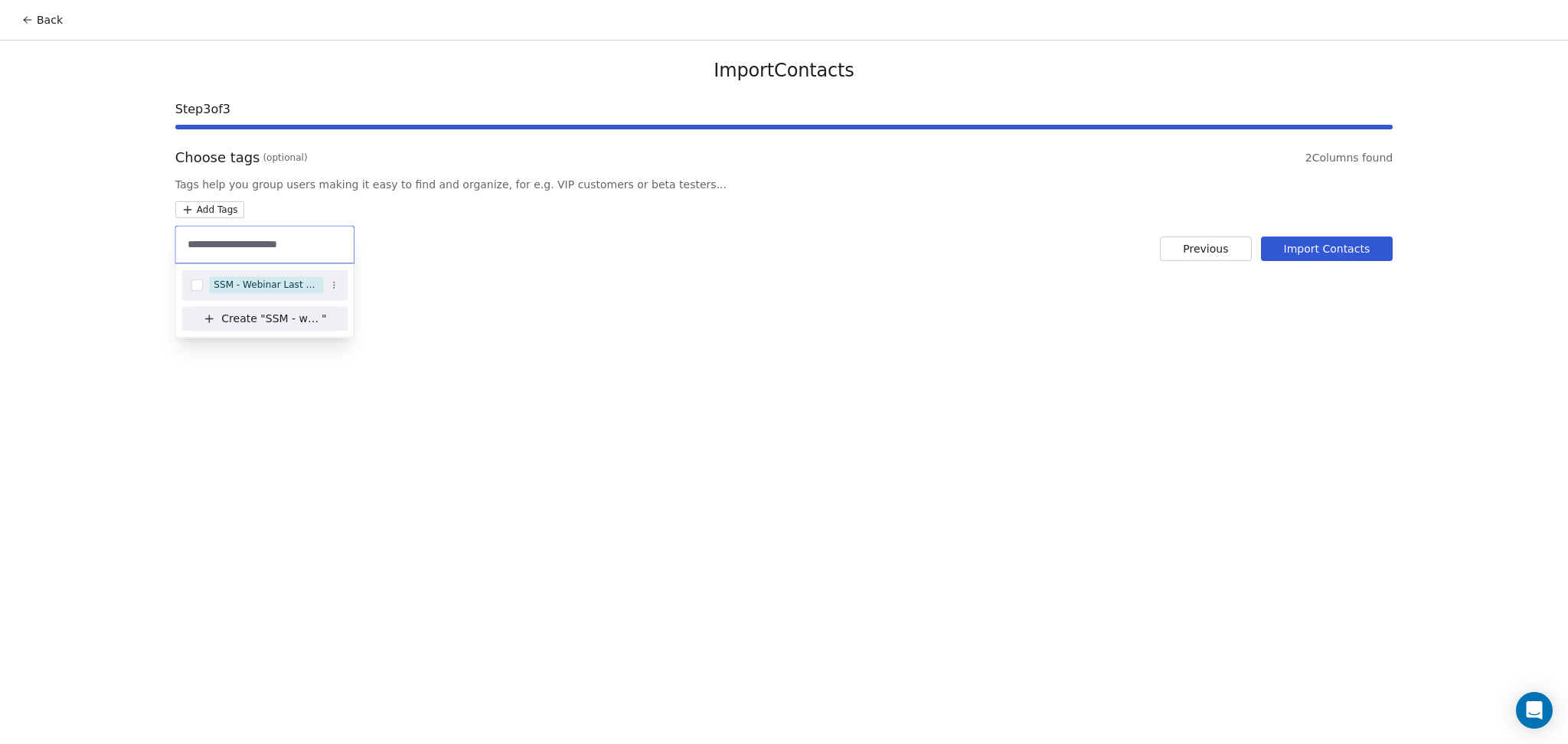
type input "**********"
click at [267, 282] on div "SSM - Webinar Last Hot Lead" at bounding box center [266, 284] width 105 height 13
click at [525, 288] on html "Back Import Contacts Step 3 of 3 Choose tags (optional) 2 Columns found Tags he…" at bounding box center [784, 372] width 1568 height 744
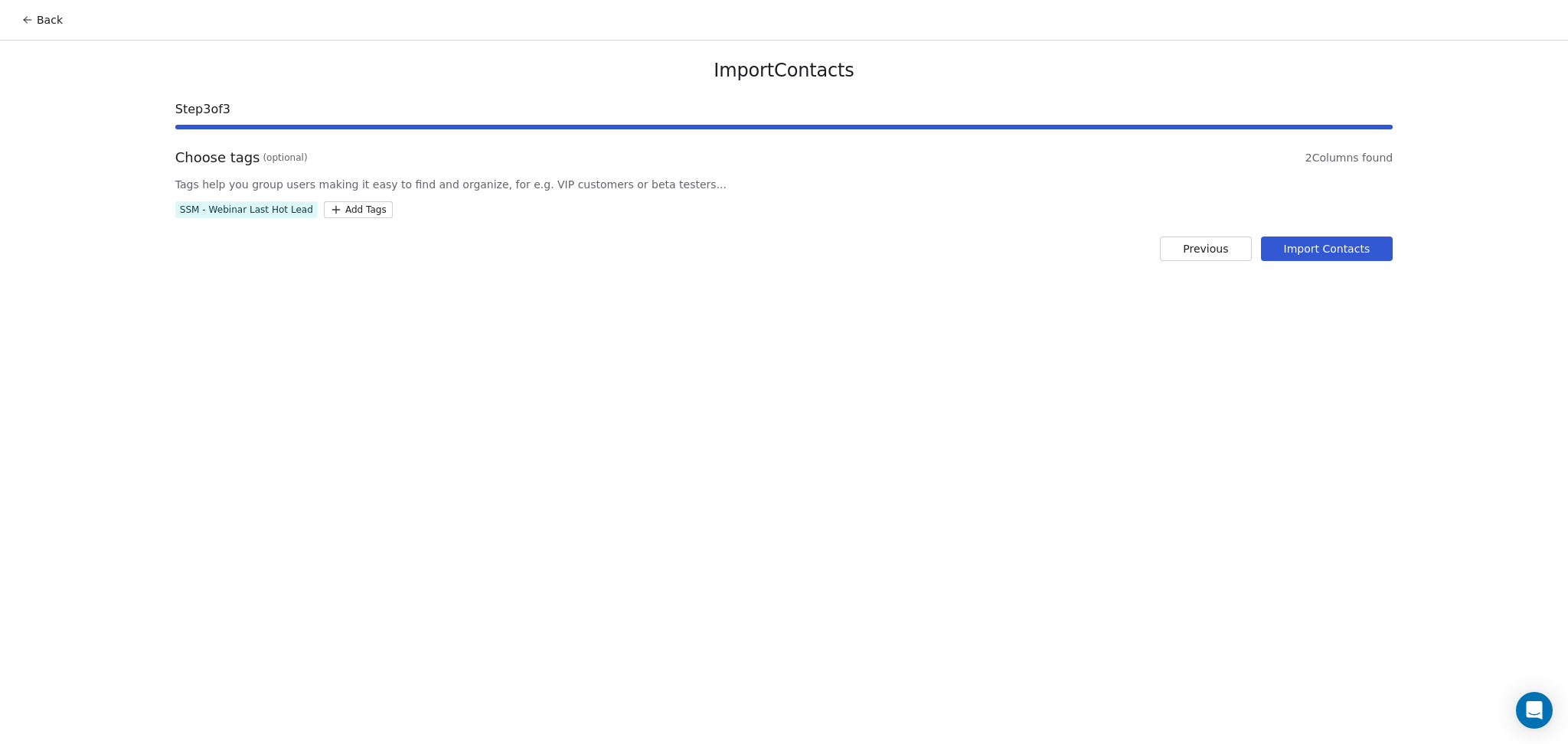
drag, startPoint x: 1359, startPoint y: 240, endPoint x: 1151, endPoint y: 232, distance: 208.2
click at [1358, 240] on button "Import Contacts" at bounding box center [1327, 248] width 132 height 24
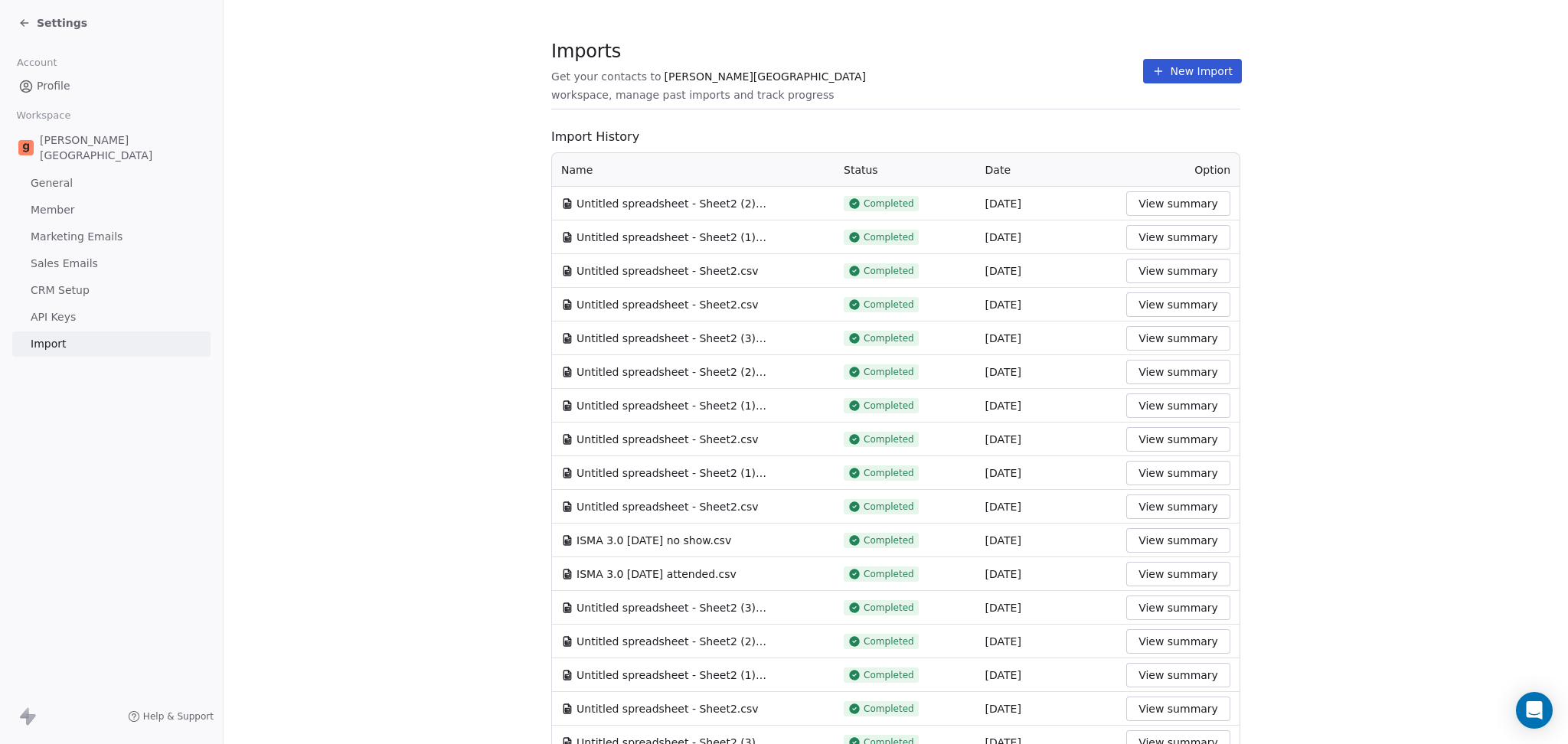
click at [1152, 68] on icon at bounding box center [1158, 71] width 13 height 13
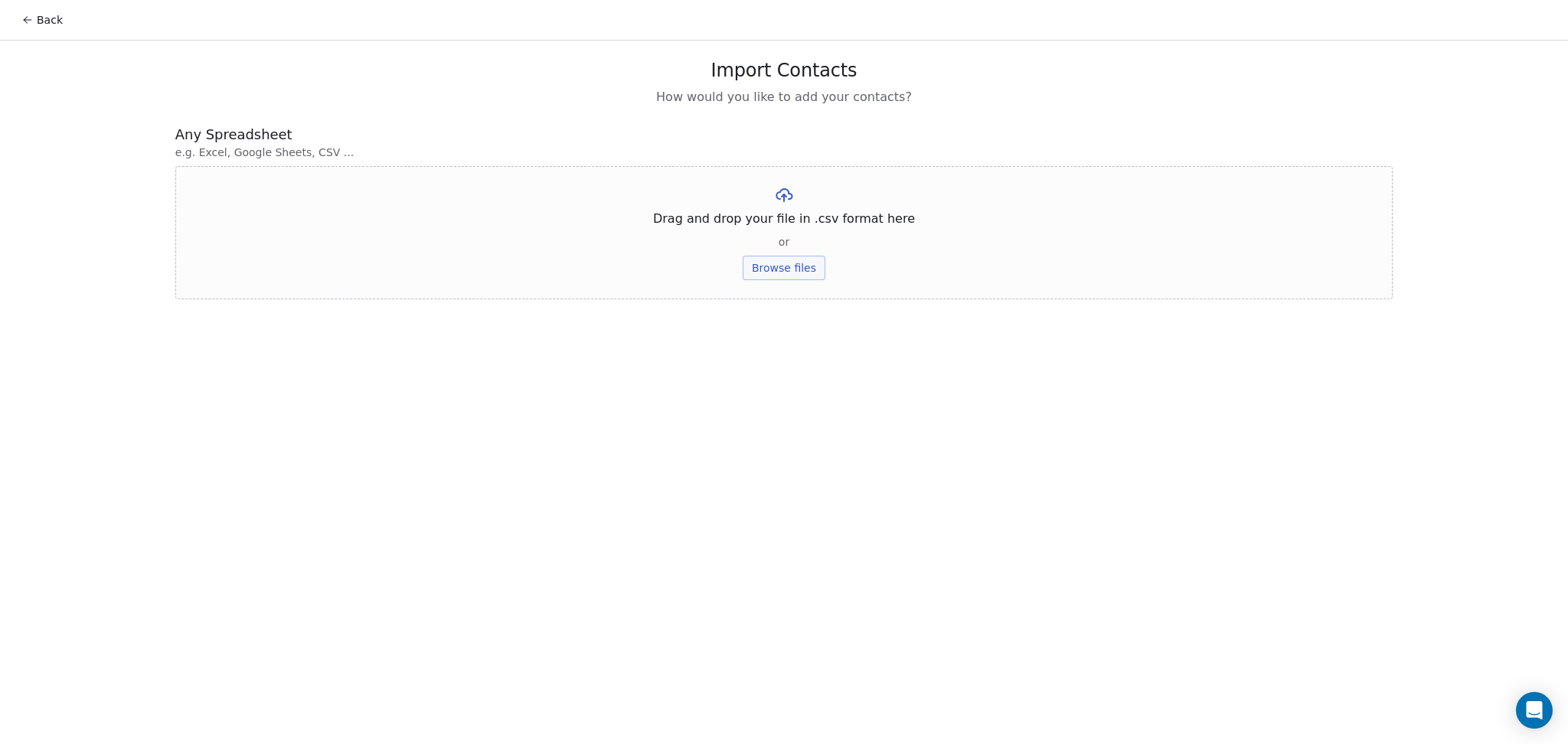
click at [749, 275] on button "Browse files" at bounding box center [784, 267] width 83 height 24
click at [799, 213] on button "Upload" at bounding box center [783, 224] width 56 height 24
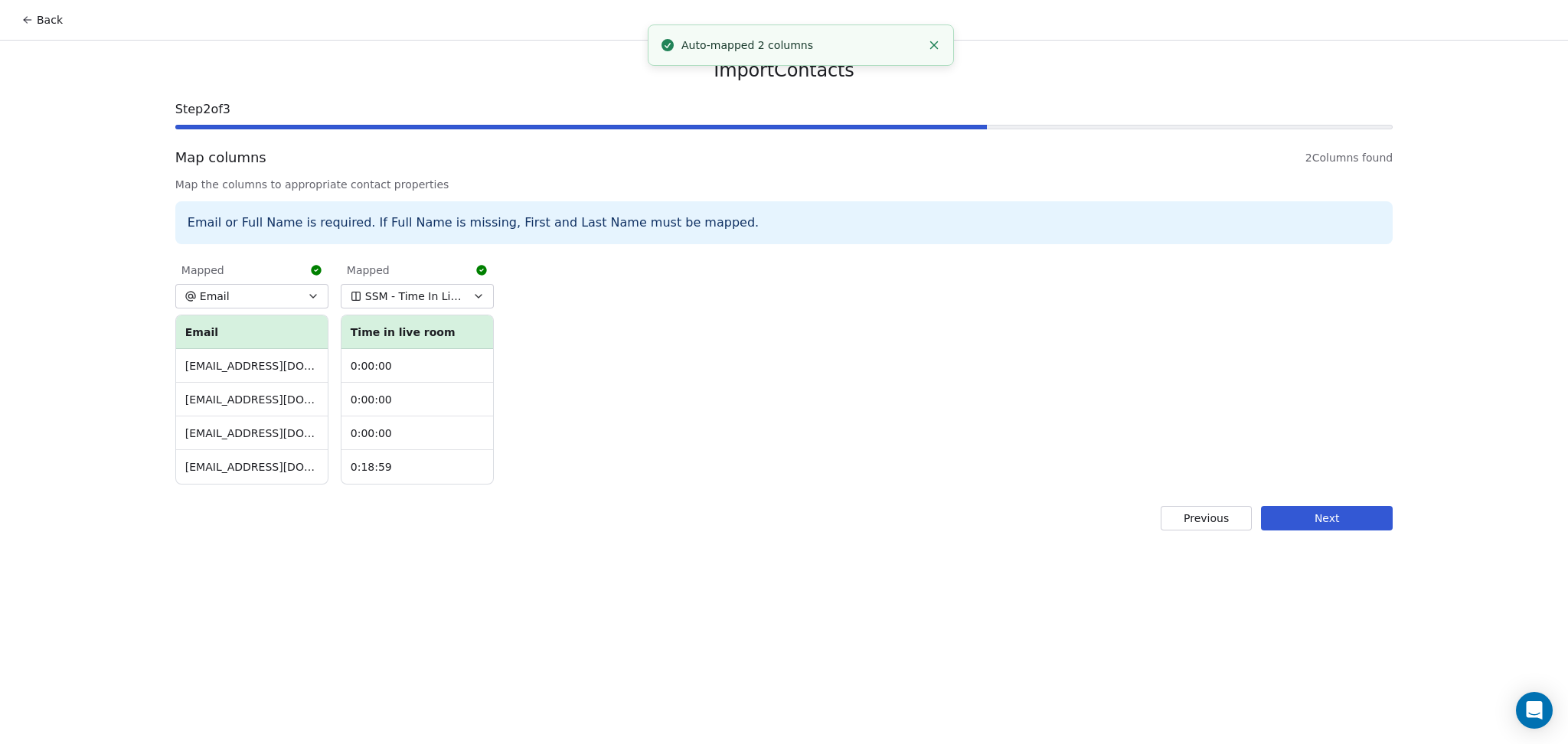
click at [1302, 519] on button "Next" at bounding box center [1327, 517] width 131 height 24
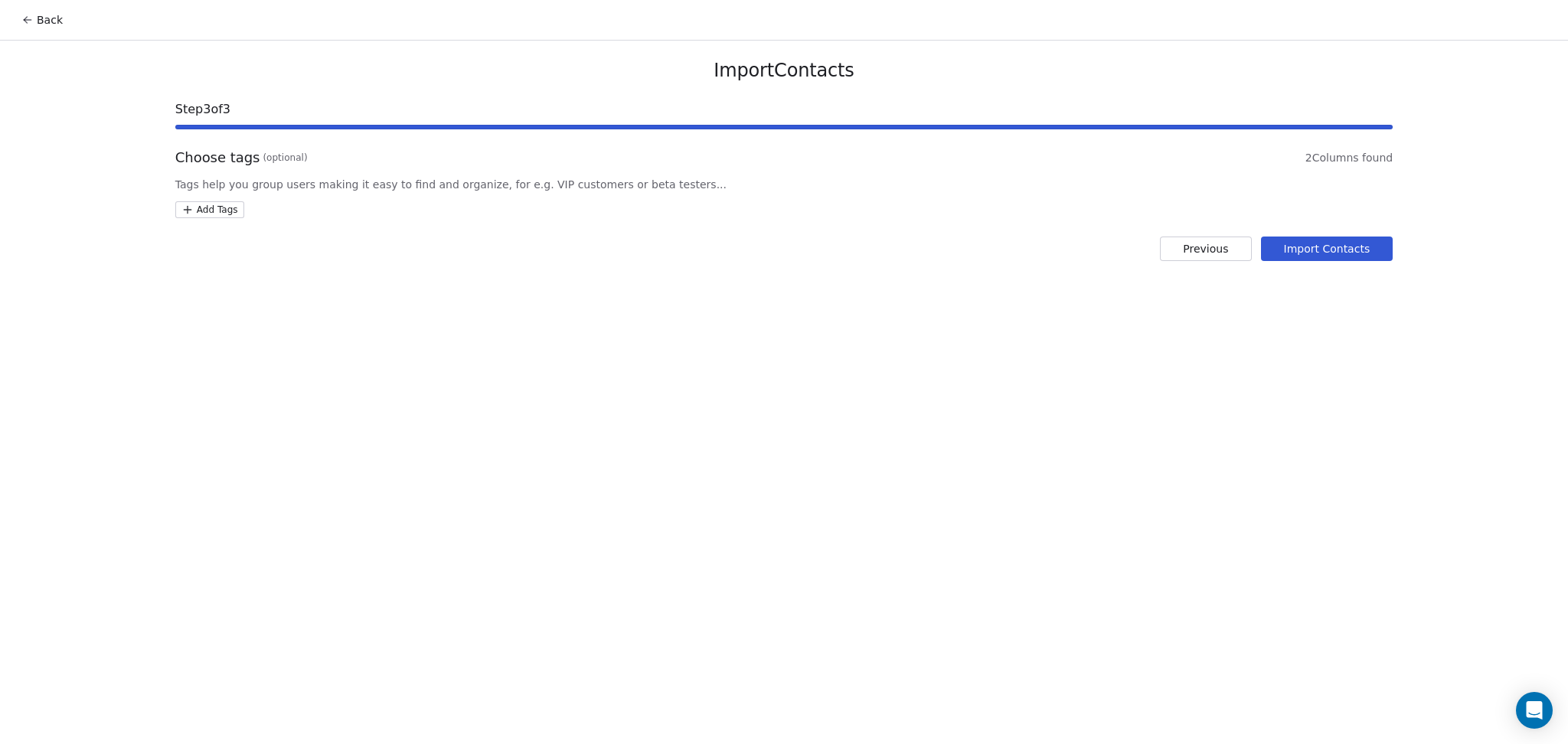
click at [233, 202] on html "Back Import Contacts Step 3 of 3 Choose tags (optional) 2 Columns found Tags he…" at bounding box center [784, 372] width 1568 height 744
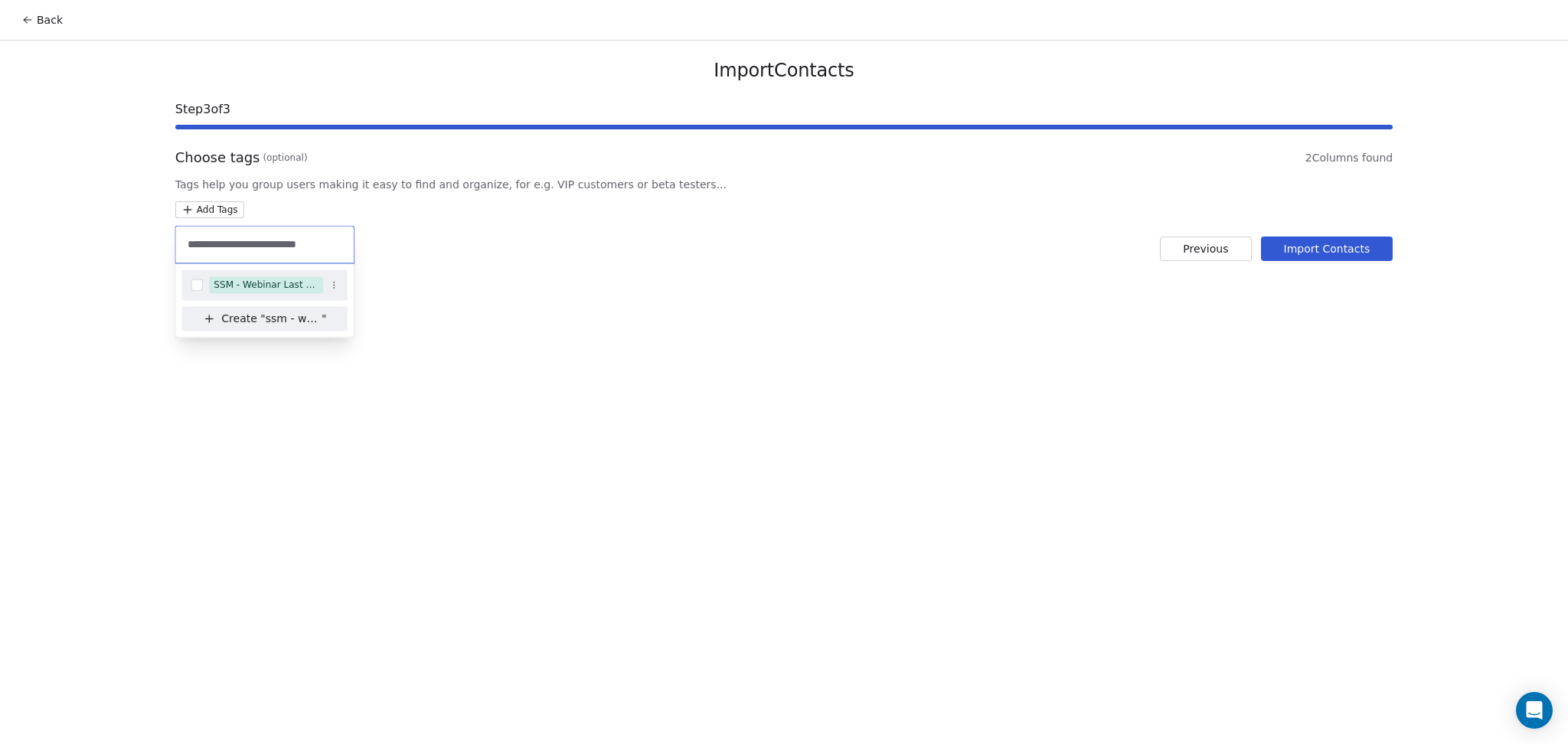
type input "**********"
click at [302, 282] on div "SSM - Webinar Last Attended (Less Than 30 mins)" at bounding box center [266, 284] width 105 height 13
click at [483, 252] on html "Back Import Contacts Step 3 of 3 Choose tags (optional) 2 Columns found Tags he…" at bounding box center [784, 372] width 1568 height 744
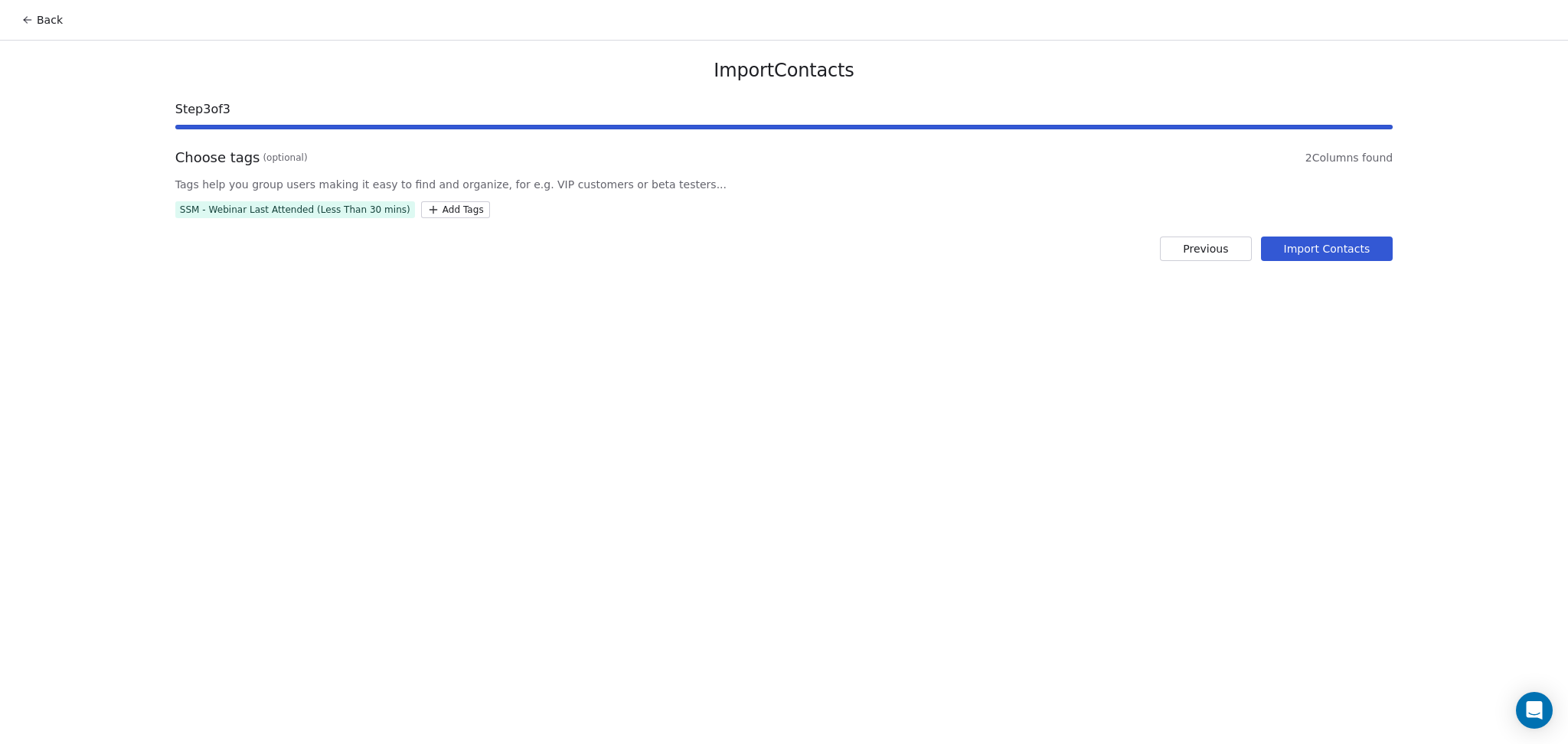
click at [1318, 248] on button "Import Contacts" at bounding box center [1327, 248] width 132 height 24
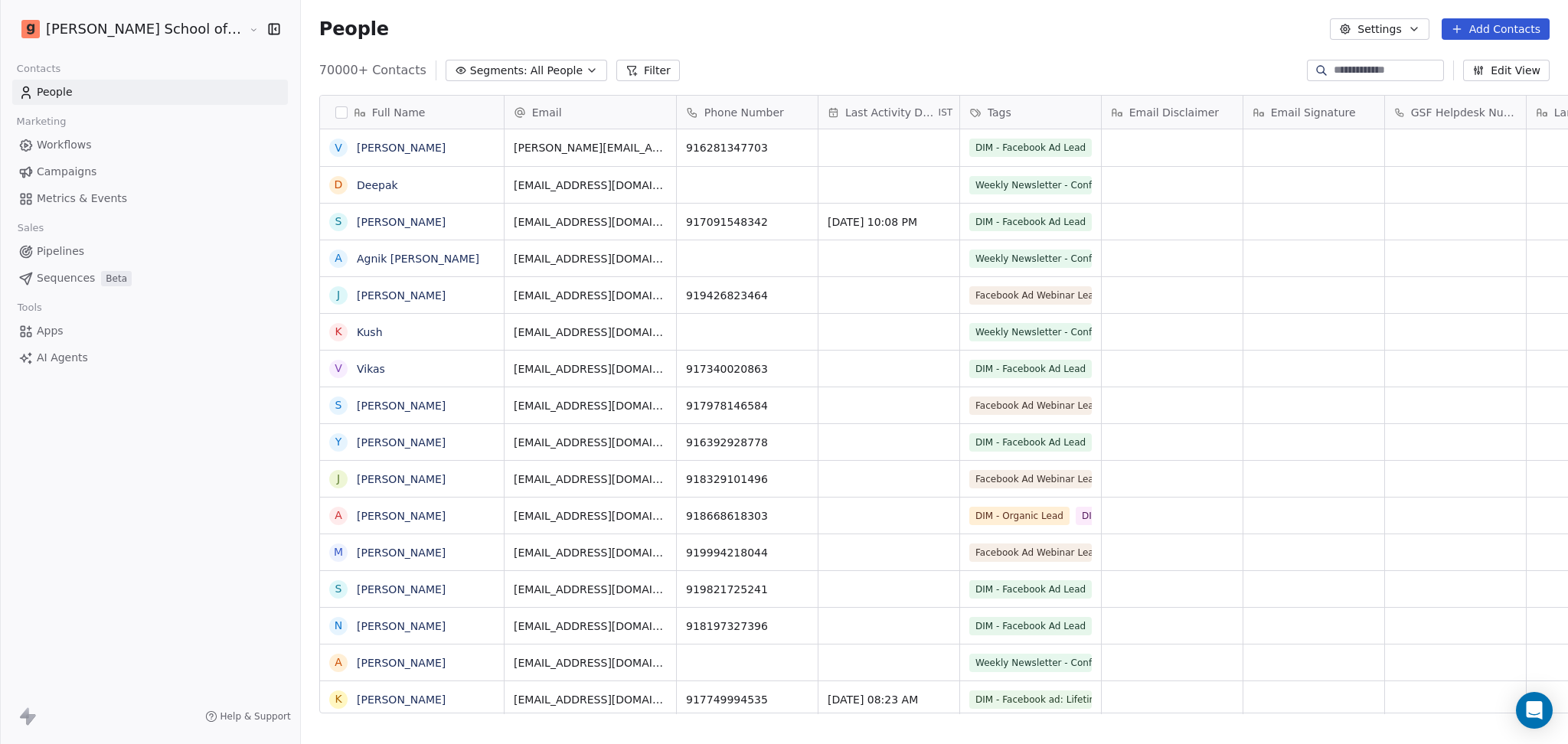
scroll to position [639, 1311]
click at [1394, 74] on input at bounding box center [1386, 70] width 107 height 15
paste input "**********"
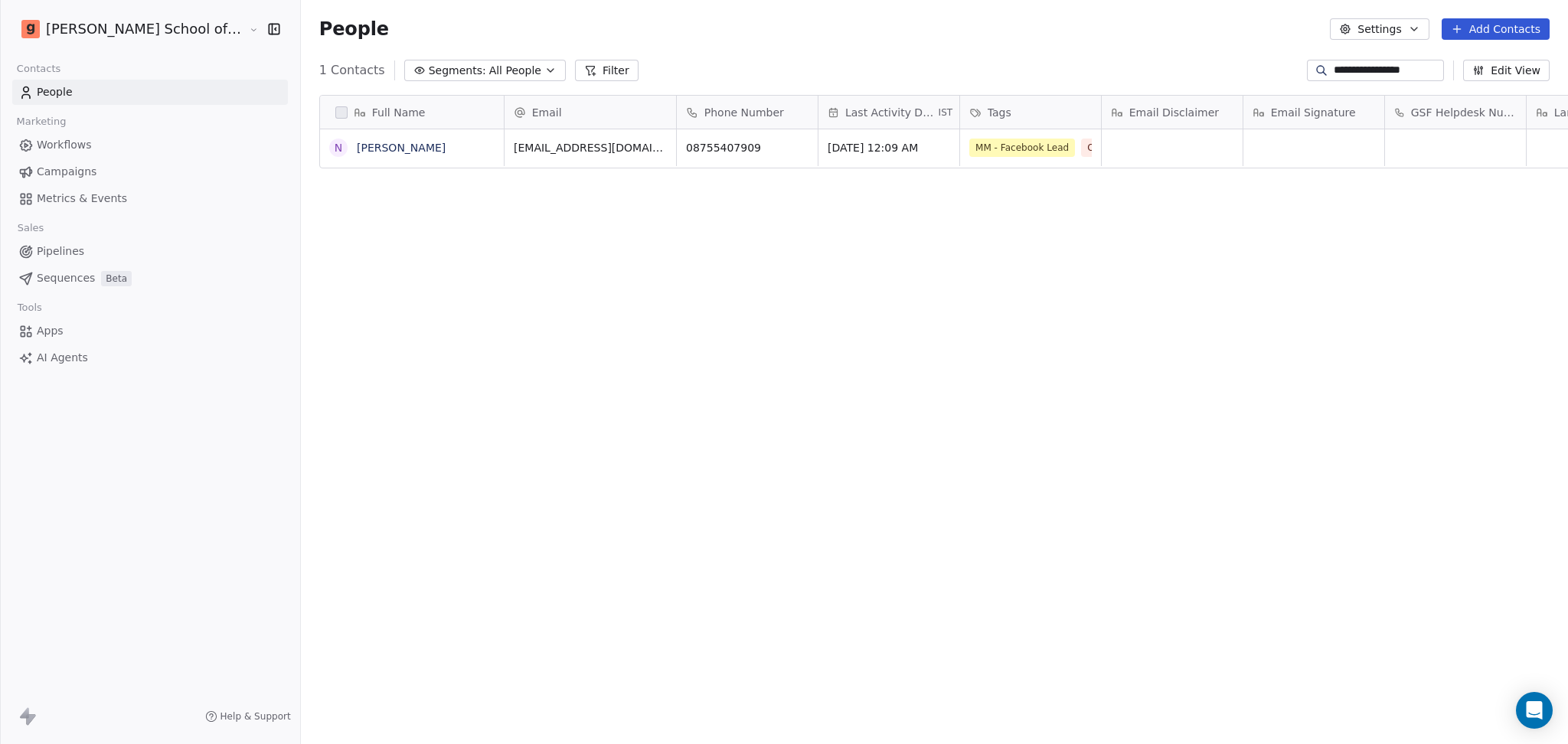
type input "**********"
click at [357, 147] on link "nitin Chaudhary" at bounding box center [401, 148] width 89 height 13
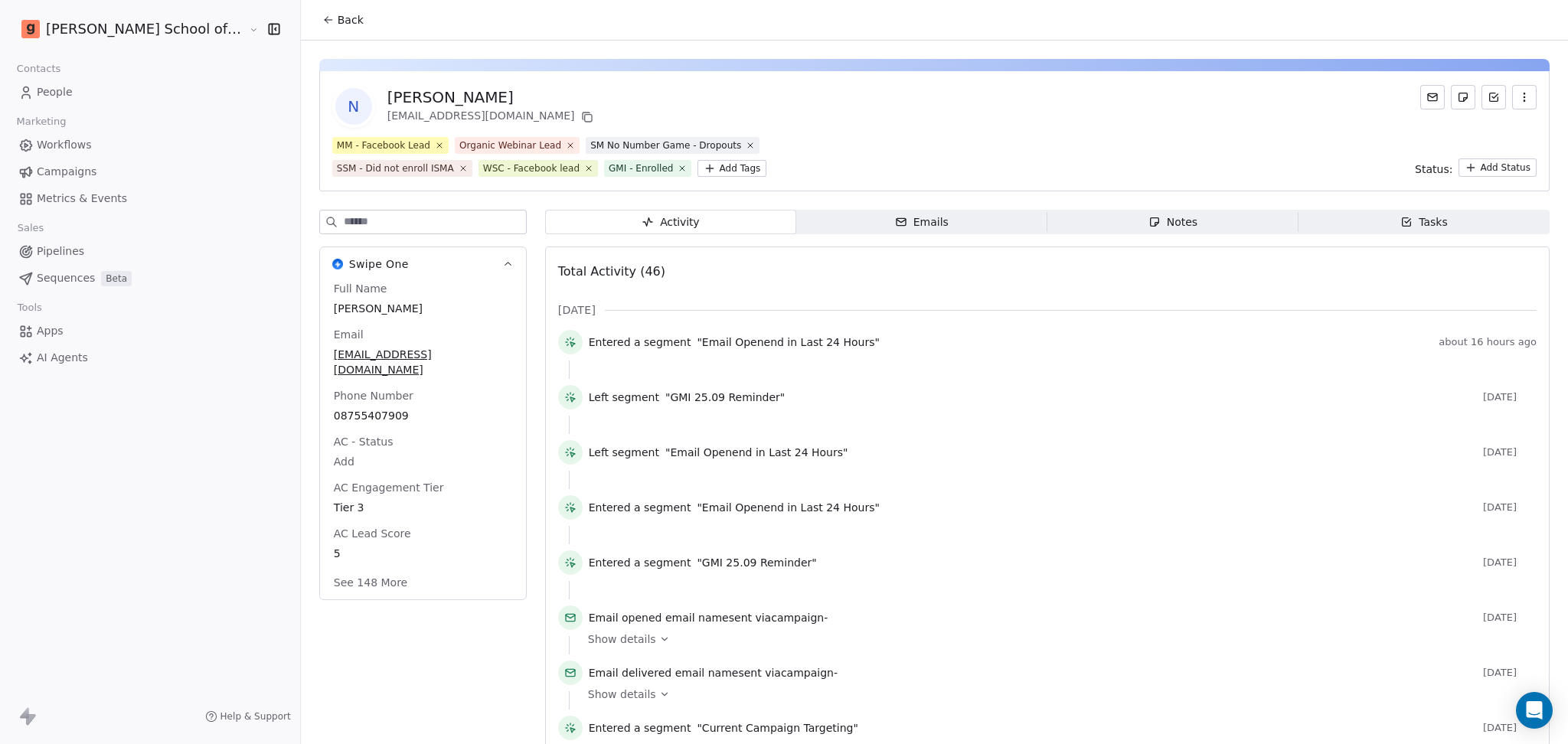
click at [352, 216] on input at bounding box center [435, 222] width 182 height 23
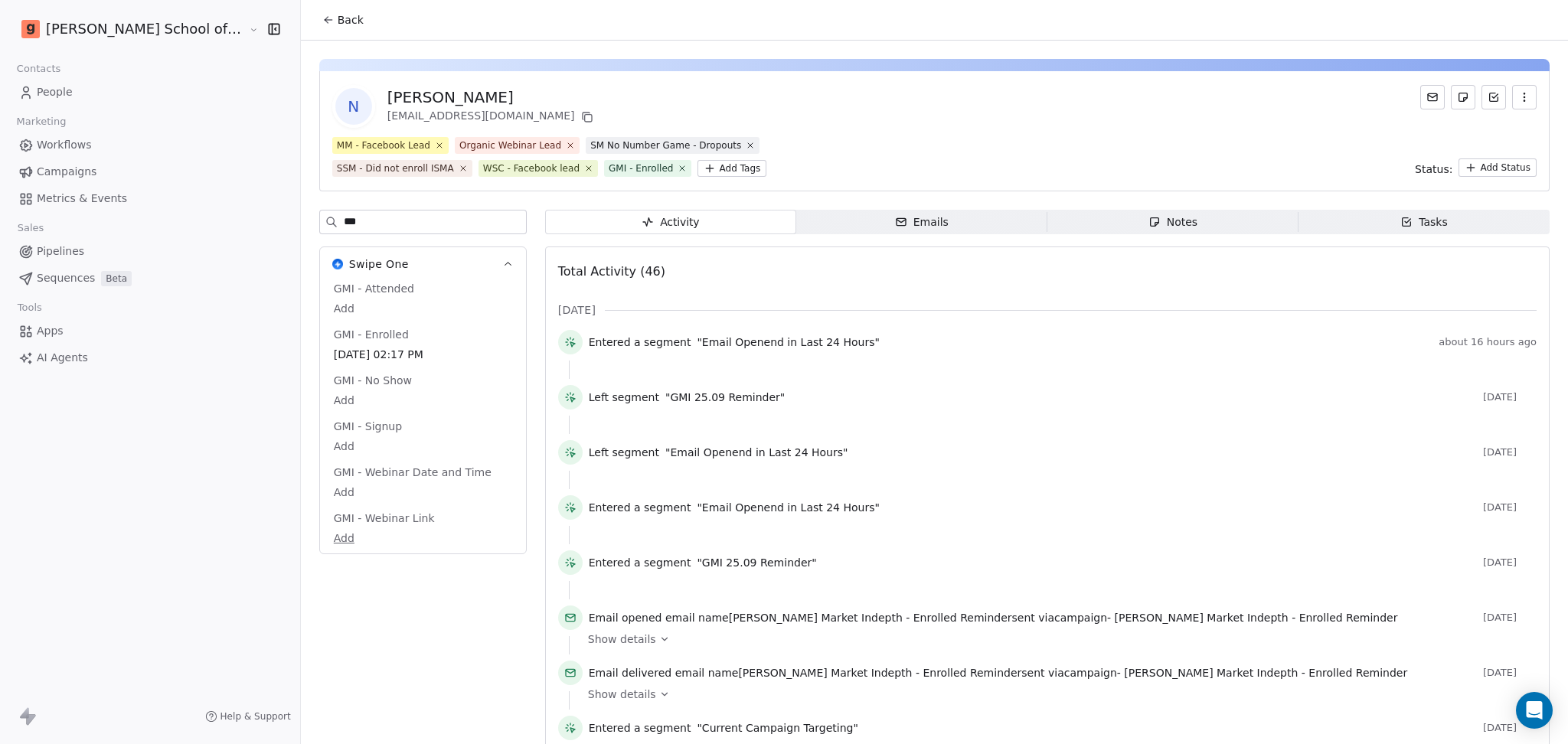
type input "***"
click at [338, 27] on span "Back" at bounding box center [350, 20] width 26 height 15
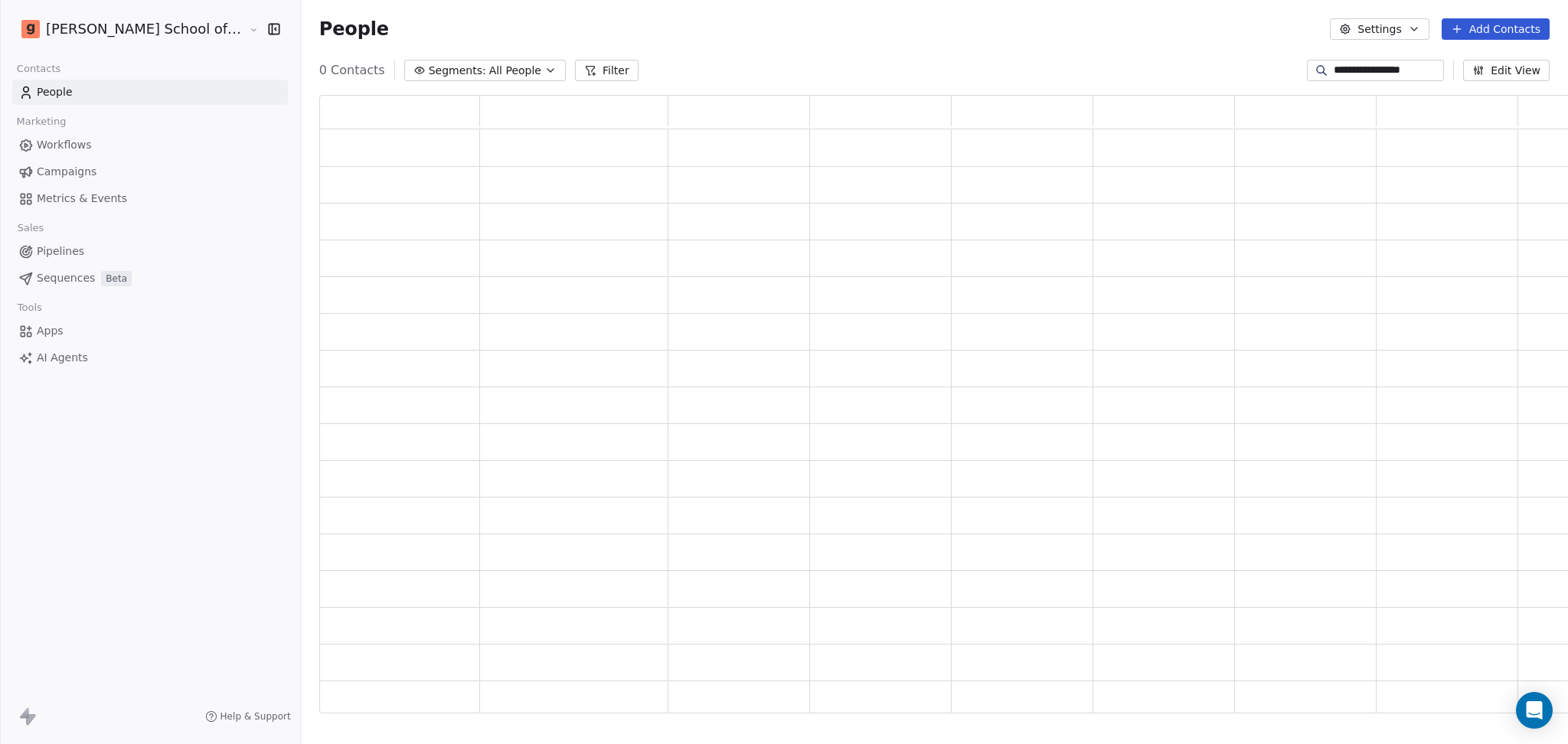
scroll to position [602, 1274]
click at [1392, 64] on input "**********" at bounding box center [1386, 70] width 107 height 15
click at [1391, 66] on input "**********" at bounding box center [1386, 70] width 107 height 15
paste input
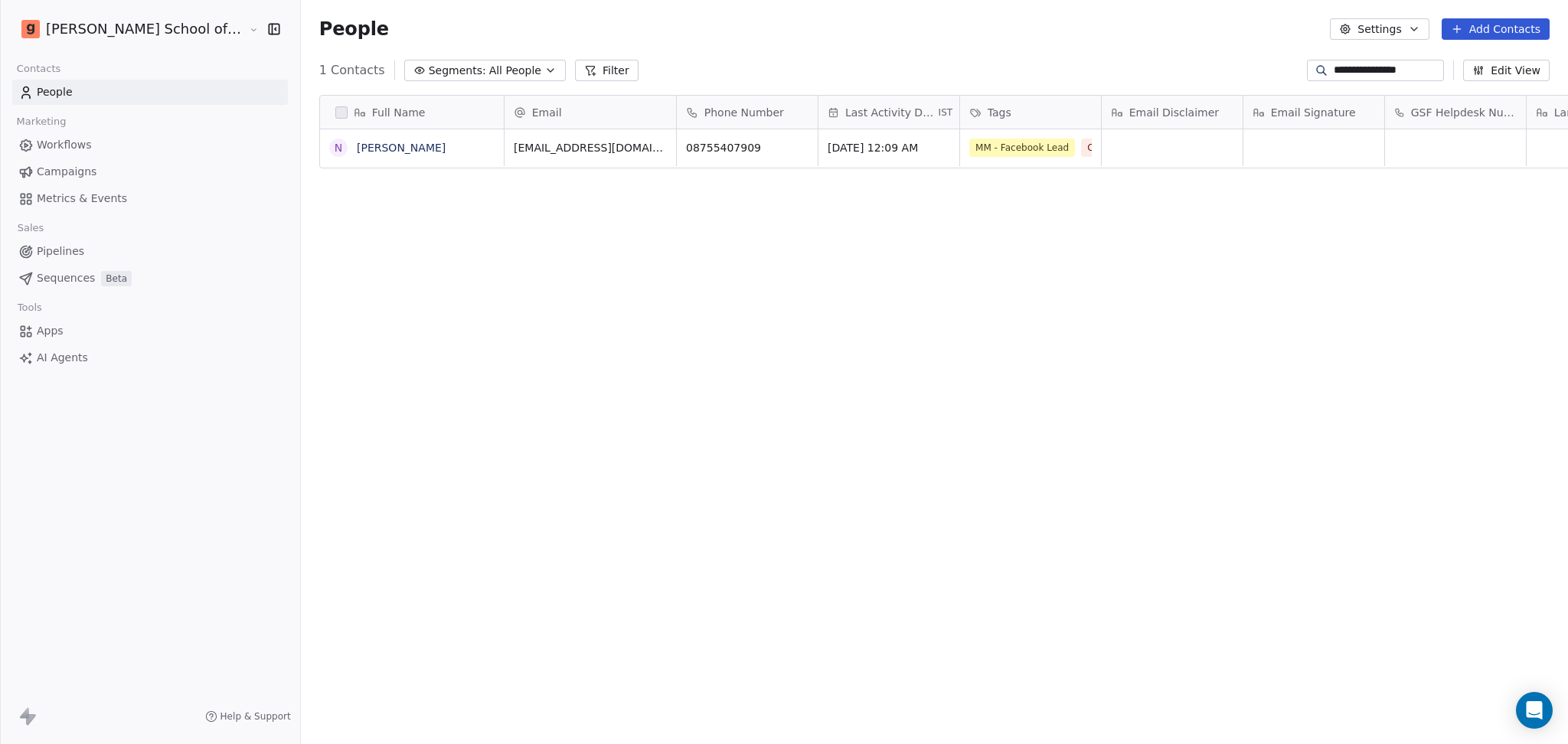
scroll to position [639, 1311]
type input "**********"
click at [789, 151] on button "grid" at bounding box center [798, 145] width 18 height 18
click at [712, 147] on icon "grid" at bounding box center [716, 147] width 7 height 7
click at [1384, 78] on div "**********" at bounding box center [1375, 70] width 137 height 22
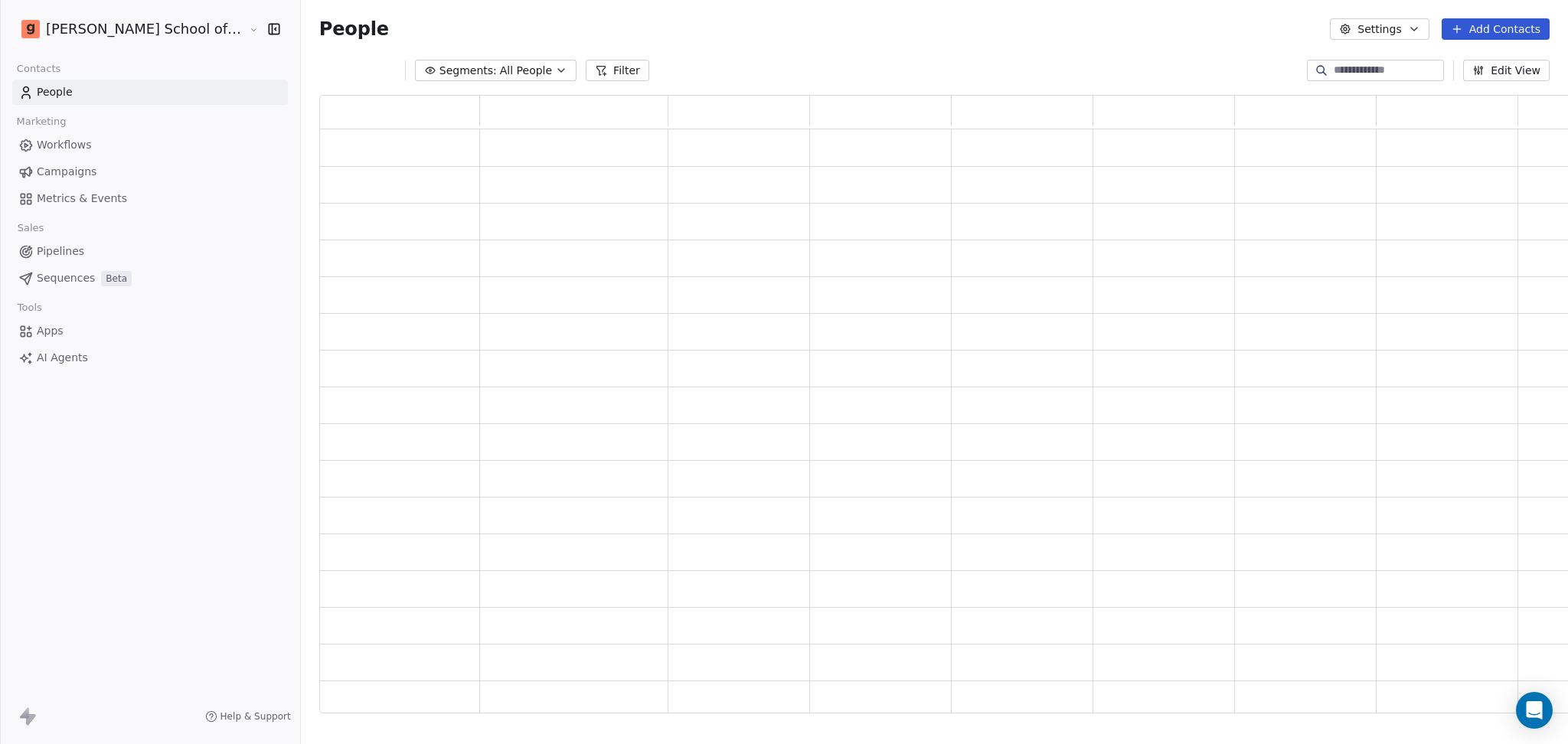
paste input "**********"
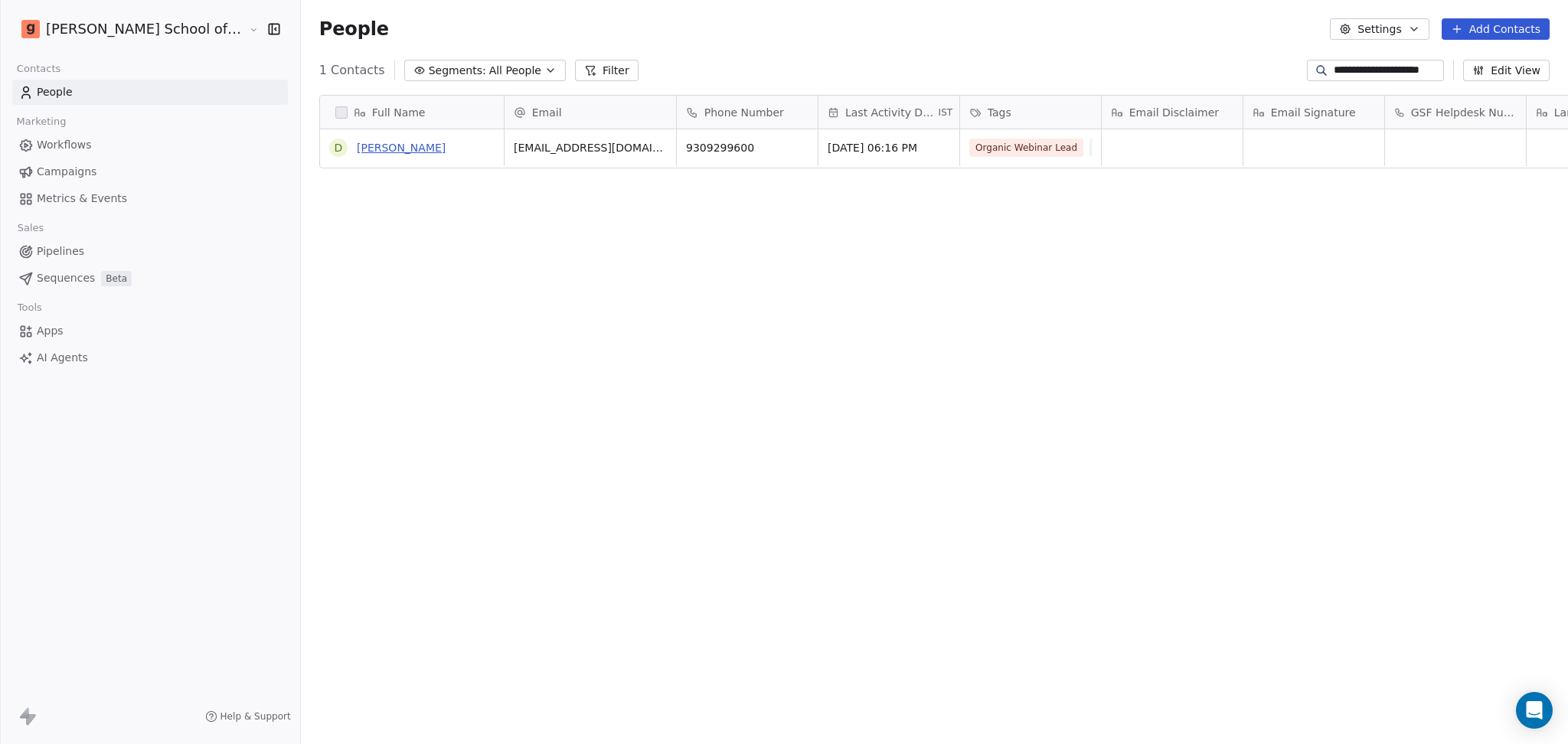
type input "**********"
click at [356, 146] on link "Dhruv Bhansali" at bounding box center [401, 148] width 89 height 13
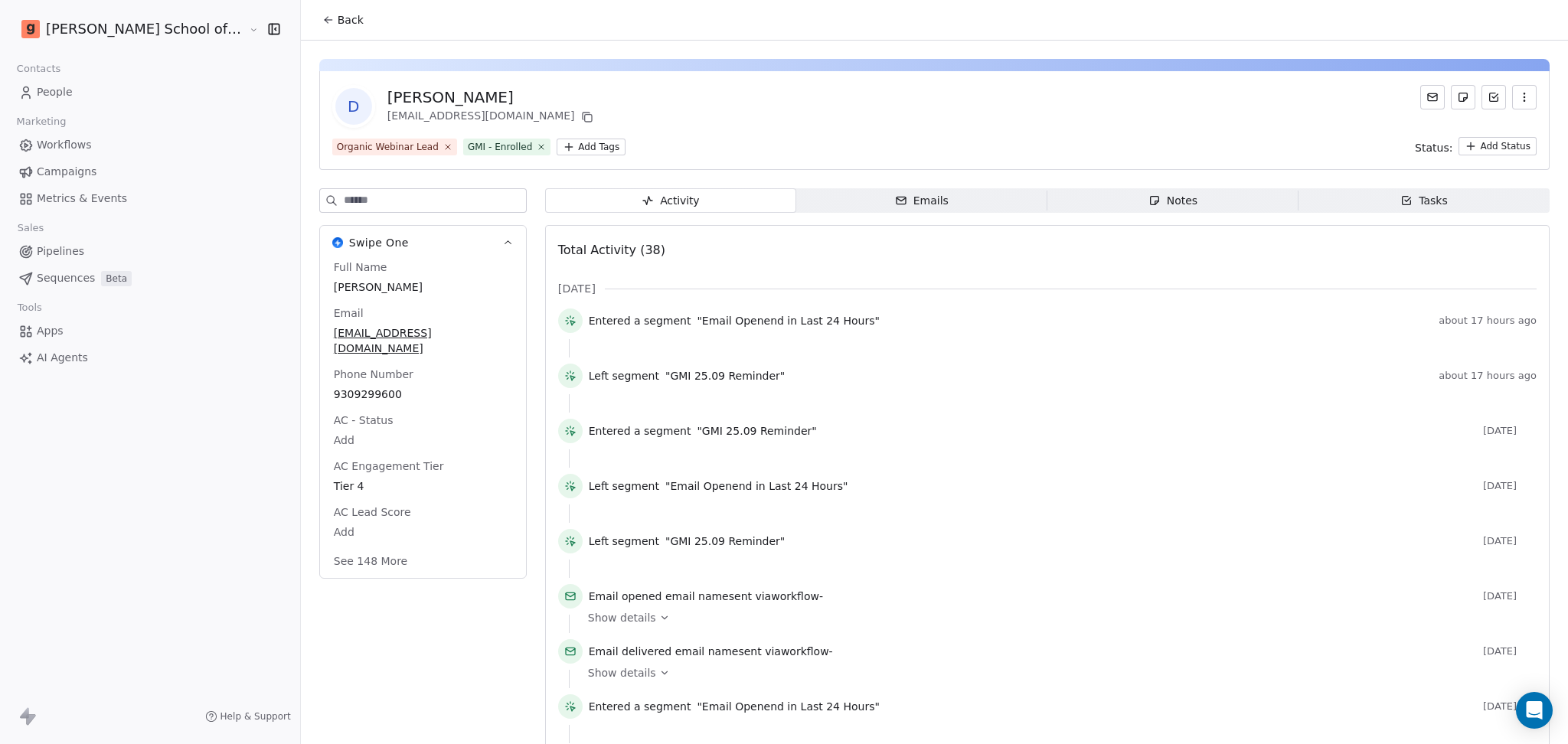
click at [363, 211] on input at bounding box center [435, 201] width 182 height 23
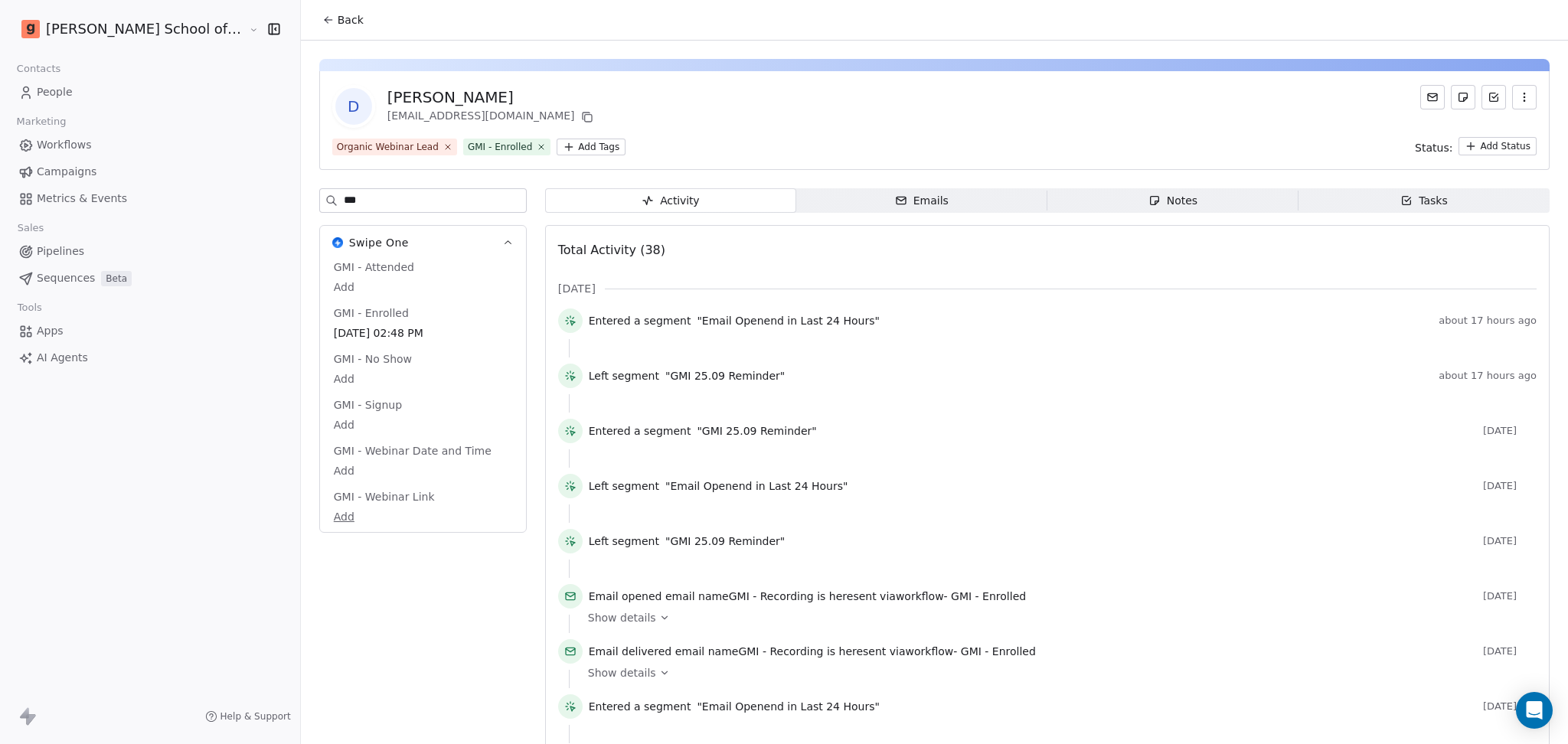
type input "***"
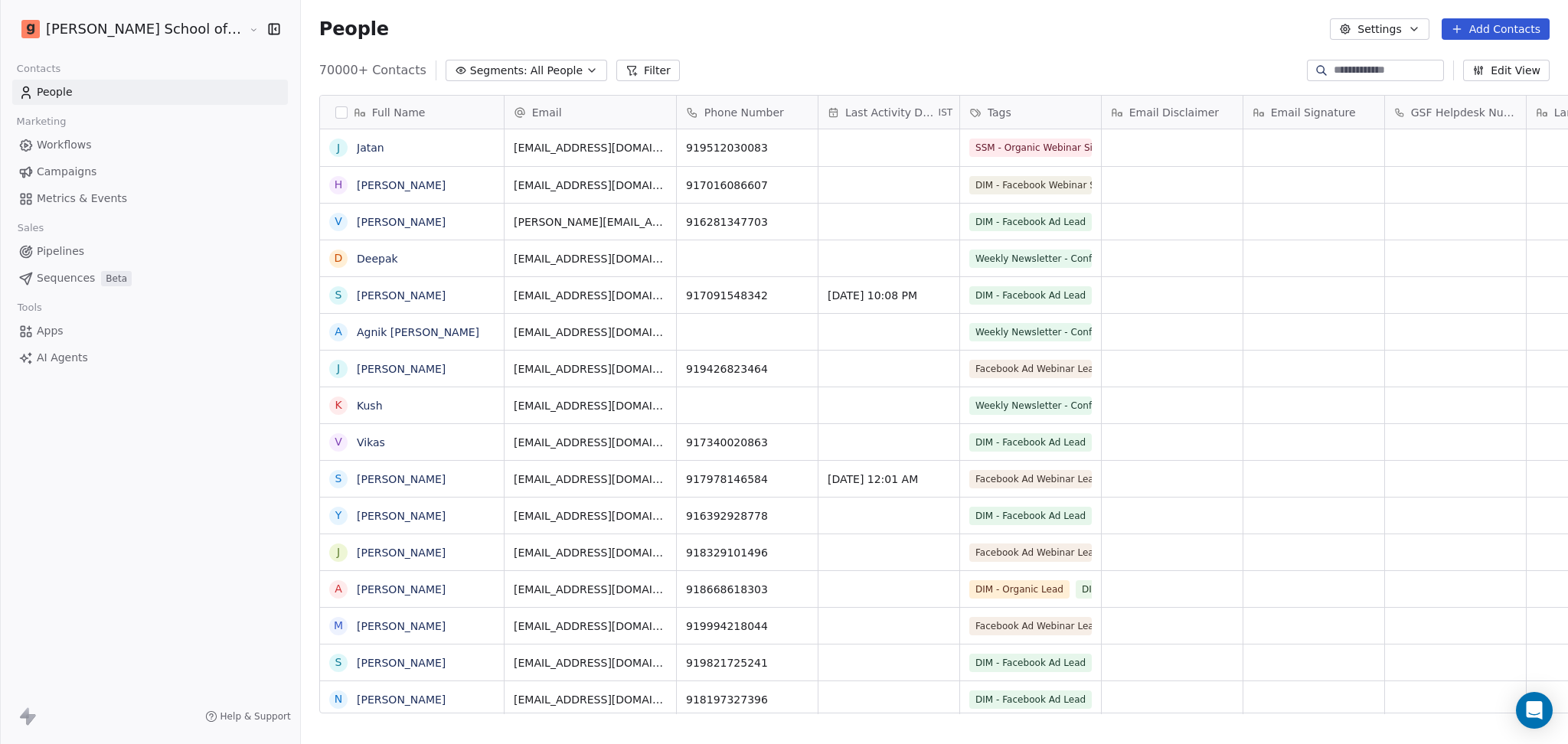
scroll to position [15, 16]
click at [1343, 74] on input at bounding box center [1386, 70] width 107 height 15
paste input "**********"
type input "**********"
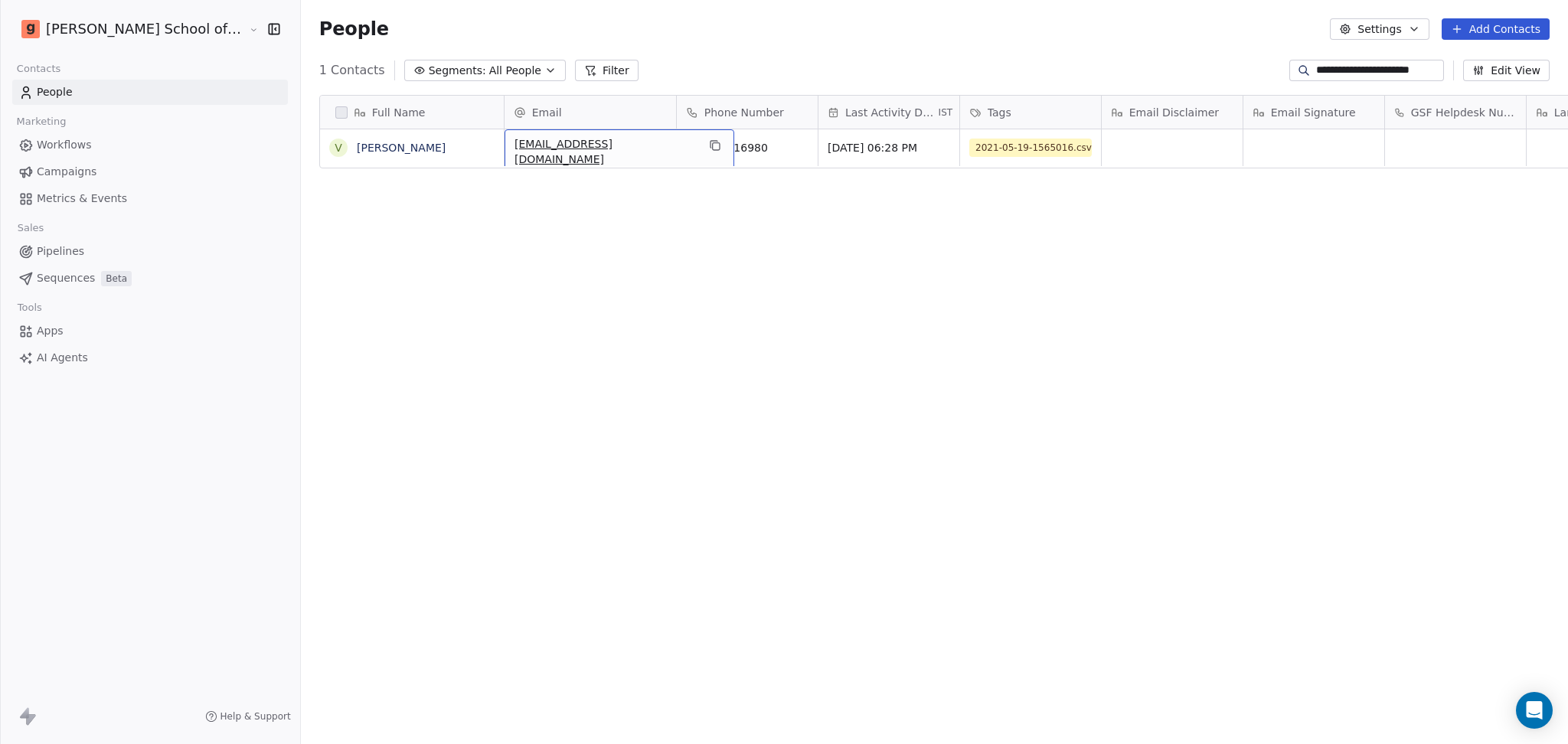
scroll to position [0, 0]
click at [708, 151] on icon "grid" at bounding box center [715, 146] width 13 height 13
click at [479, 149] on icon "grid" at bounding box center [485, 146] width 13 height 13
click at [792, 147] on icon "grid" at bounding box center [798, 146] width 13 height 13
click at [370, 151] on link "VISHRAM SINGH" at bounding box center [401, 148] width 89 height 13
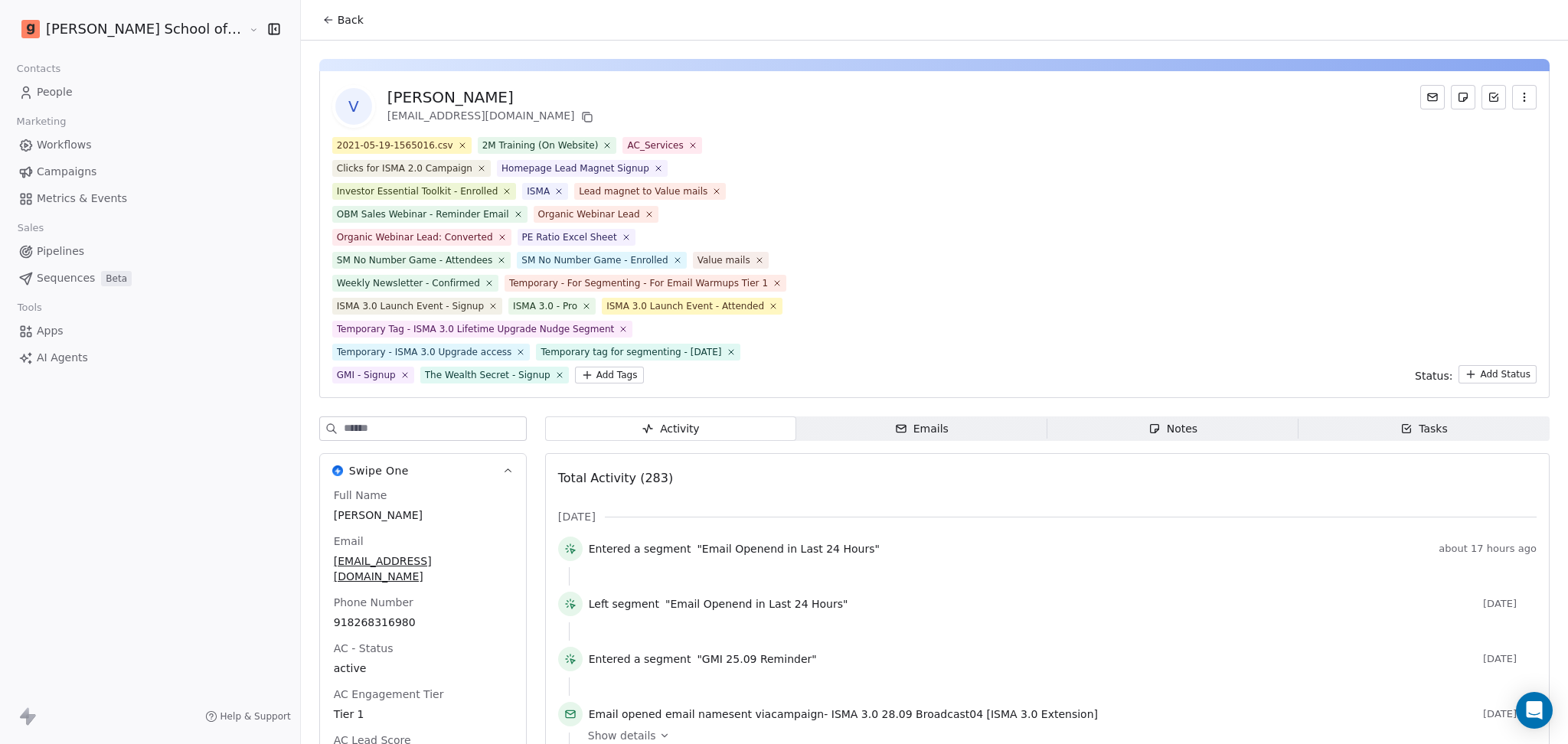
click at [357, 421] on input at bounding box center [435, 428] width 182 height 23
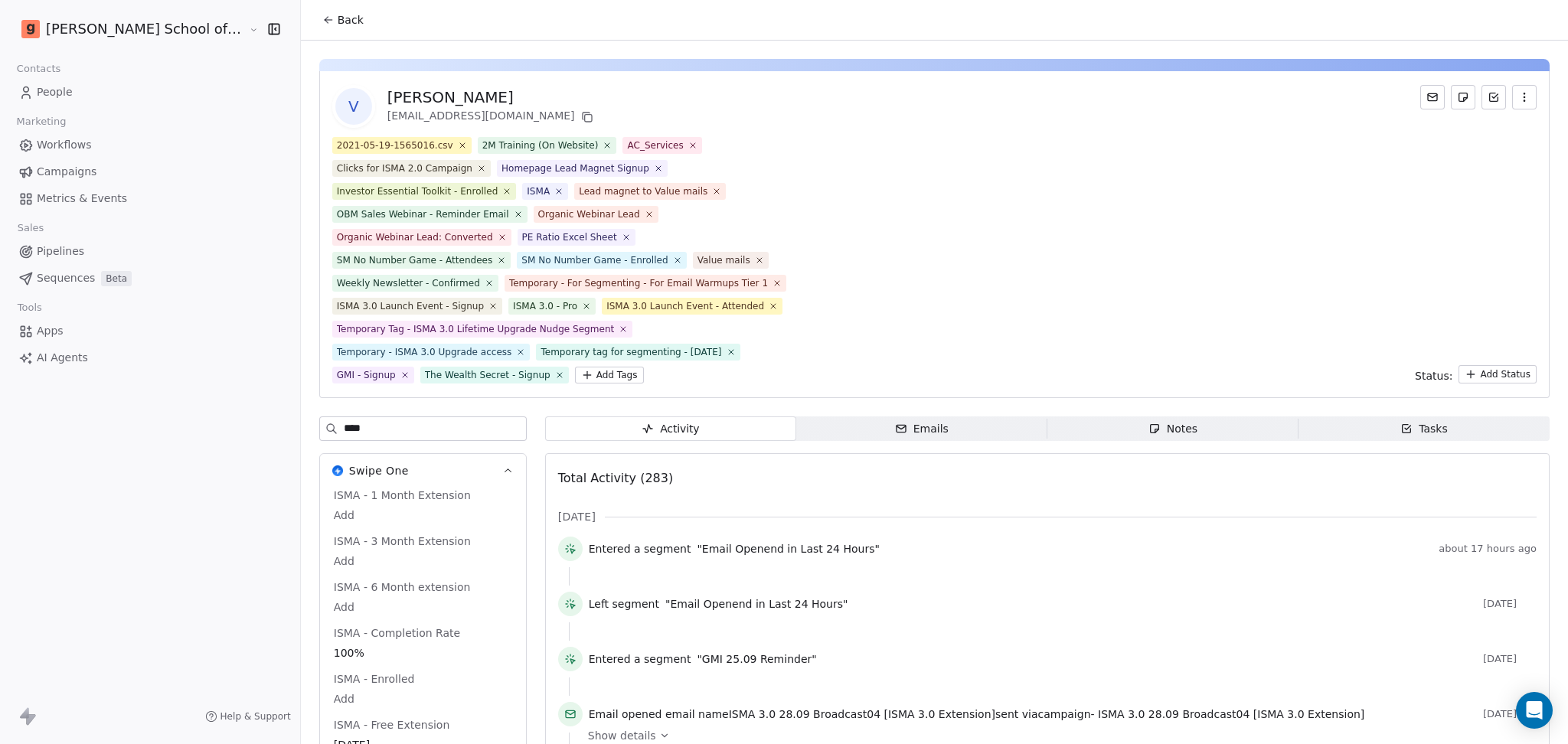
type input "****"
type input "***"
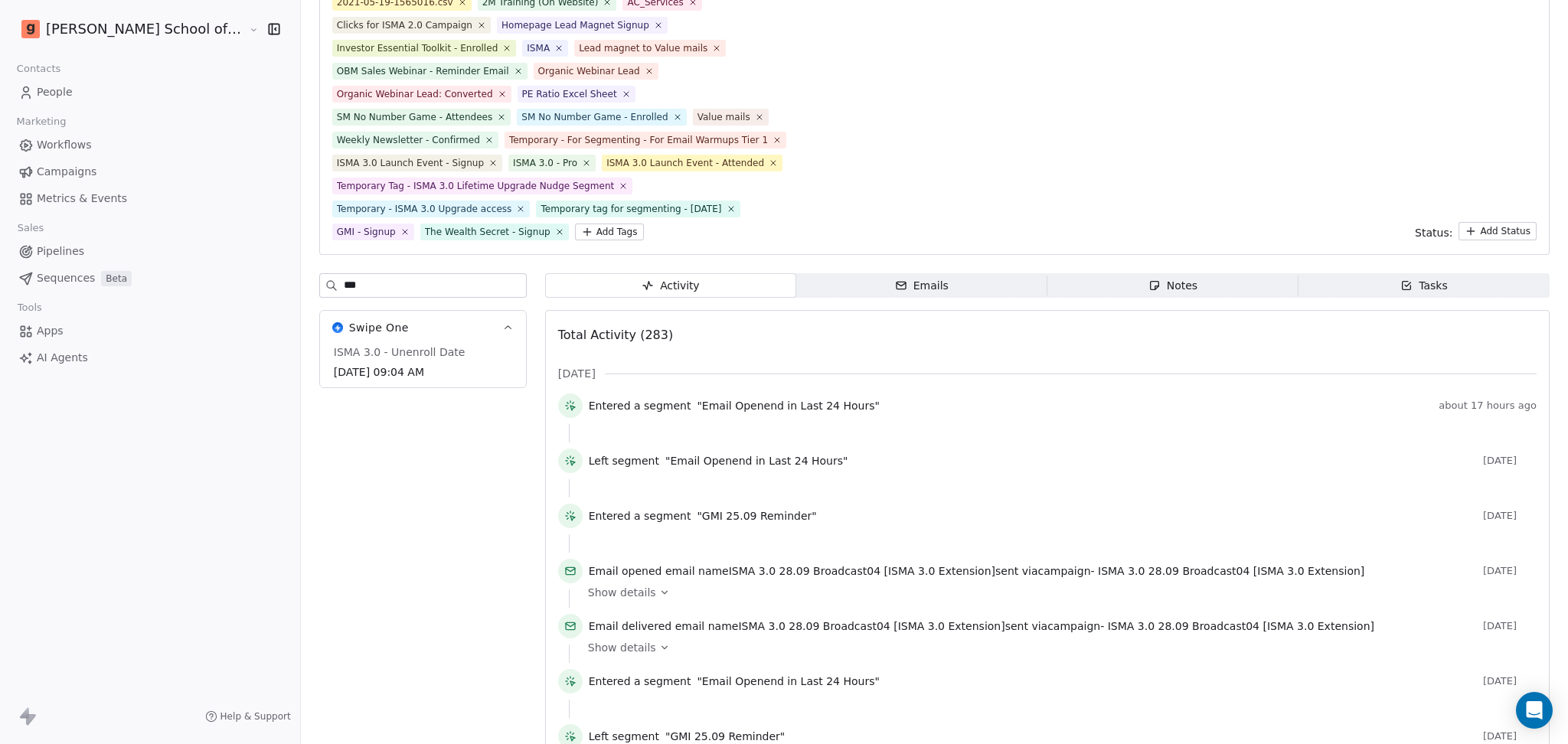
click at [348, 374] on span "Sep 16, 2025 09:04 AM" at bounding box center [423, 372] width 176 height 15
click at [334, 363] on div "Sep 16, 2025 09:04 AM" at bounding box center [422, 372] width 185 height 20
click at [335, 365] on span "Sep 16, 2025 09:04 AM" at bounding box center [423, 372] width 176 height 15
click at [335, 367] on span "Sep 16, 2025 09:04 AM" at bounding box center [423, 372] width 176 height 15
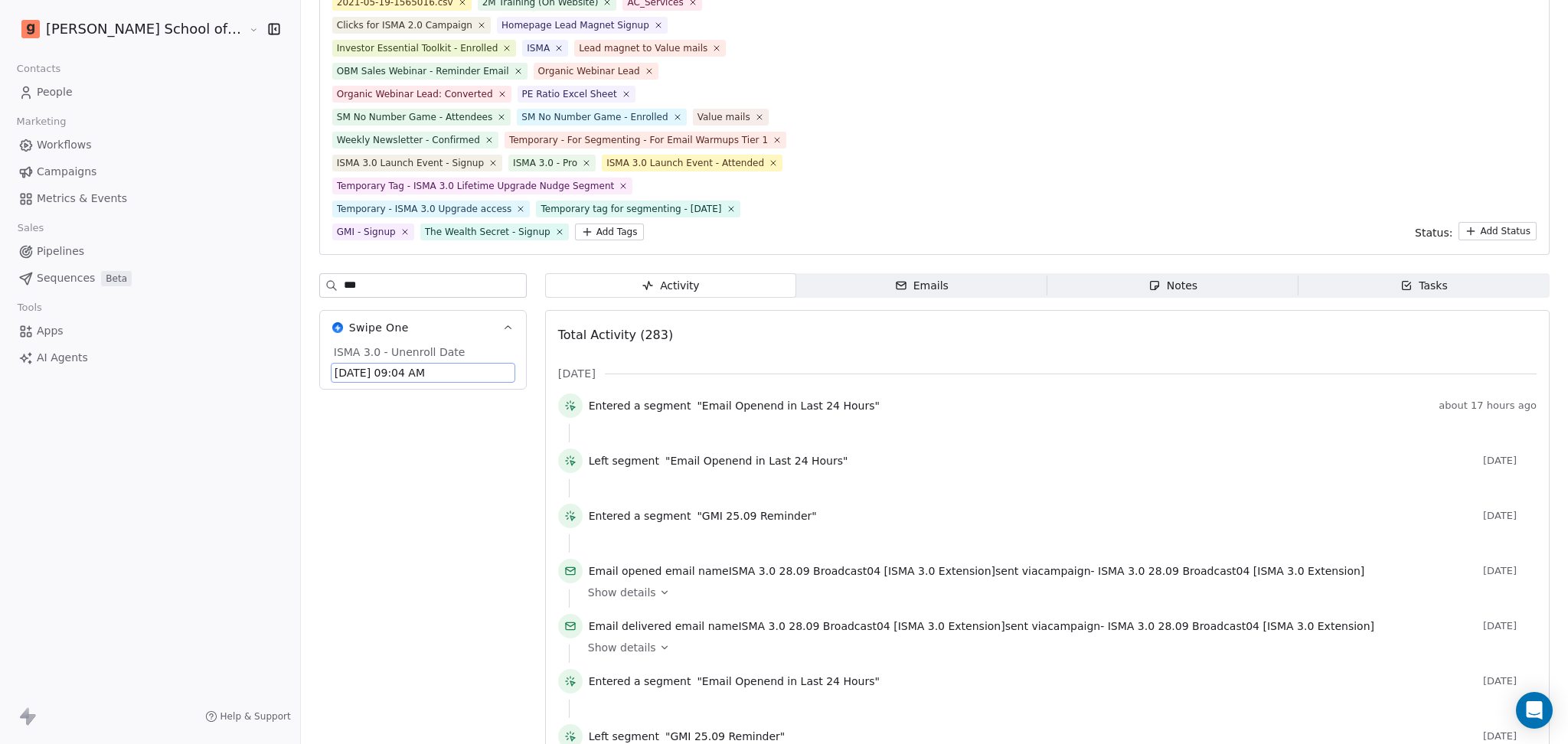
click at [338, 370] on span "Sep 16, 2025 09:04 AM" at bounding box center [423, 372] width 176 height 15
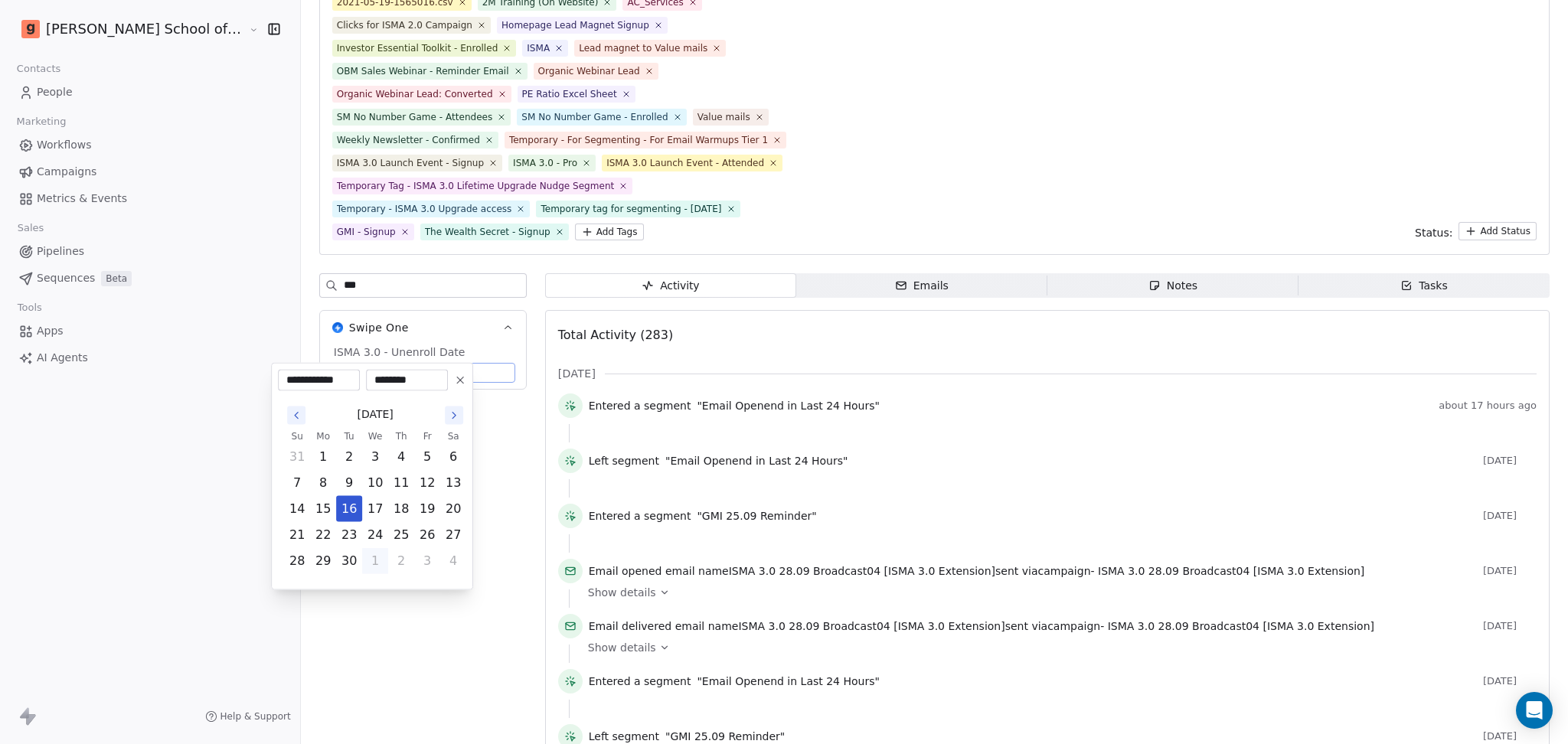
click at [369, 379] on input "********" at bounding box center [407, 380] width 76 height 15
click at [456, 416] on icon "Go to the Next Month" at bounding box center [454, 416] width 13 height 13
click at [320, 480] on button "3" at bounding box center [322, 482] width 24 height 24
type input "**********"
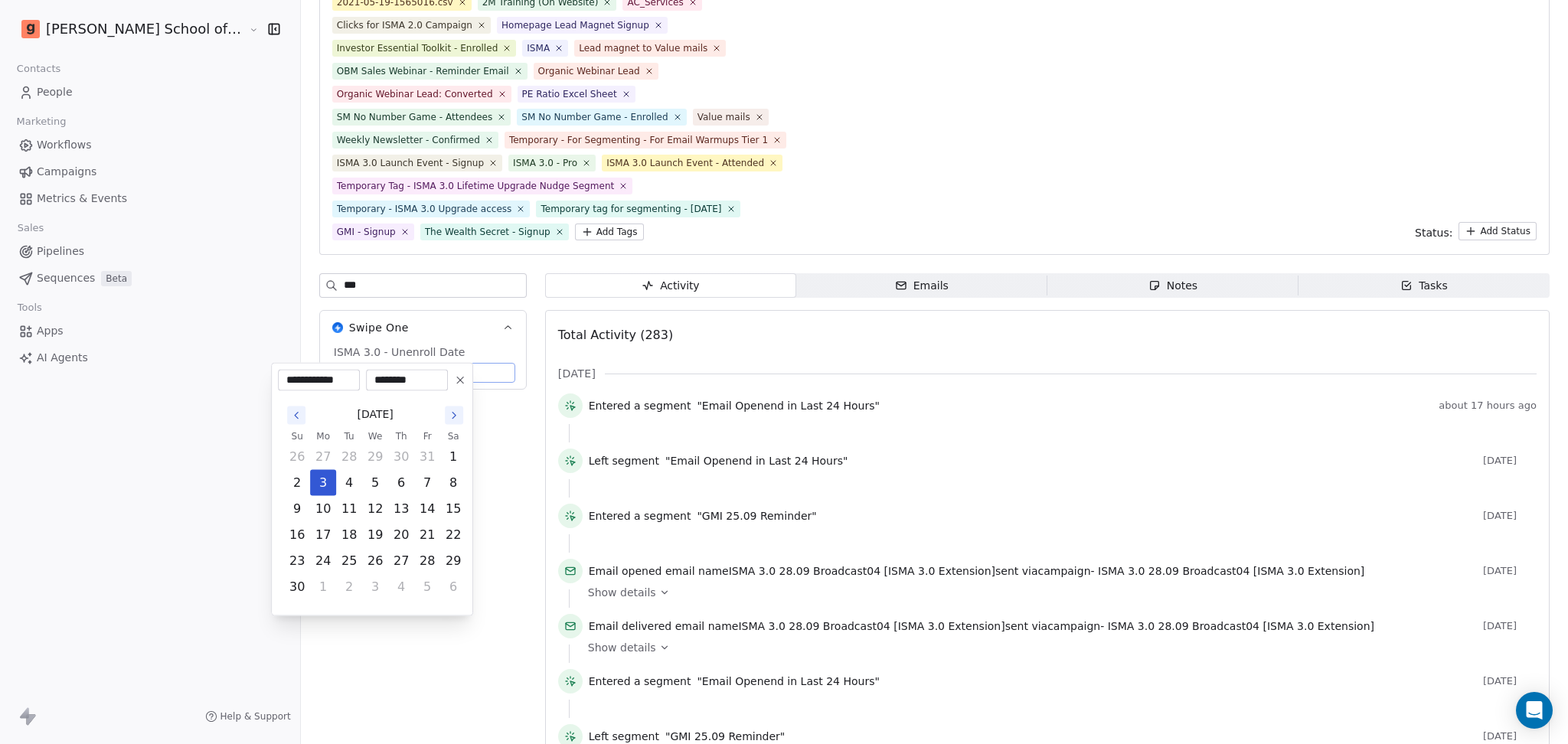
click at [349, 652] on html "Goela School of Finance LLP Contacts People Marketing Workflows Campaigns Metri…" at bounding box center [784, 372] width 1568 height 744
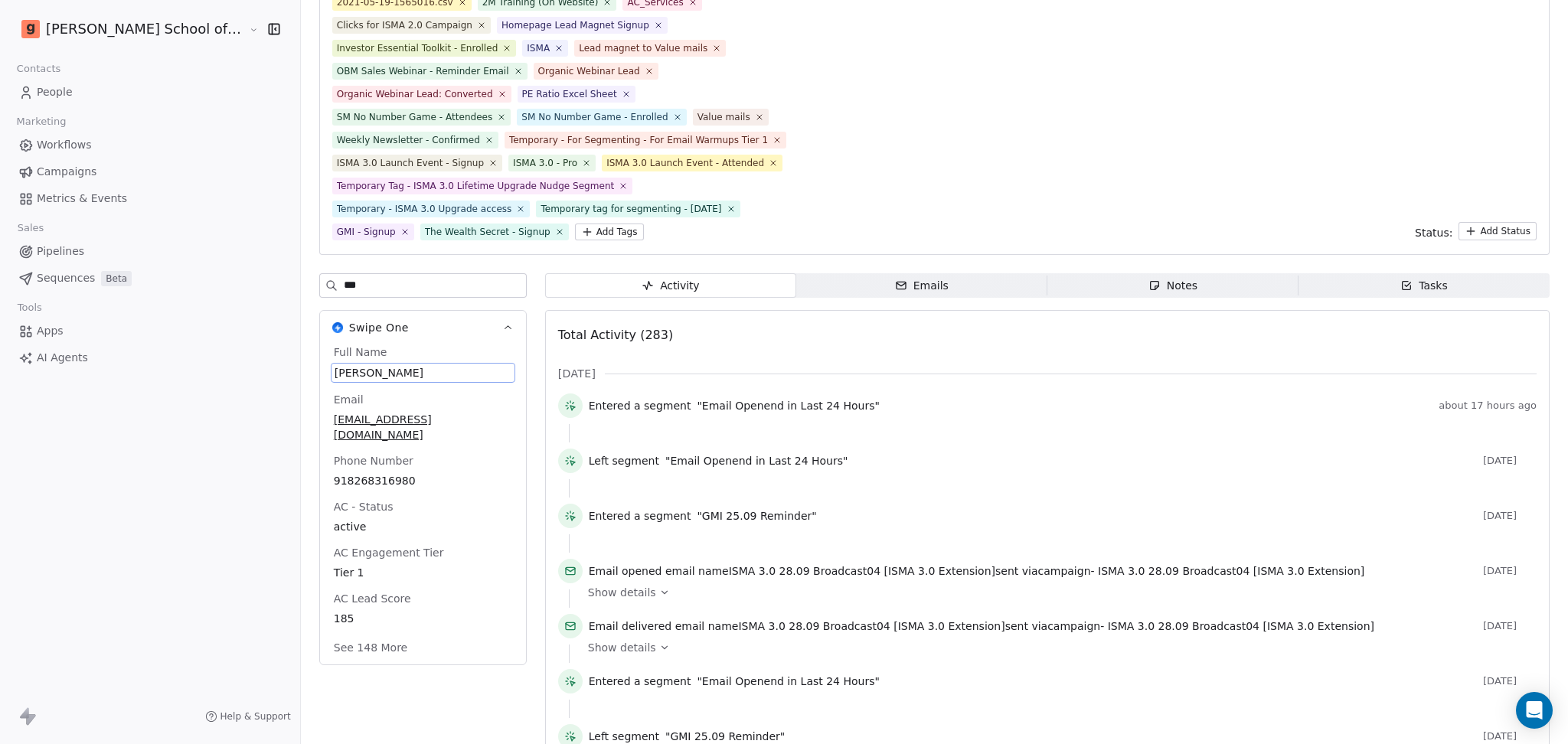
click at [204, 462] on div "Goela School of Finance LLP Contacts People Marketing Workflows Campaigns Metri…" at bounding box center [149, 372] width 300 height 744
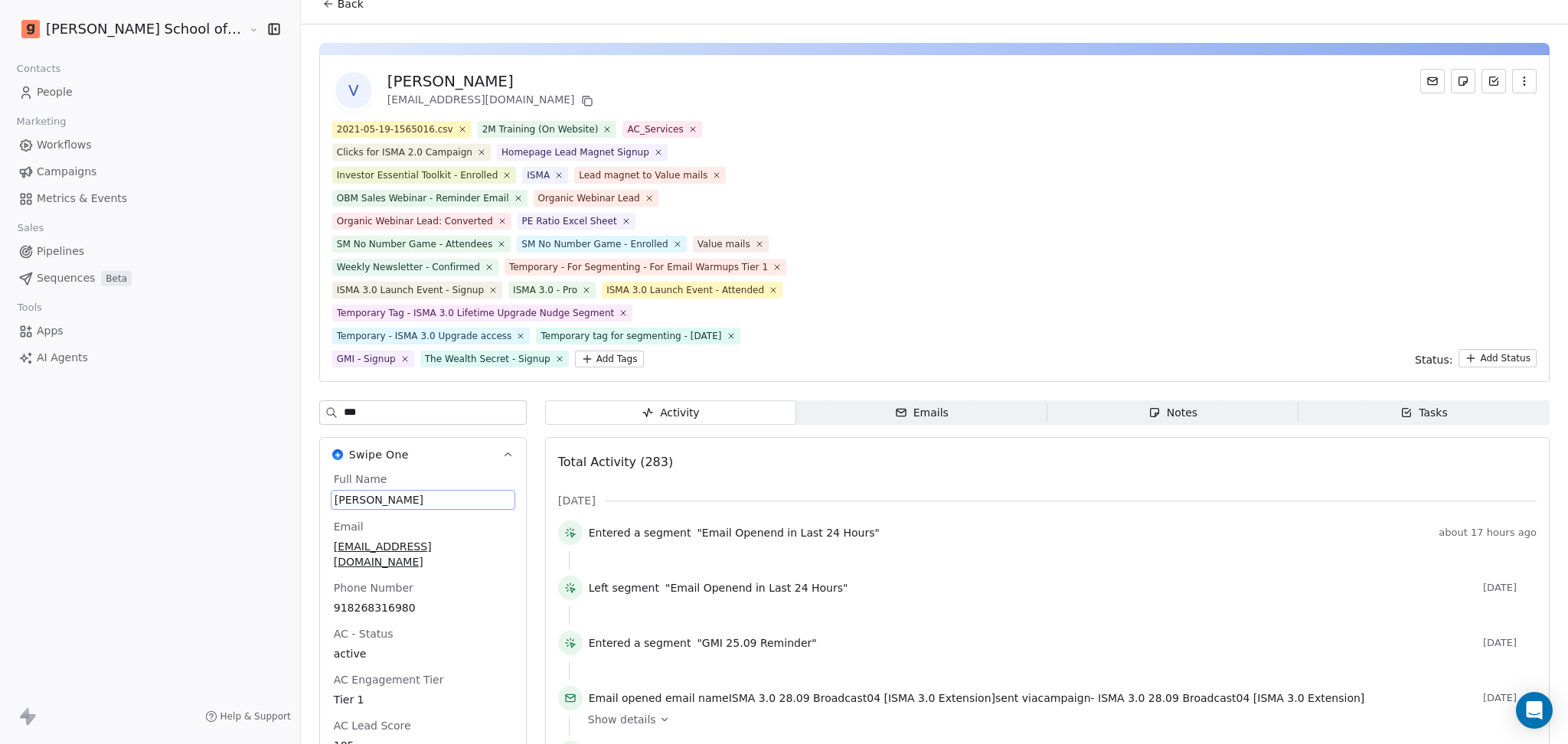
scroll to position [0, 0]
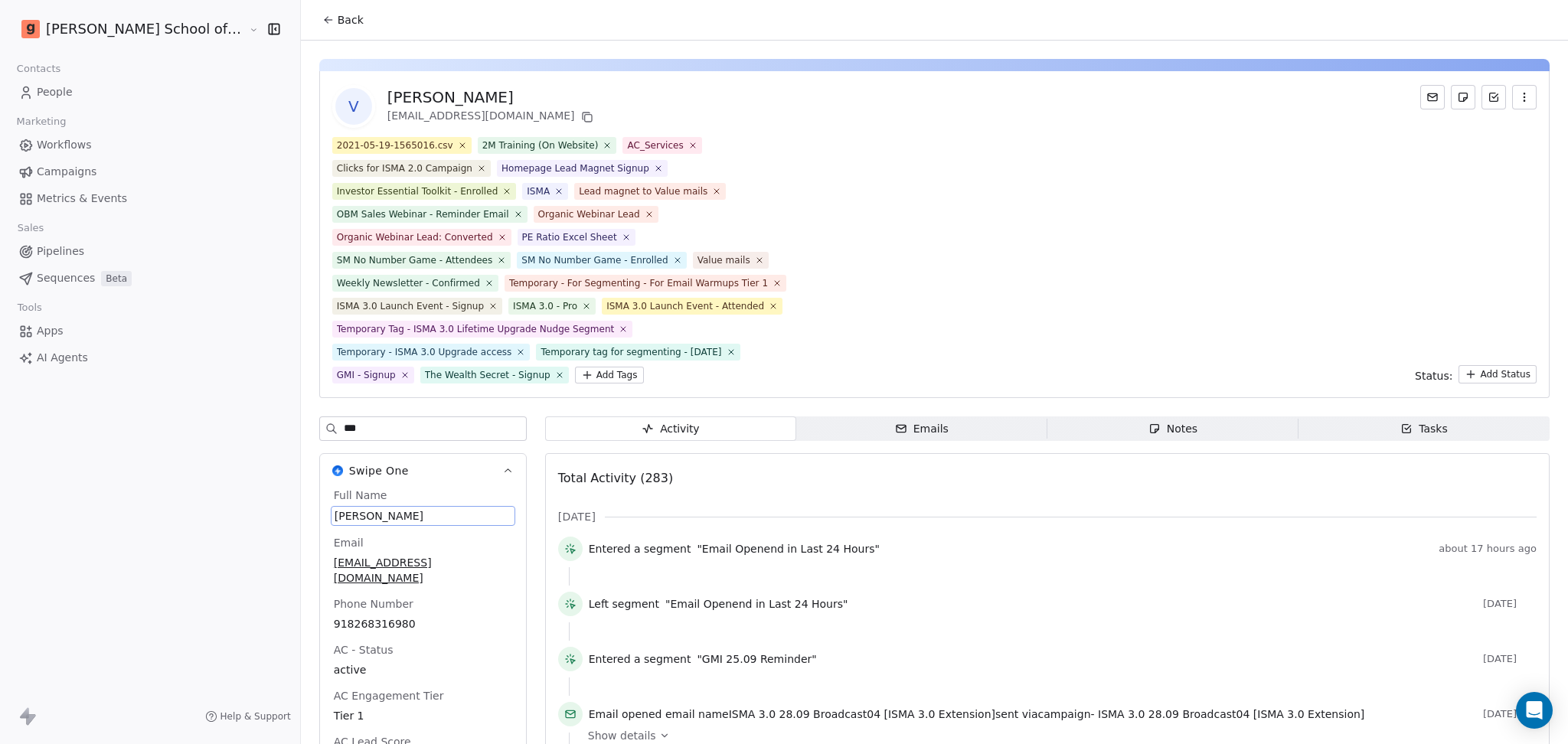
click at [313, 28] on button "Back" at bounding box center [343, 20] width 59 height 28
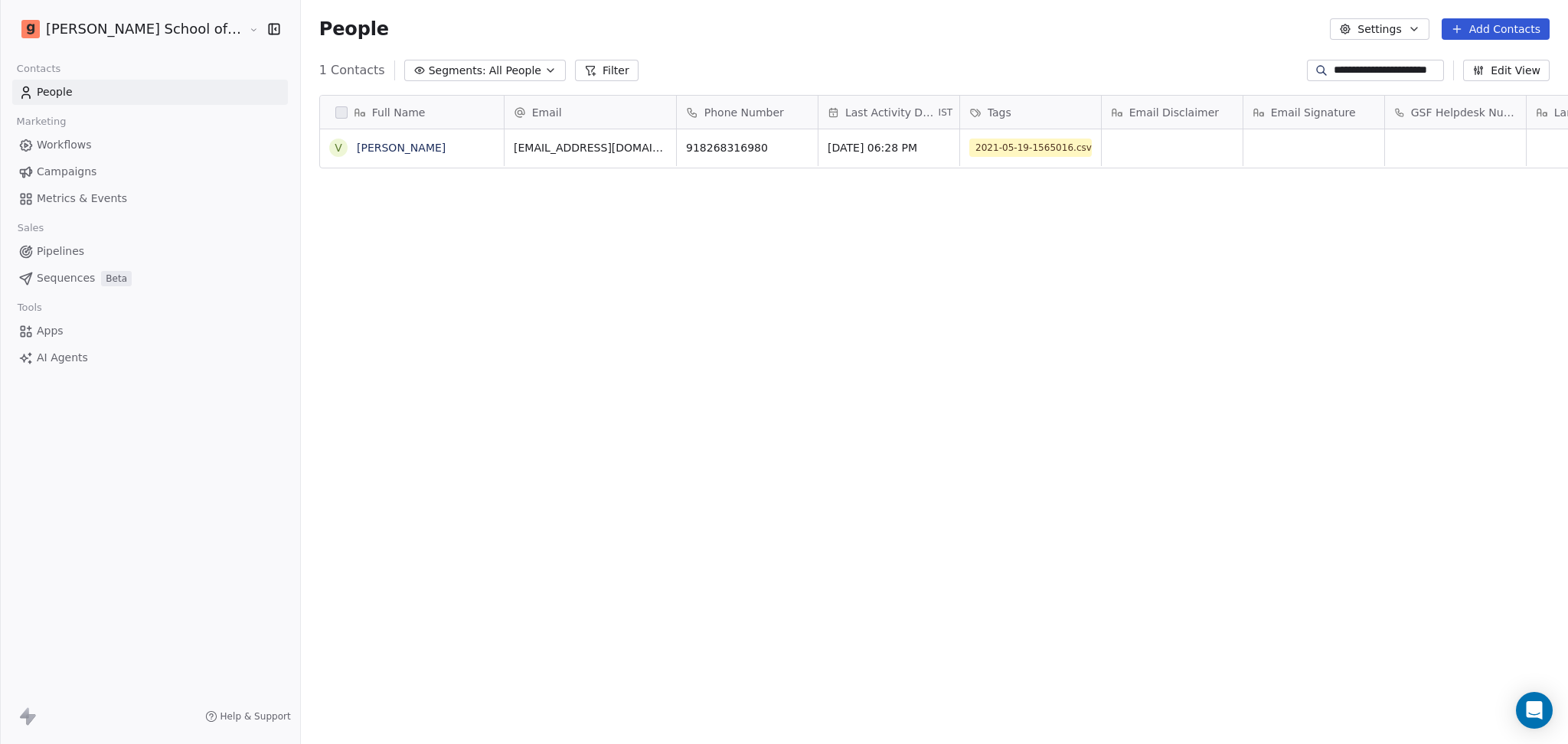
scroll to position [639, 1311]
click at [481, 325] on div "Full Name V VISHRAM SINGH Email Phone Number Last Activity Date IST Tags Email …" at bounding box center [933, 409] width 1266 height 654
